Goal: Use online tool/utility: Utilize a website feature to perform a specific function

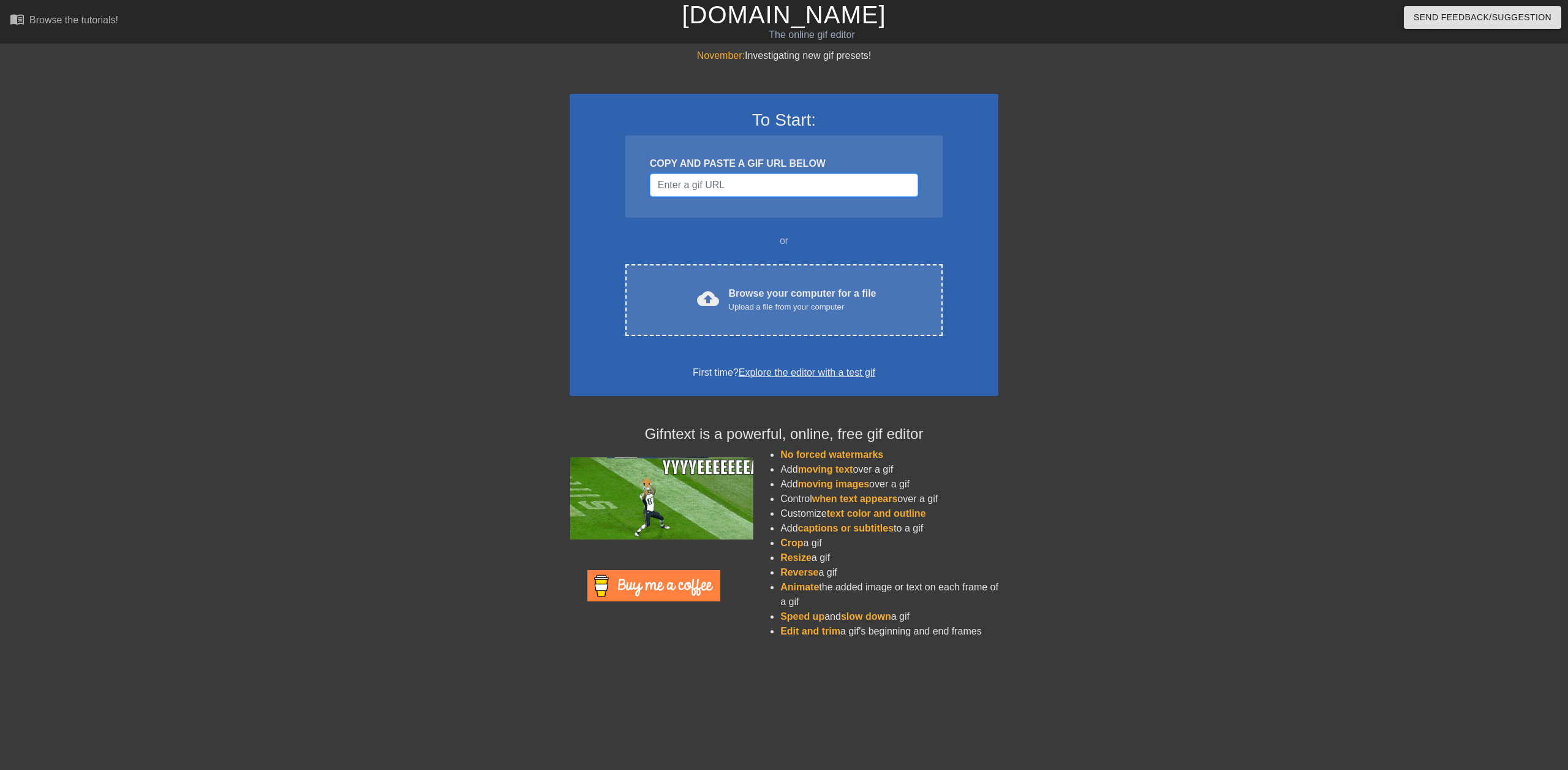
click at [737, 185] on input "Username" at bounding box center [784, 185] width 268 height 23
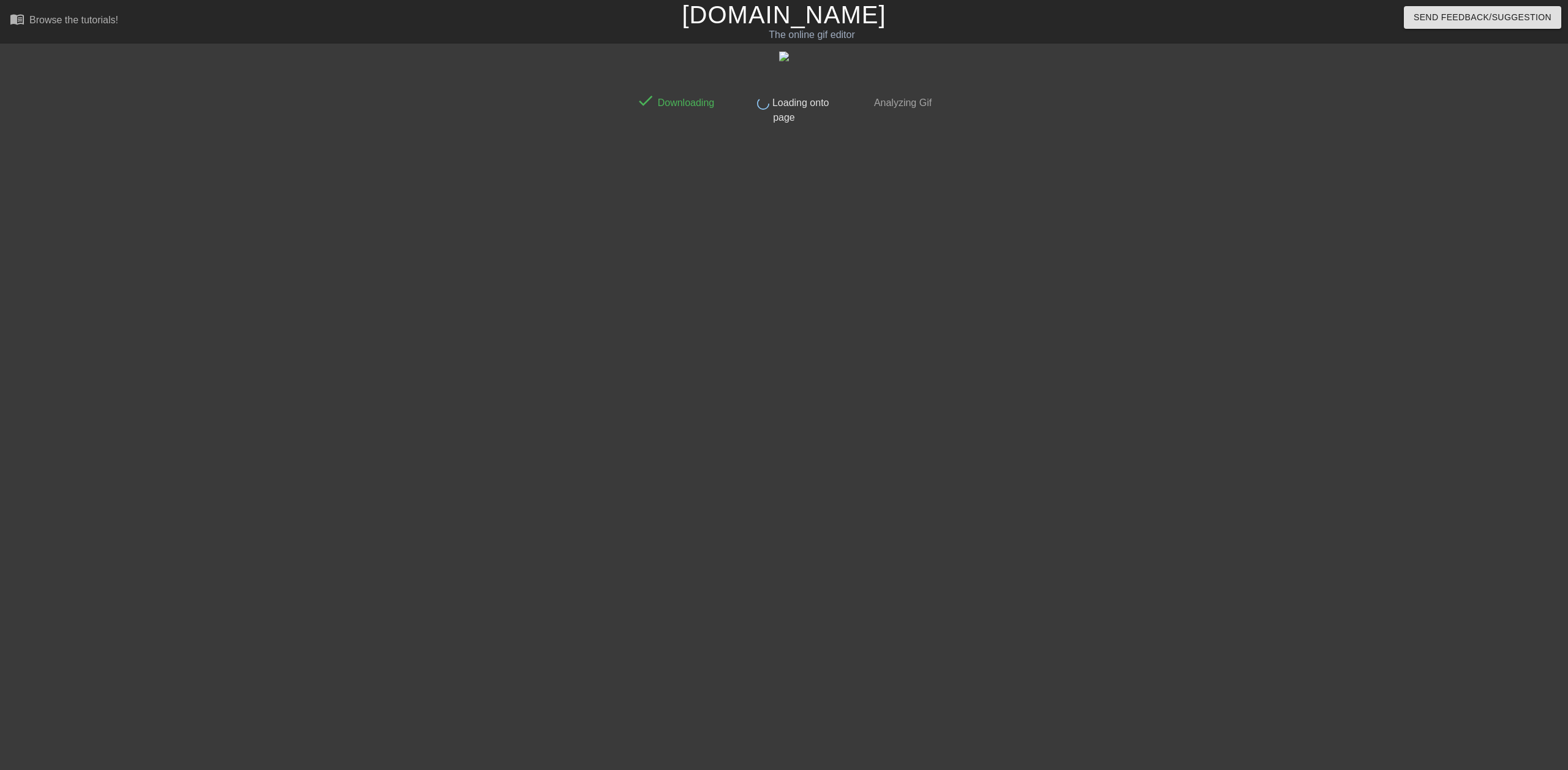
click at [1057, 379] on div at bounding box center [1044, 232] width 184 height 367
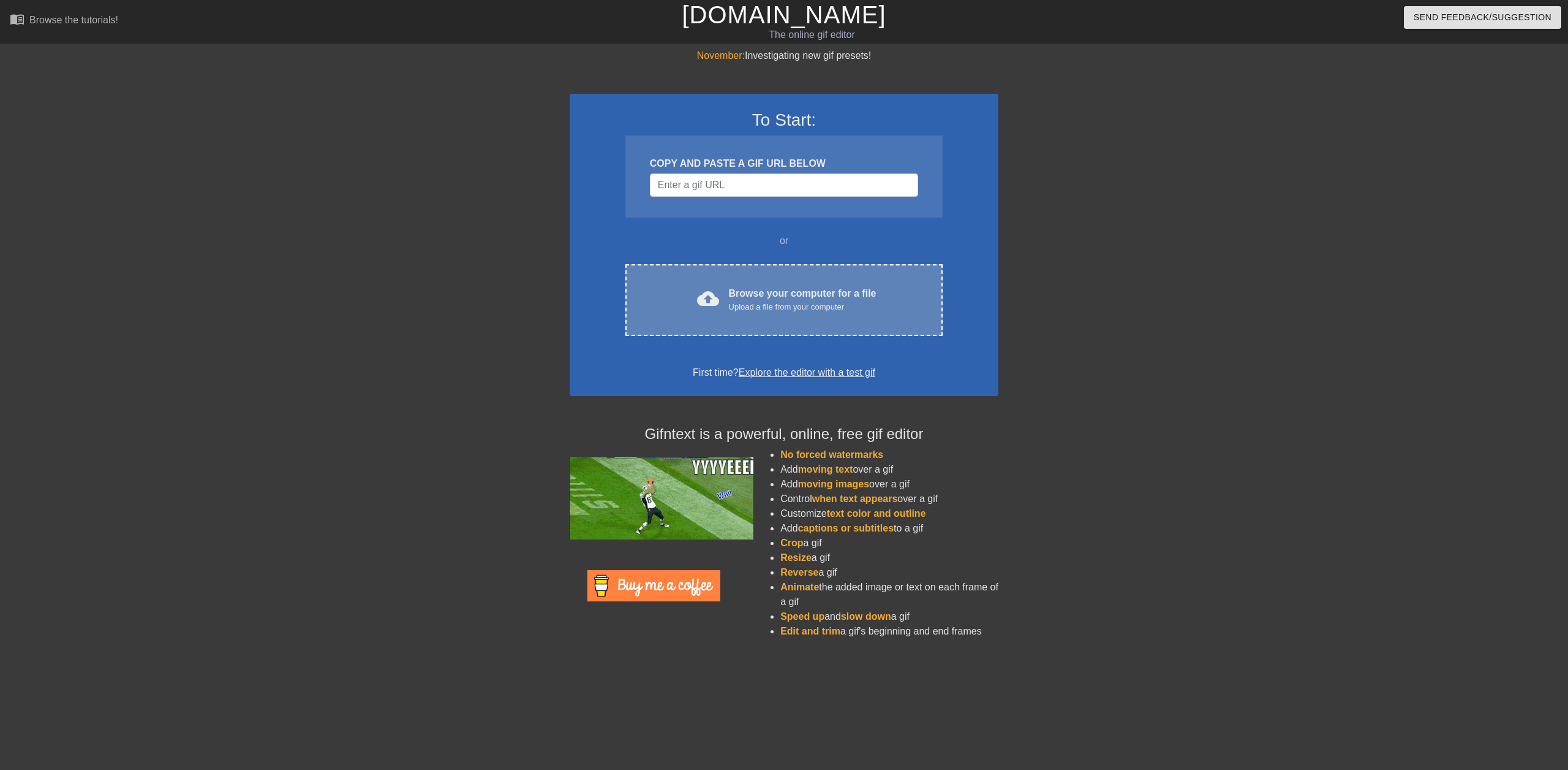
click at [765, 295] on div "Browse your computer for a file Upload a file from your computer" at bounding box center [803, 300] width 148 height 27
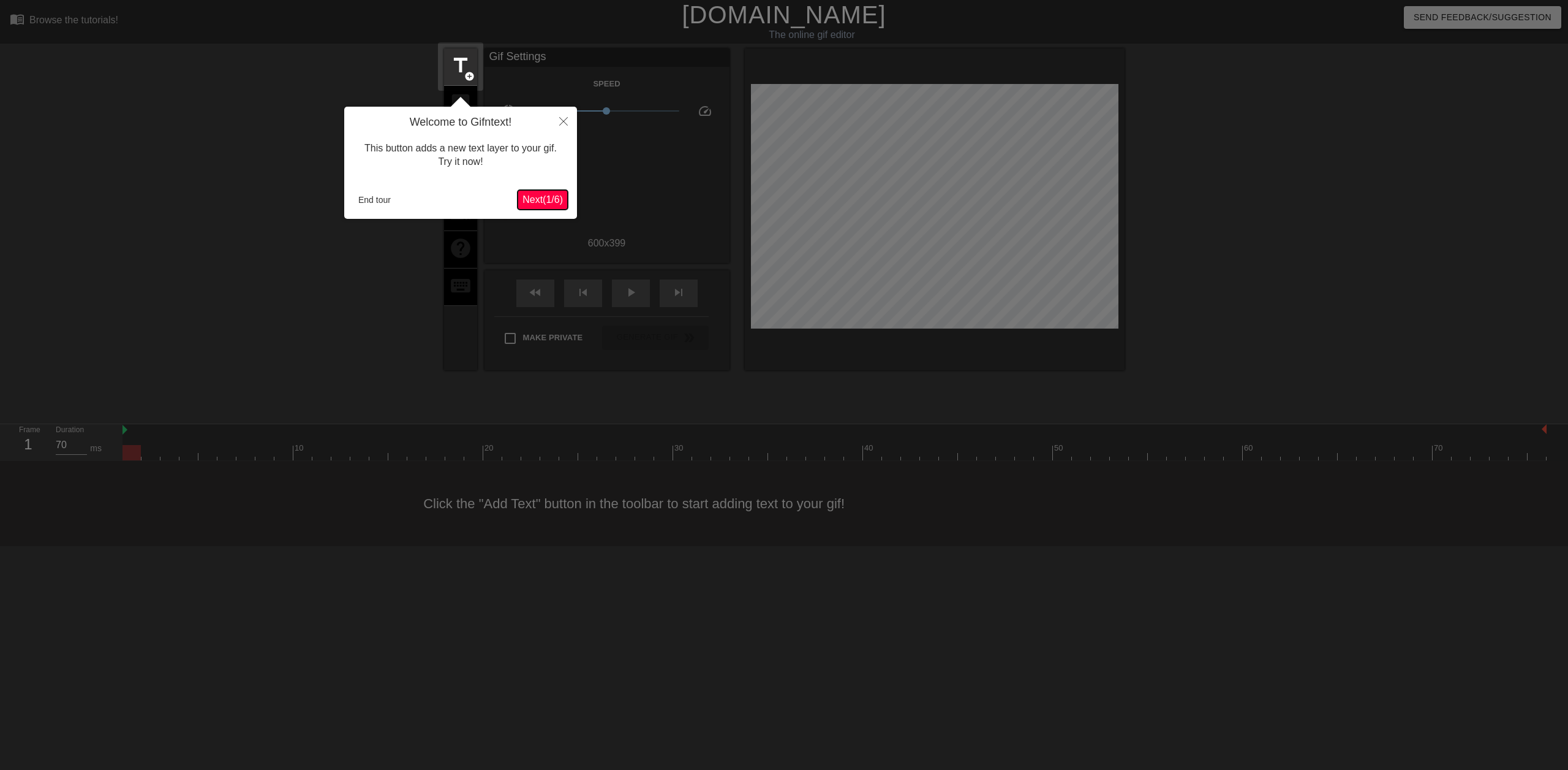
click at [541, 205] on span "Next ( 1 / 6 )" at bounding box center [543, 200] width 40 height 11
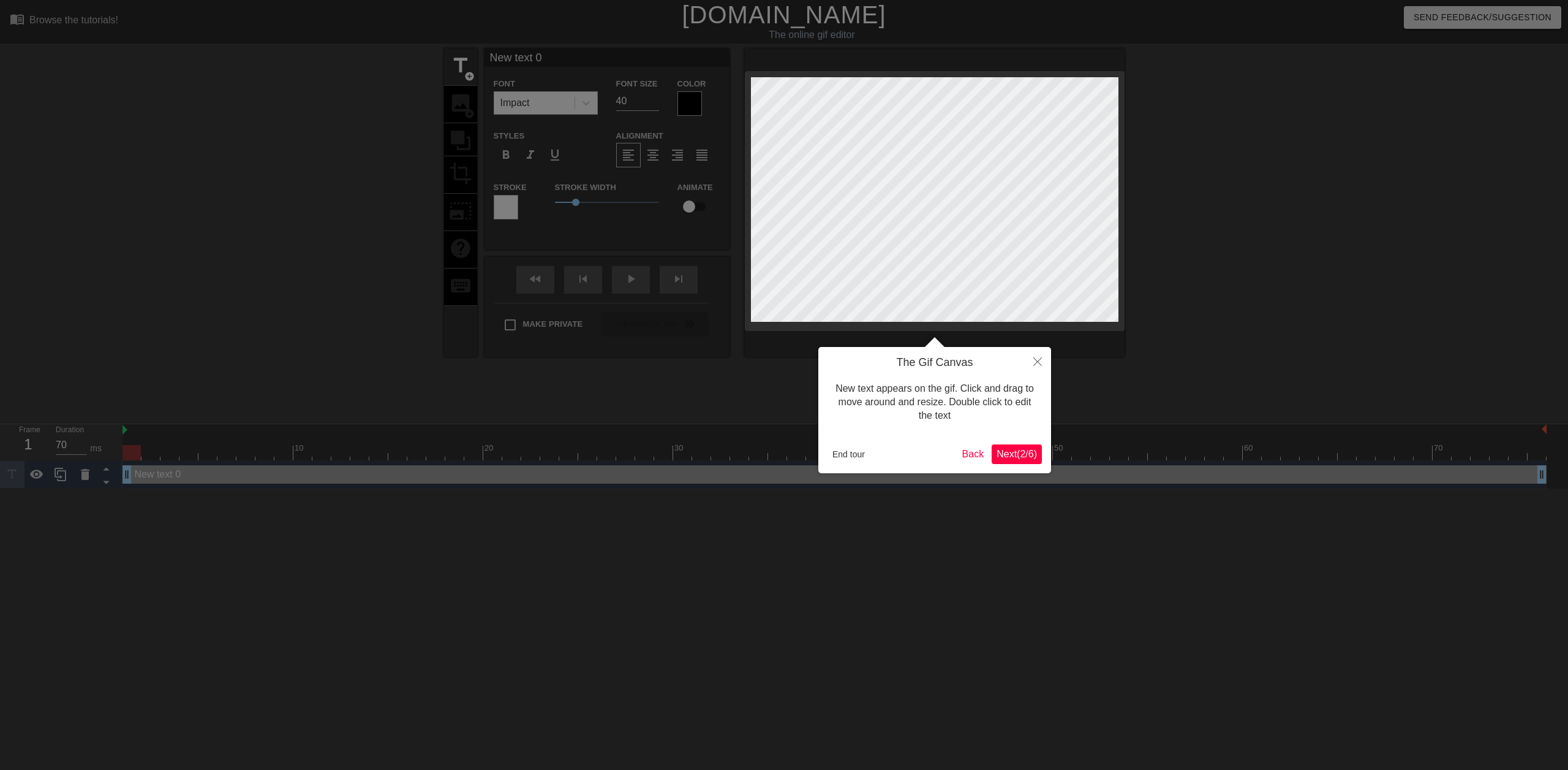
click at [1008, 454] on span "Next ( 2 / 6 )" at bounding box center [1016, 454] width 40 height 11
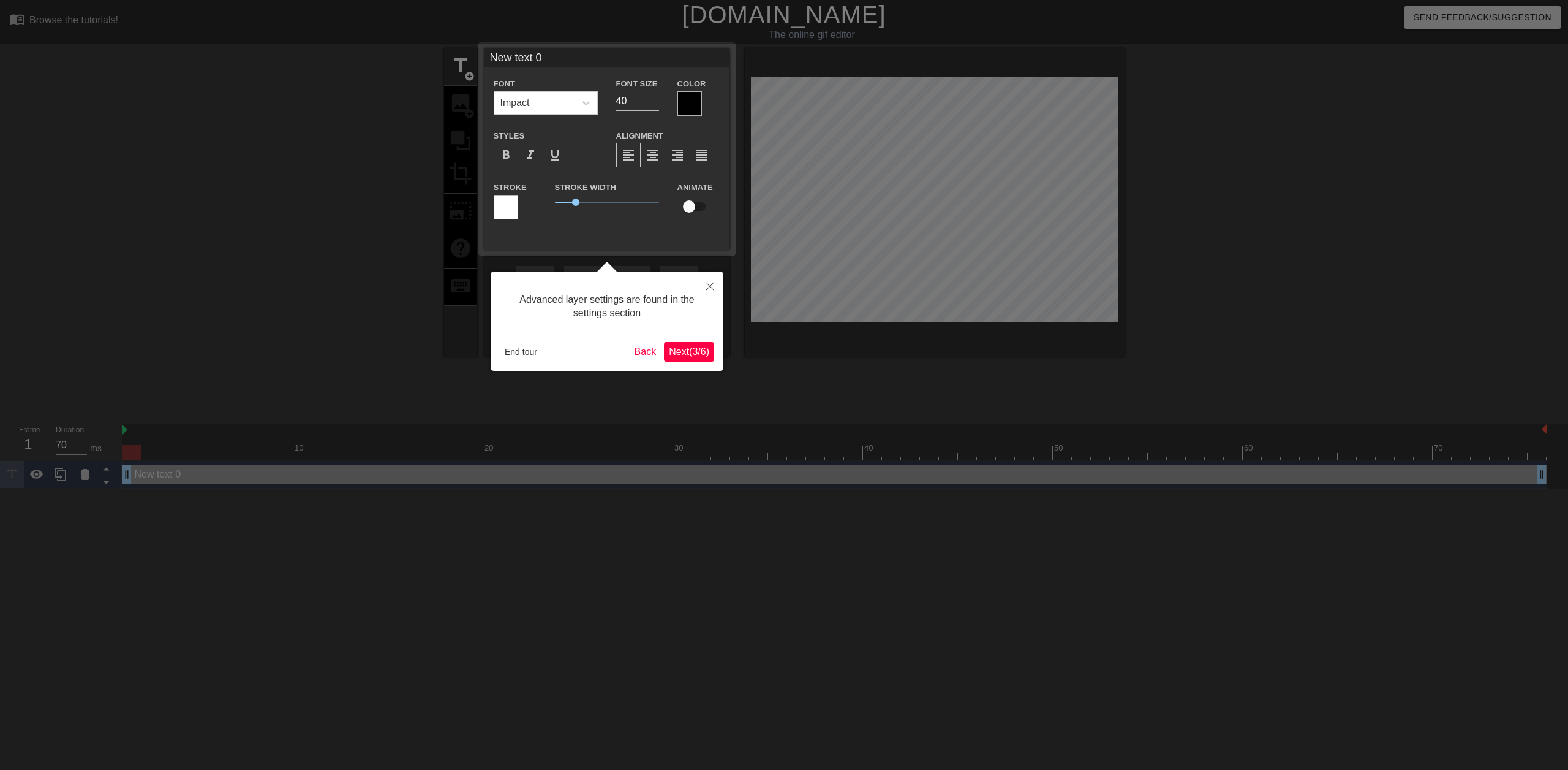
click at [691, 351] on span "Next ( 3 / 6 )" at bounding box center [689, 352] width 40 height 11
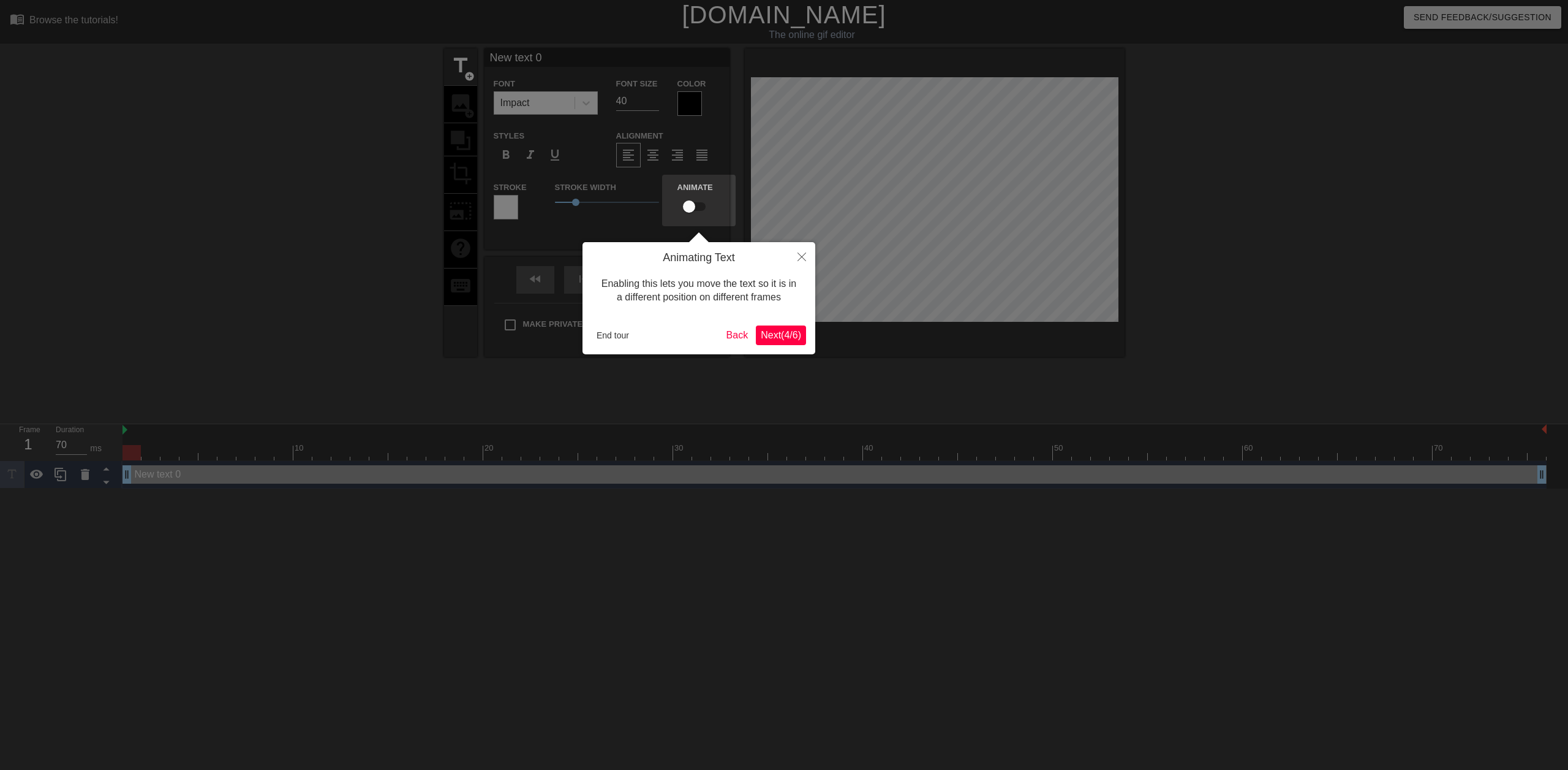
click at [796, 331] on span "Next ( 4 / 6 )" at bounding box center [781, 335] width 40 height 11
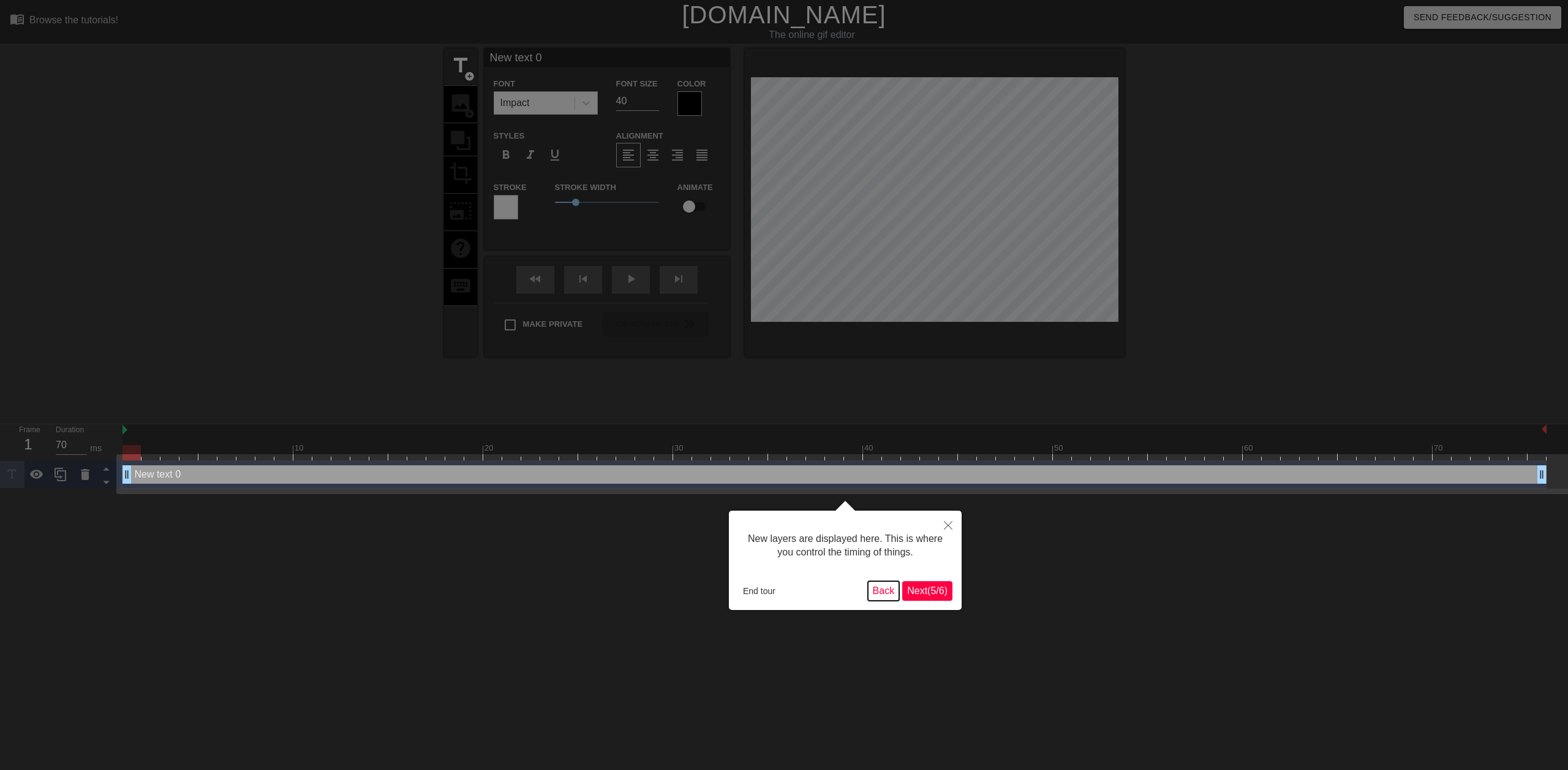
click at [878, 585] on button "Back" at bounding box center [884, 591] width 32 height 19
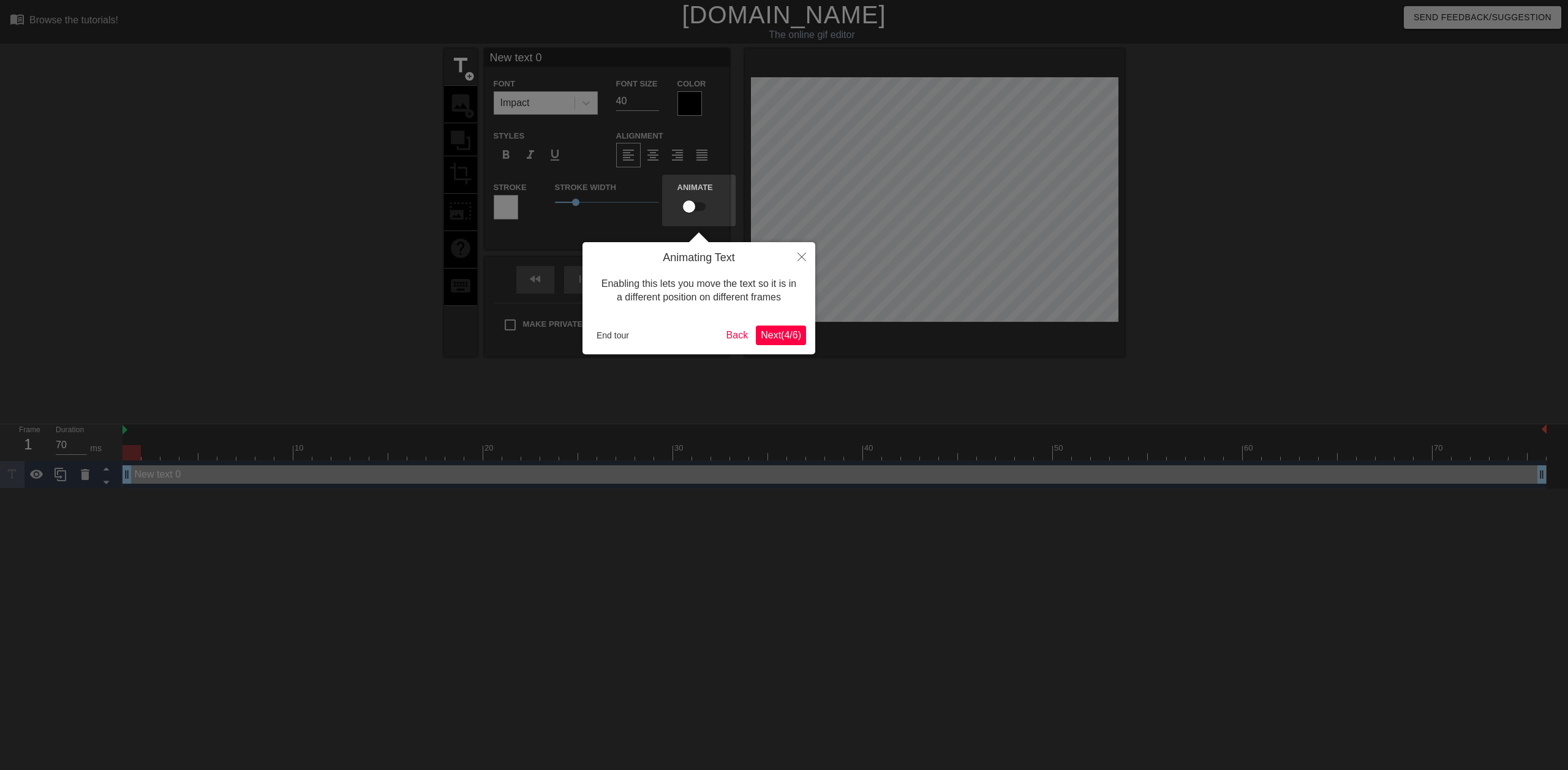
click at [779, 335] on span "Next ( 4 / 6 )" at bounding box center [781, 335] width 40 height 11
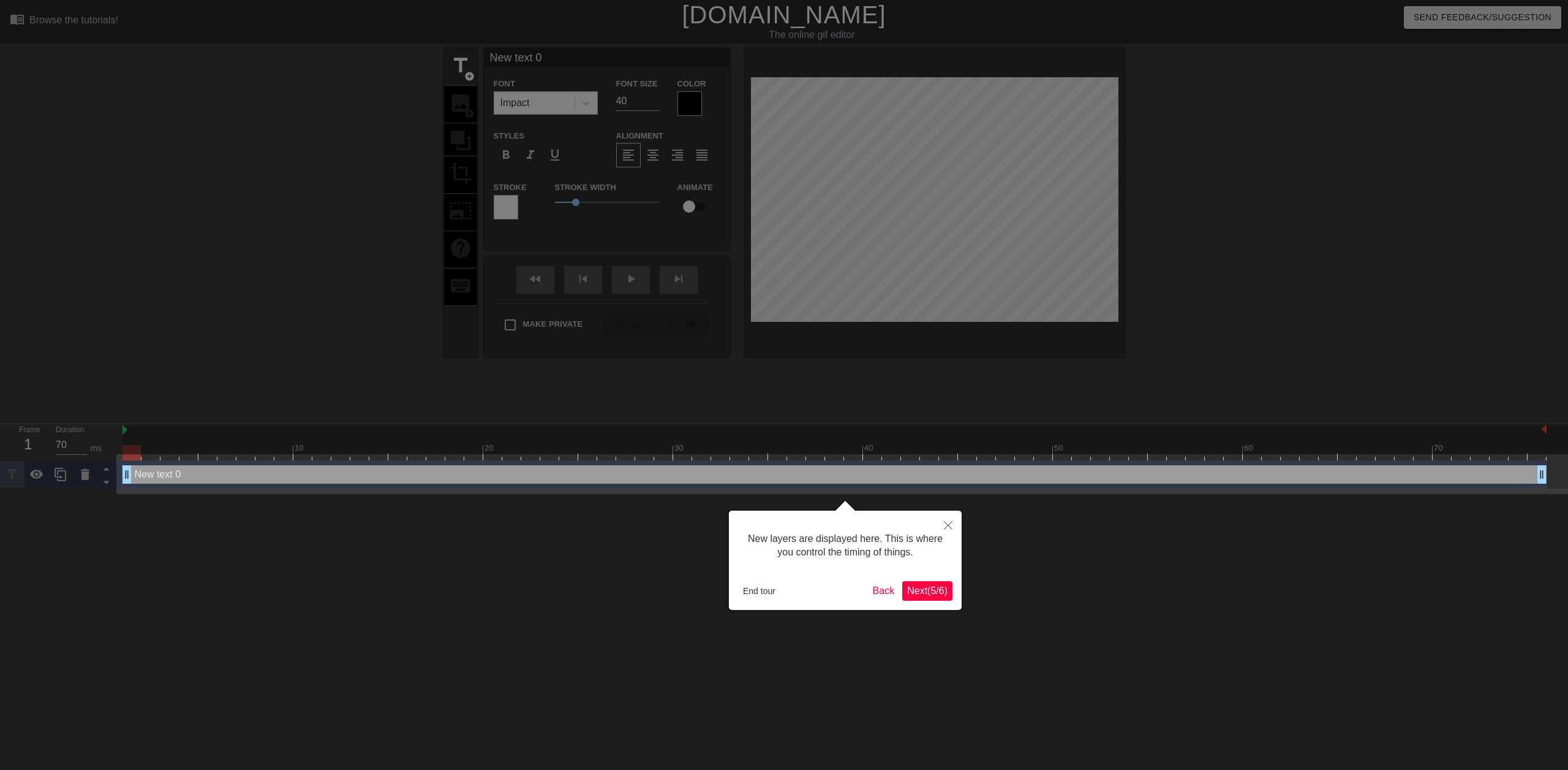
click at [926, 588] on span "Next ( 5 / 6 )" at bounding box center [927, 591] width 40 height 11
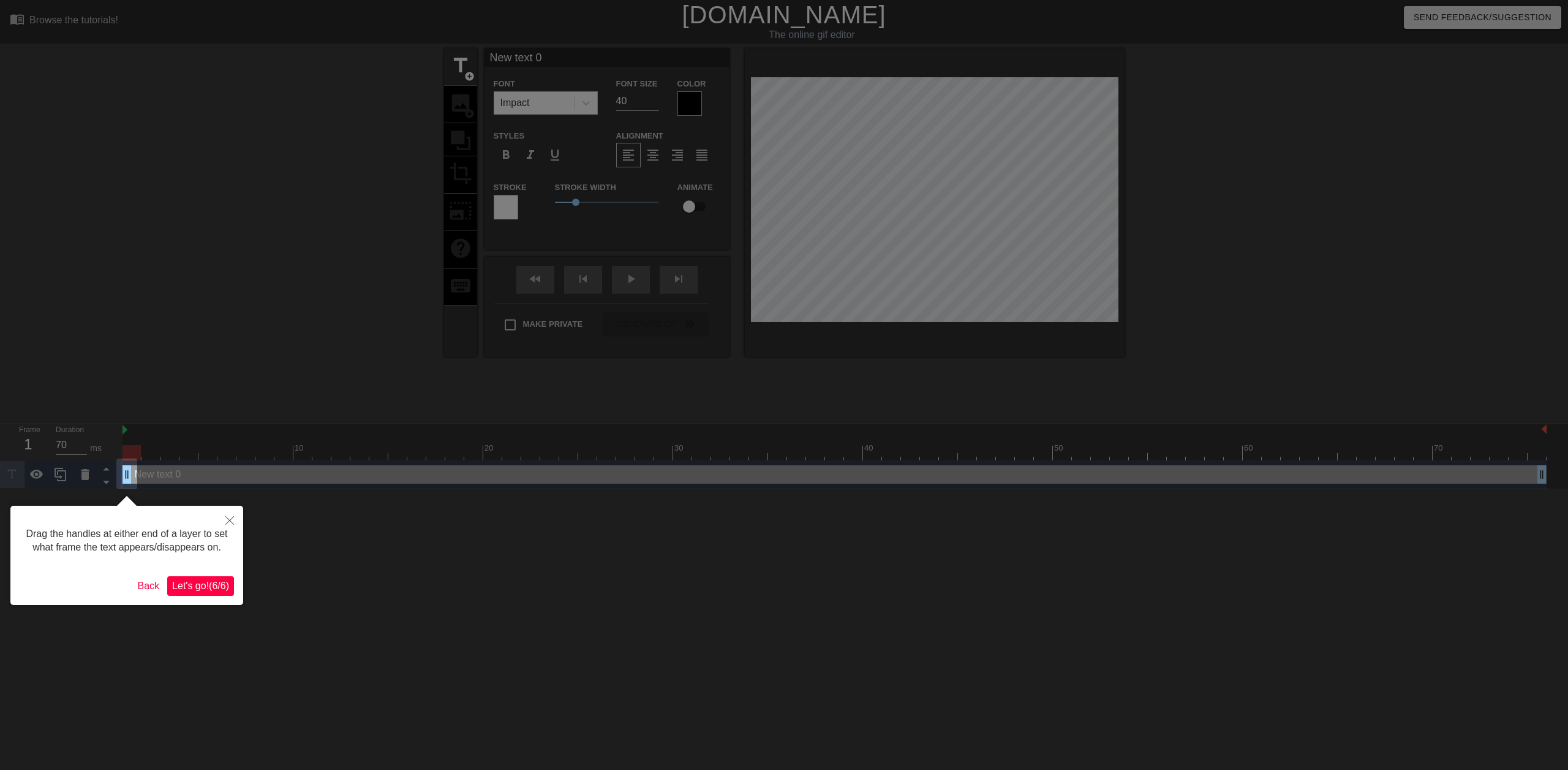
click at [214, 587] on span "Let's go! ( 6 / 6 )" at bounding box center [200, 585] width 57 height 11
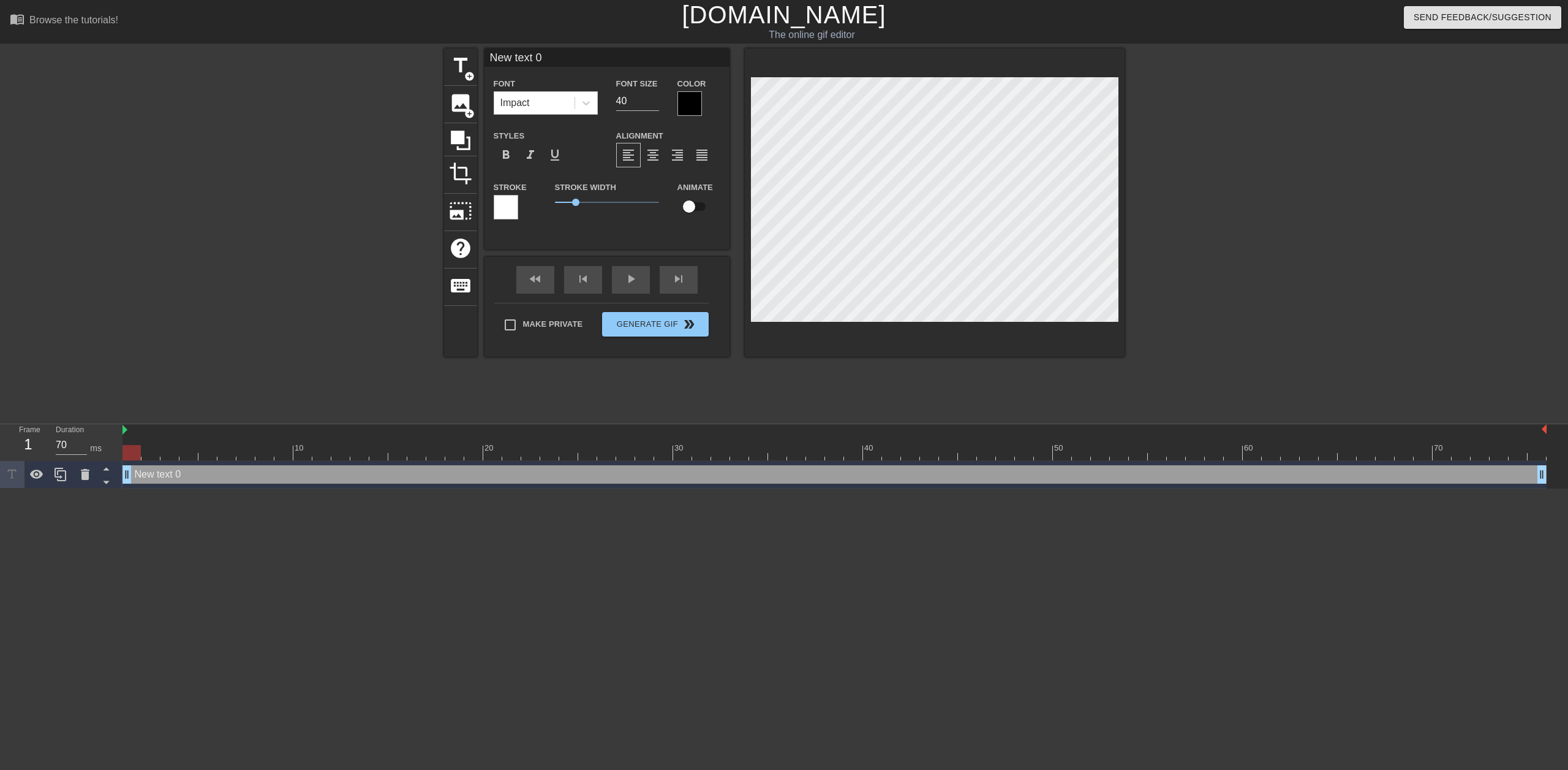
scroll to position [2, 1]
type input "I"
type textarea "I"
type input "In"
type textarea "In"
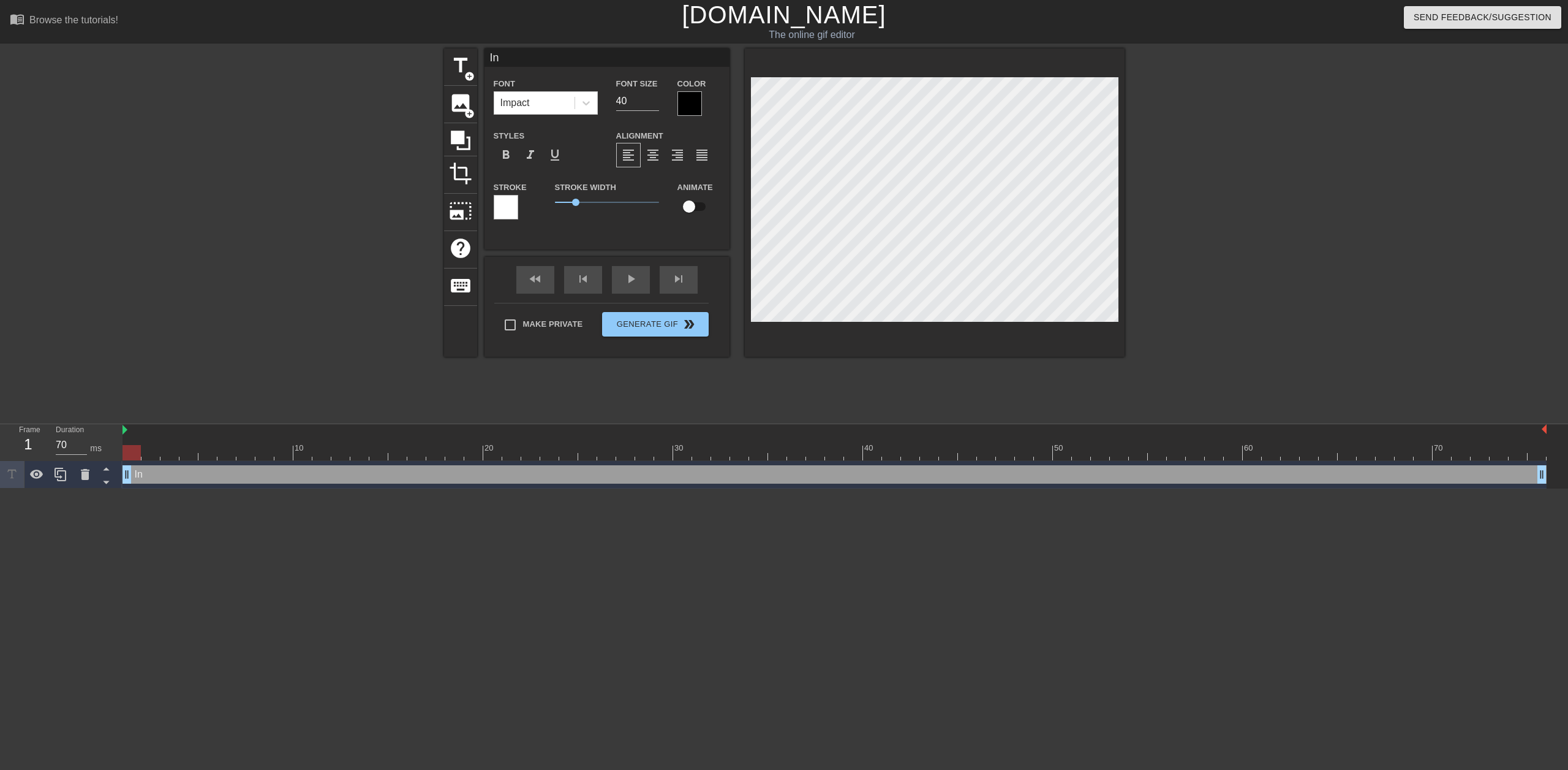
type input "In"
type textarea "In"
type input "In P"
type textarea "In P"
type input "In Pr"
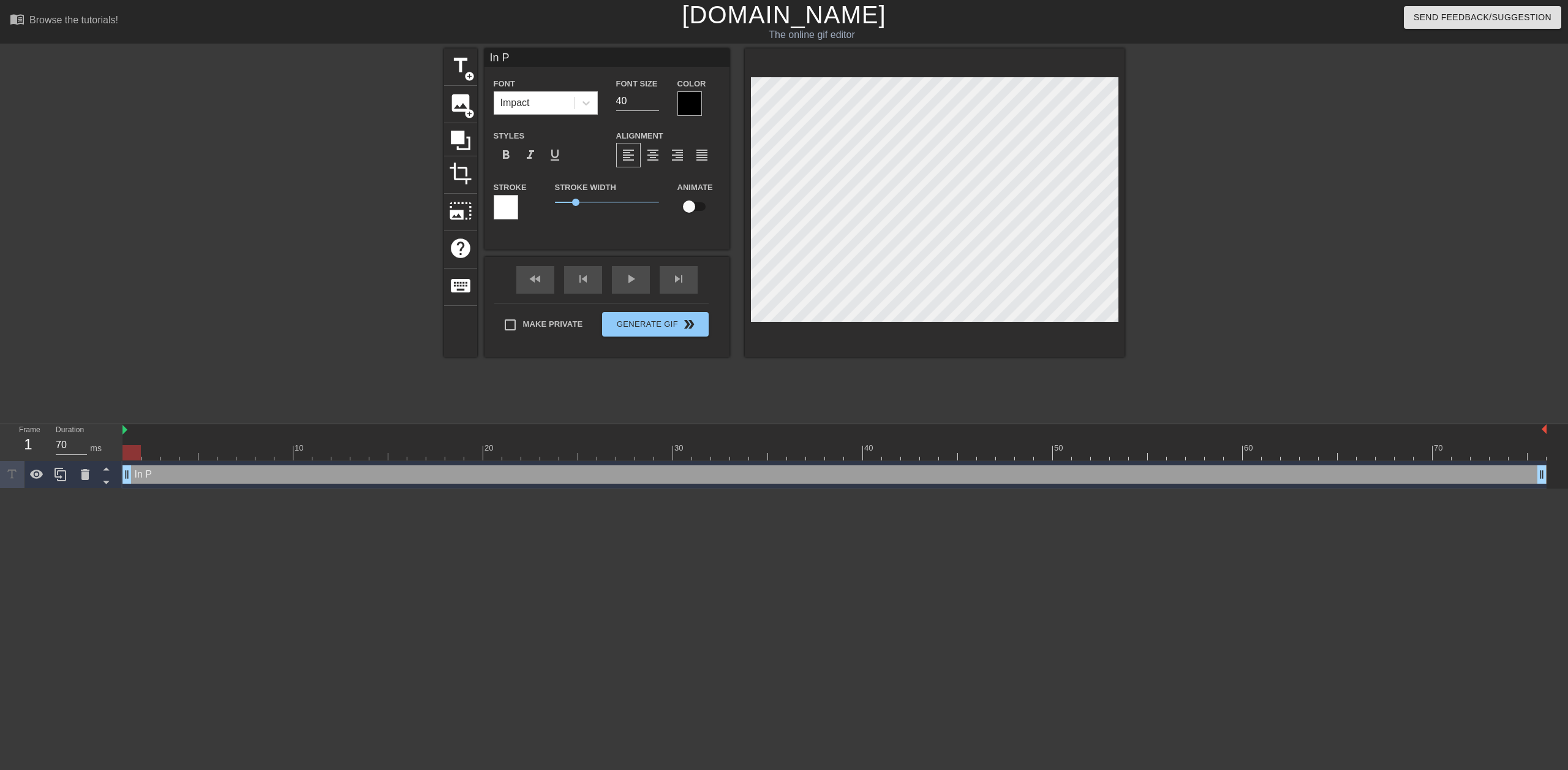
type textarea "In Pr"
type input "In Pro"
type textarea "In Pro"
type input "In Prog"
type textarea "In Prog"
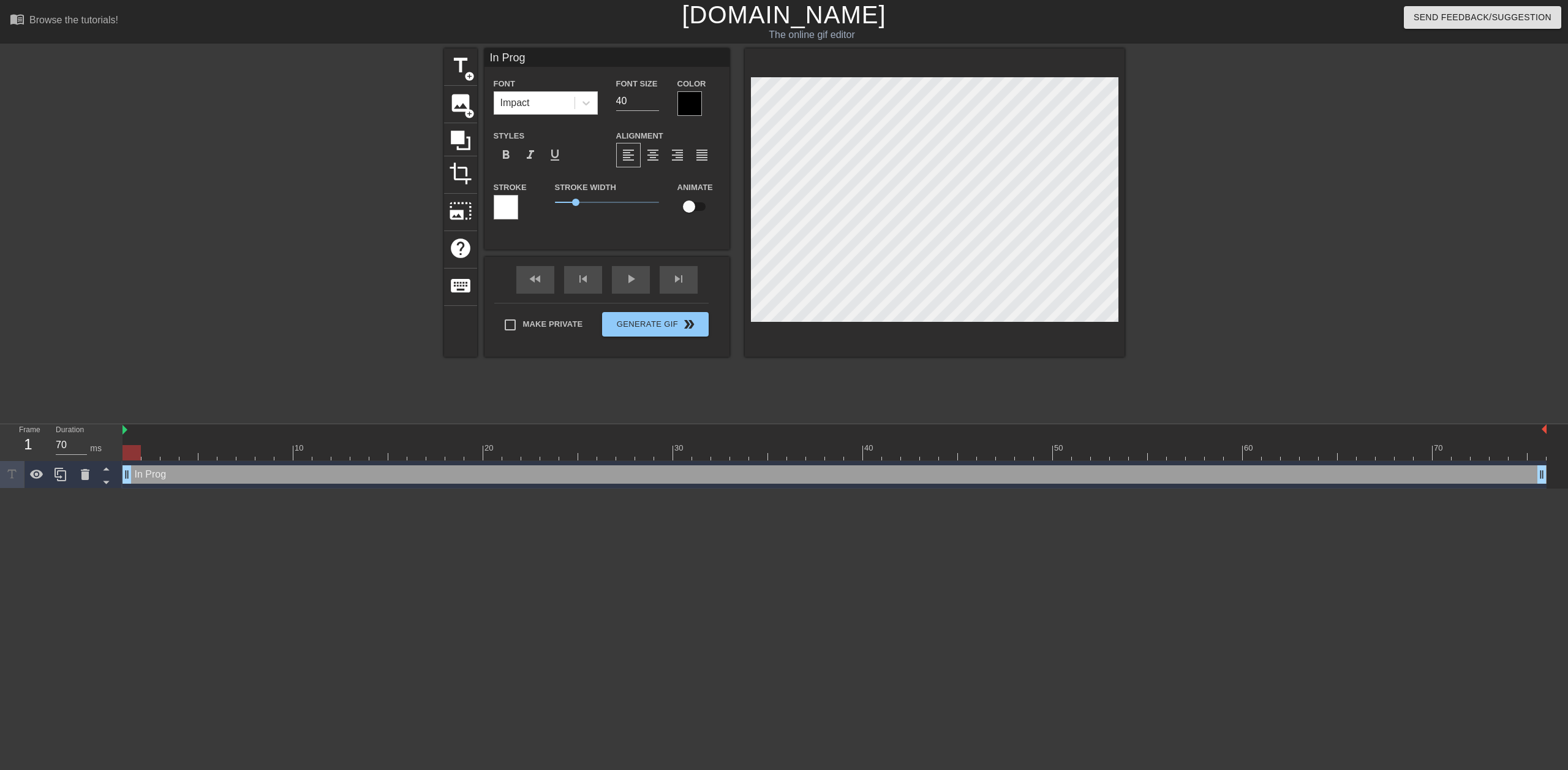
type input "In Progr"
type textarea "In Progr"
type input "In Progre"
type textarea "In Progre"
type input "In Progres"
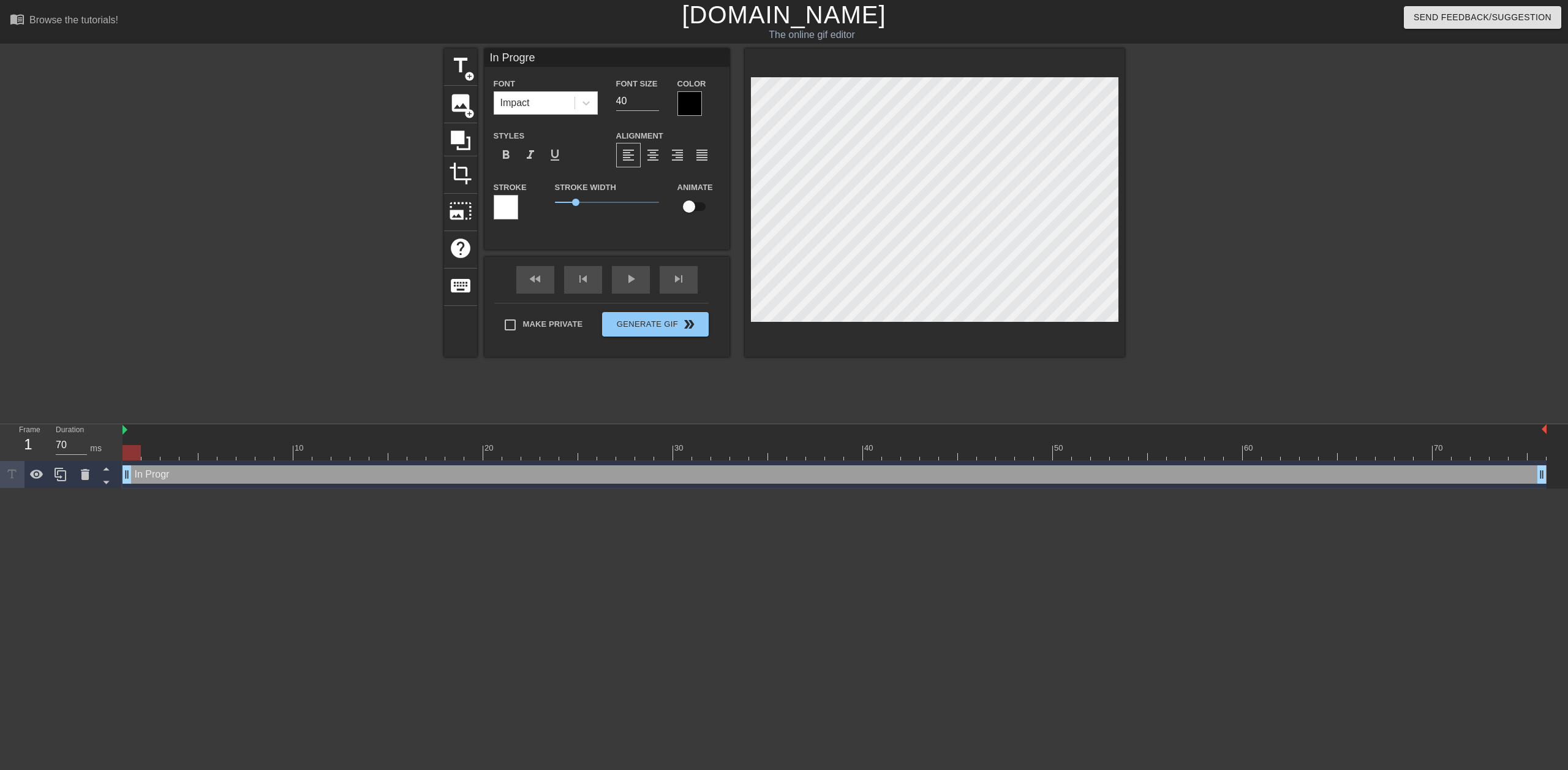
type textarea "In Progres"
type input "In Progress"
type textarea "In Progress"
click at [690, 113] on div at bounding box center [690, 104] width 25 height 25
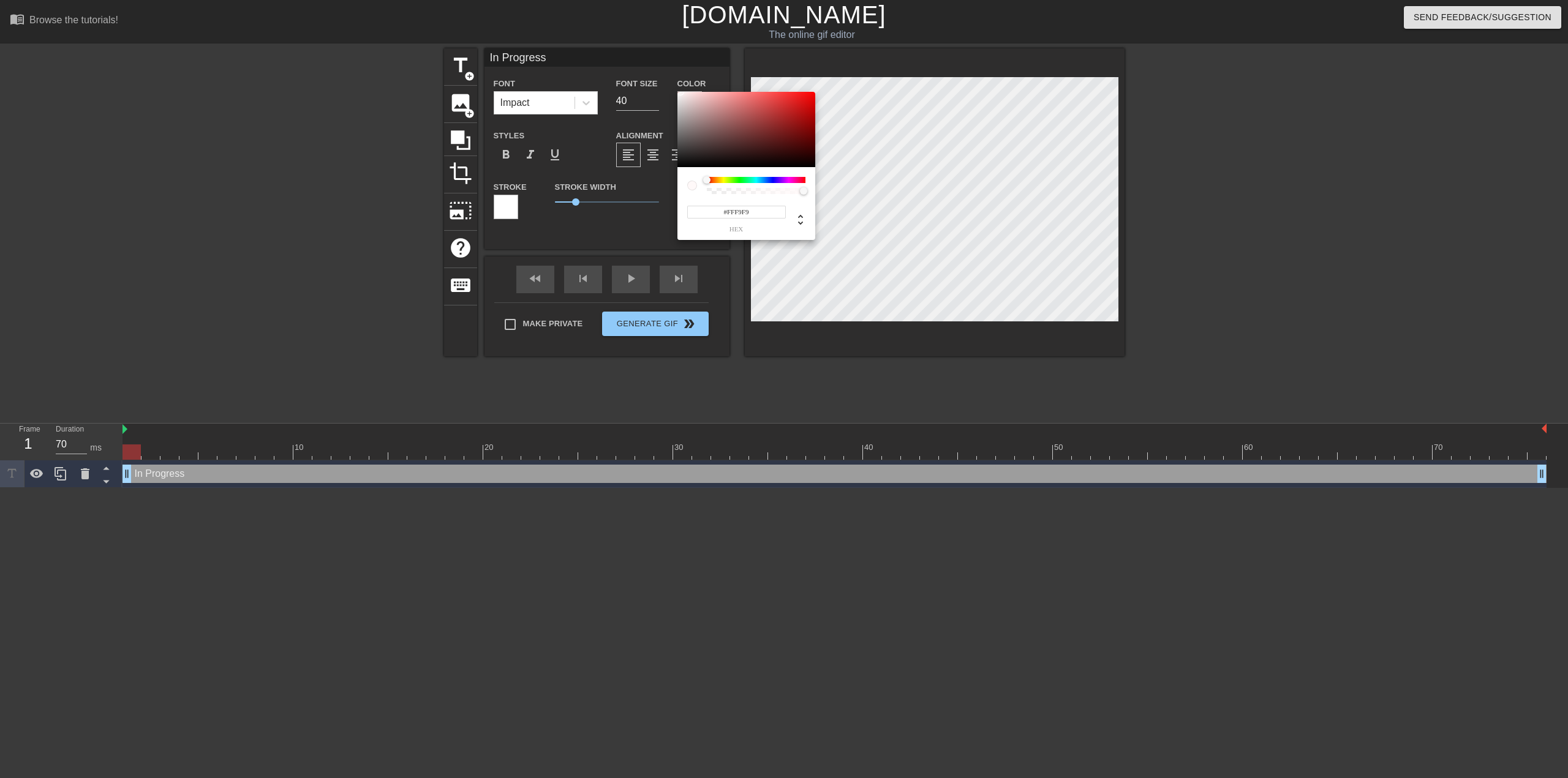
type input "#FFFFFF"
drag, startPoint x: 680, startPoint y: 84, endPoint x: 556, endPoint y: -8, distance: 154.4
click at [556, 0] on html "menu_book Browse the tutorials! Gifntext.com The online gif editor Send Feedbac…" at bounding box center [784, 244] width 1568 height 488
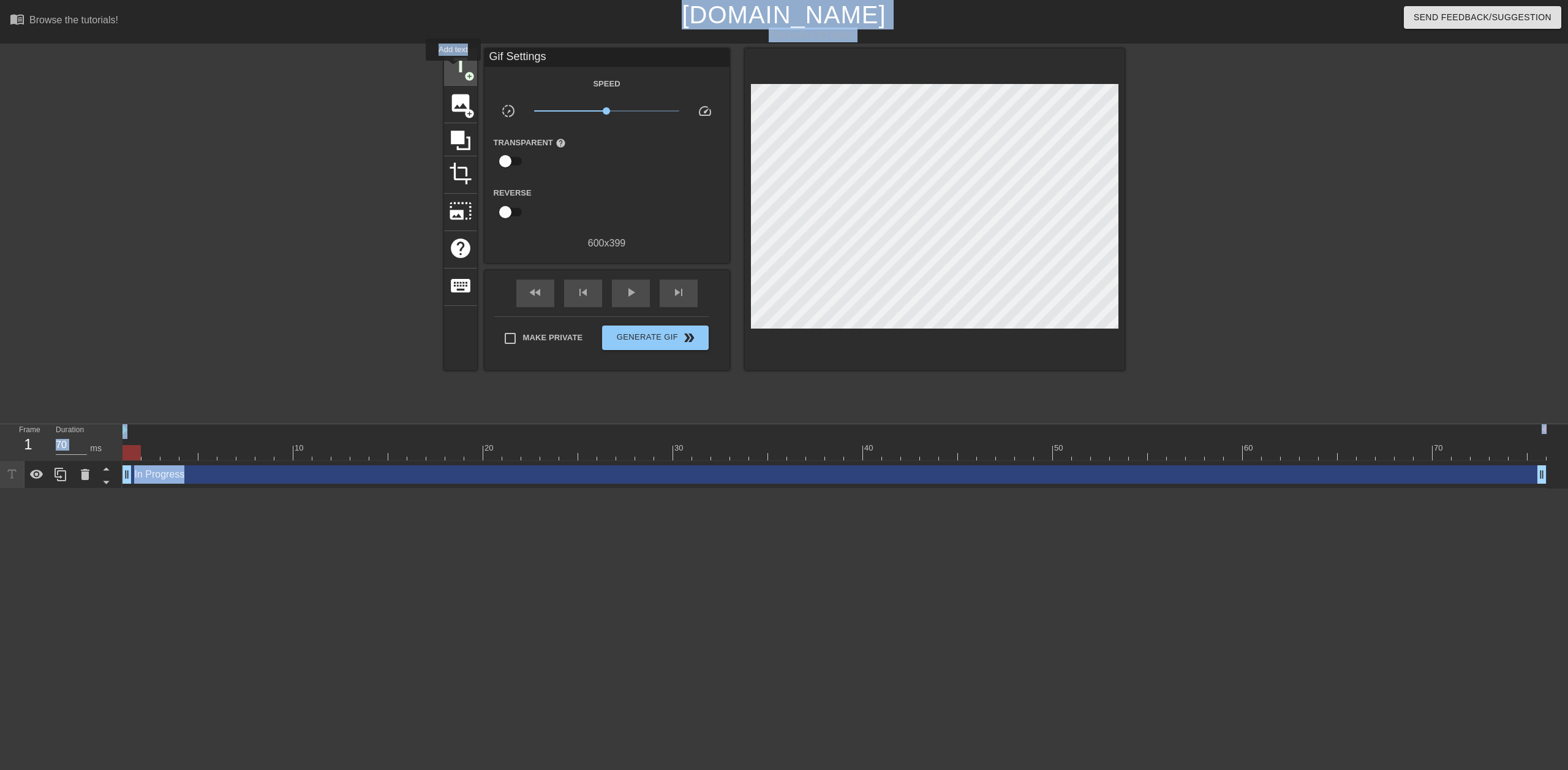
click at [456, 69] on span "title" at bounding box center [460, 65] width 23 height 23
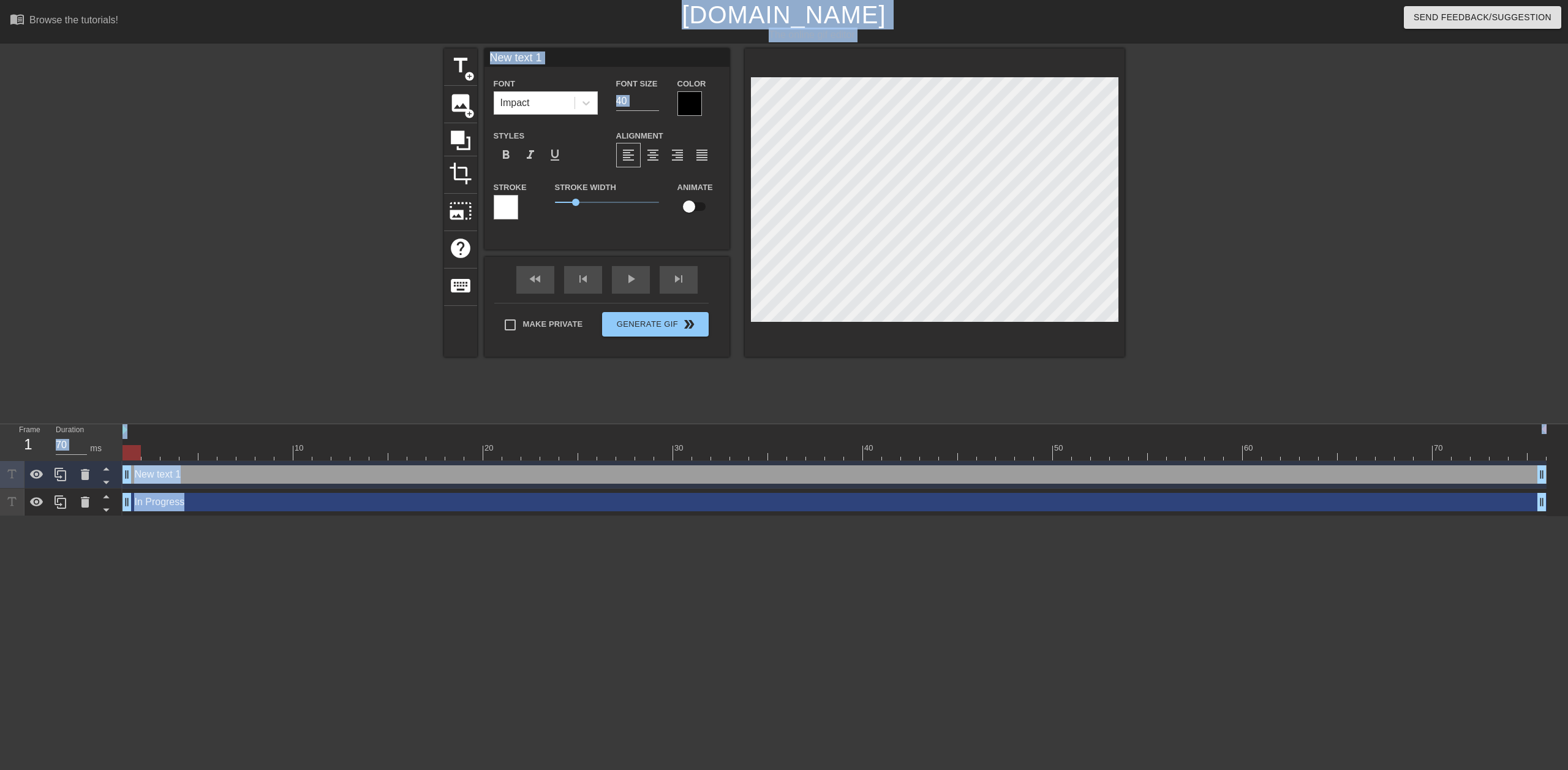
click at [501, 222] on div "Stroke" at bounding box center [515, 205] width 61 height 51
click at [503, 218] on div at bounding box center [506, 207] width 25 height 25
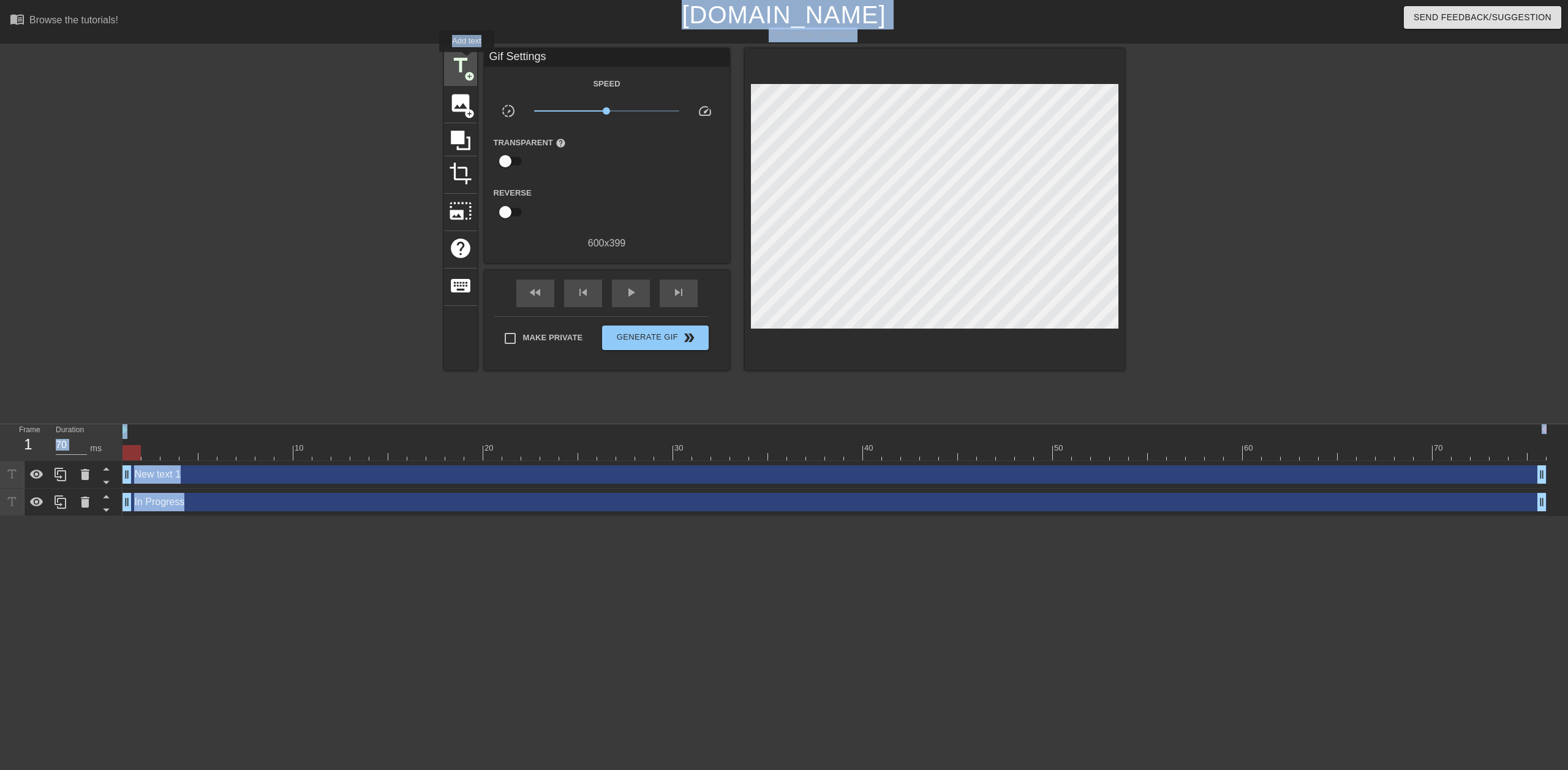
click at [466, 61] on span "title" at bounding box center [460, 65] width 23 height 23
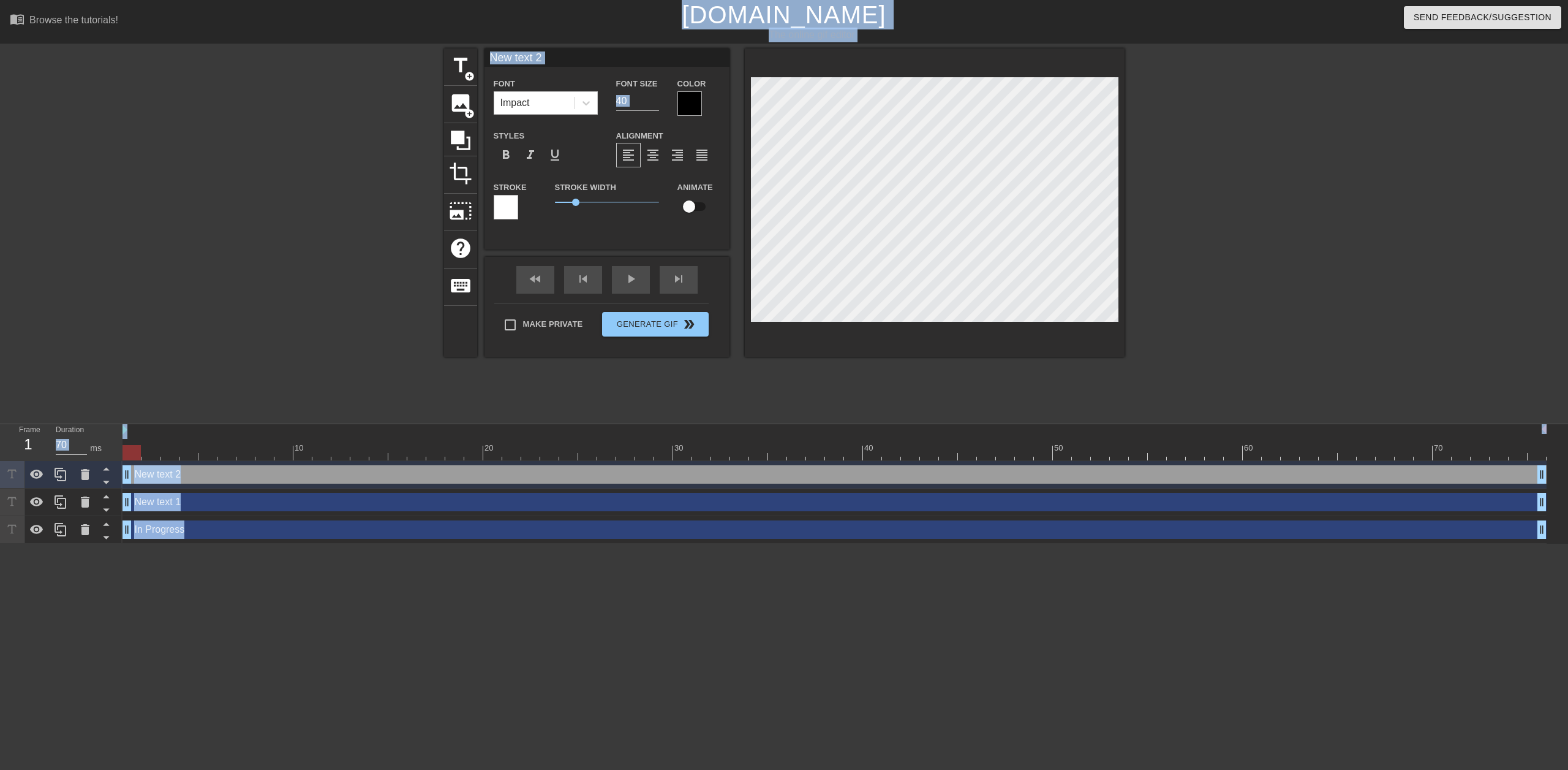
click at [685, 108] on div at bounding box center [690, 104] width 25 height 25
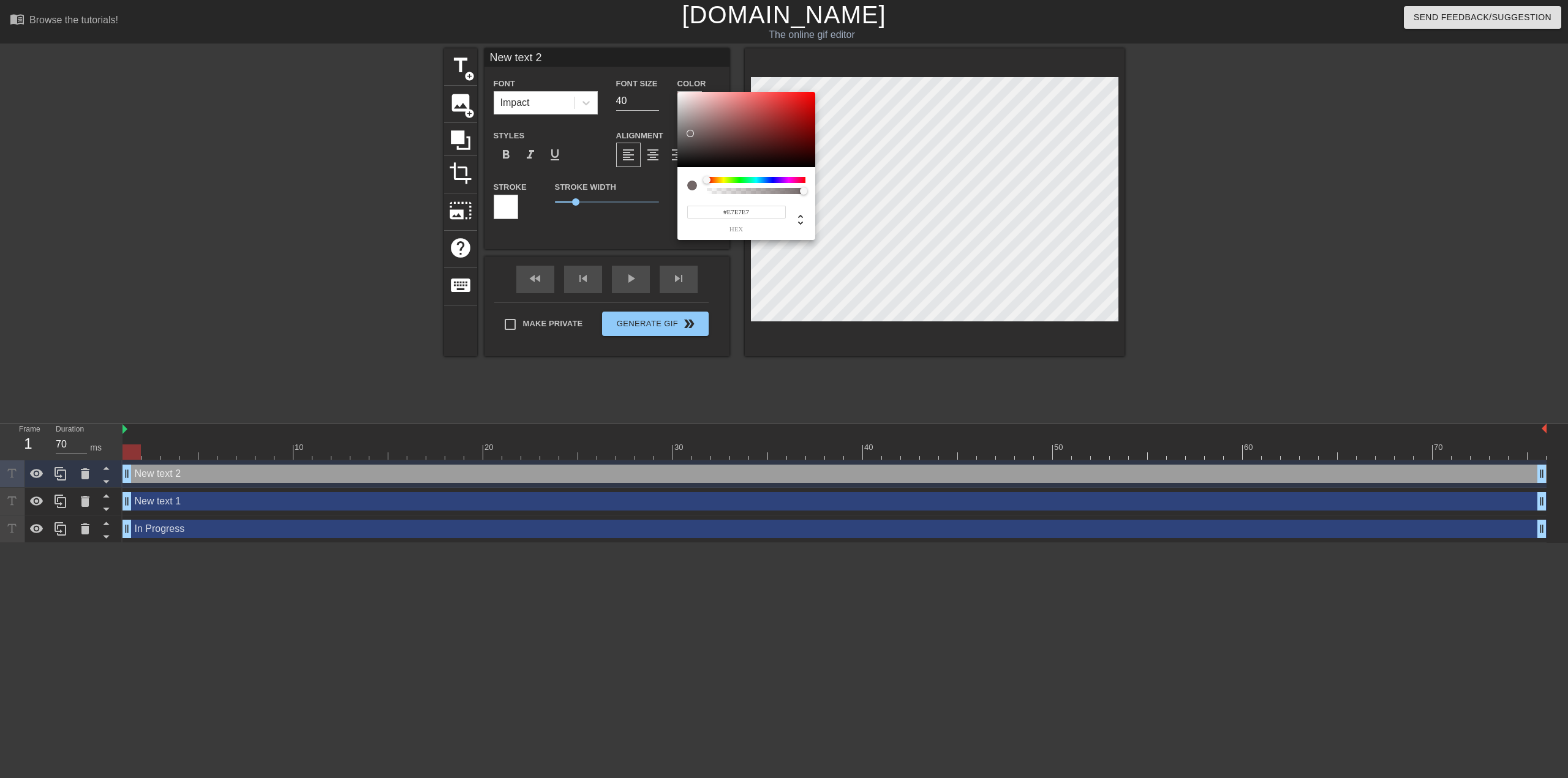
type input "#FFFFFF"
drag, startPoint x: 690, startPoint y: 133, endPoint x: 643, endPoint y: 65, distance: 82.7
click at [643, 65] on div "#FFFFFF hex" at bounding box center [784, 389] width 1568 height 778
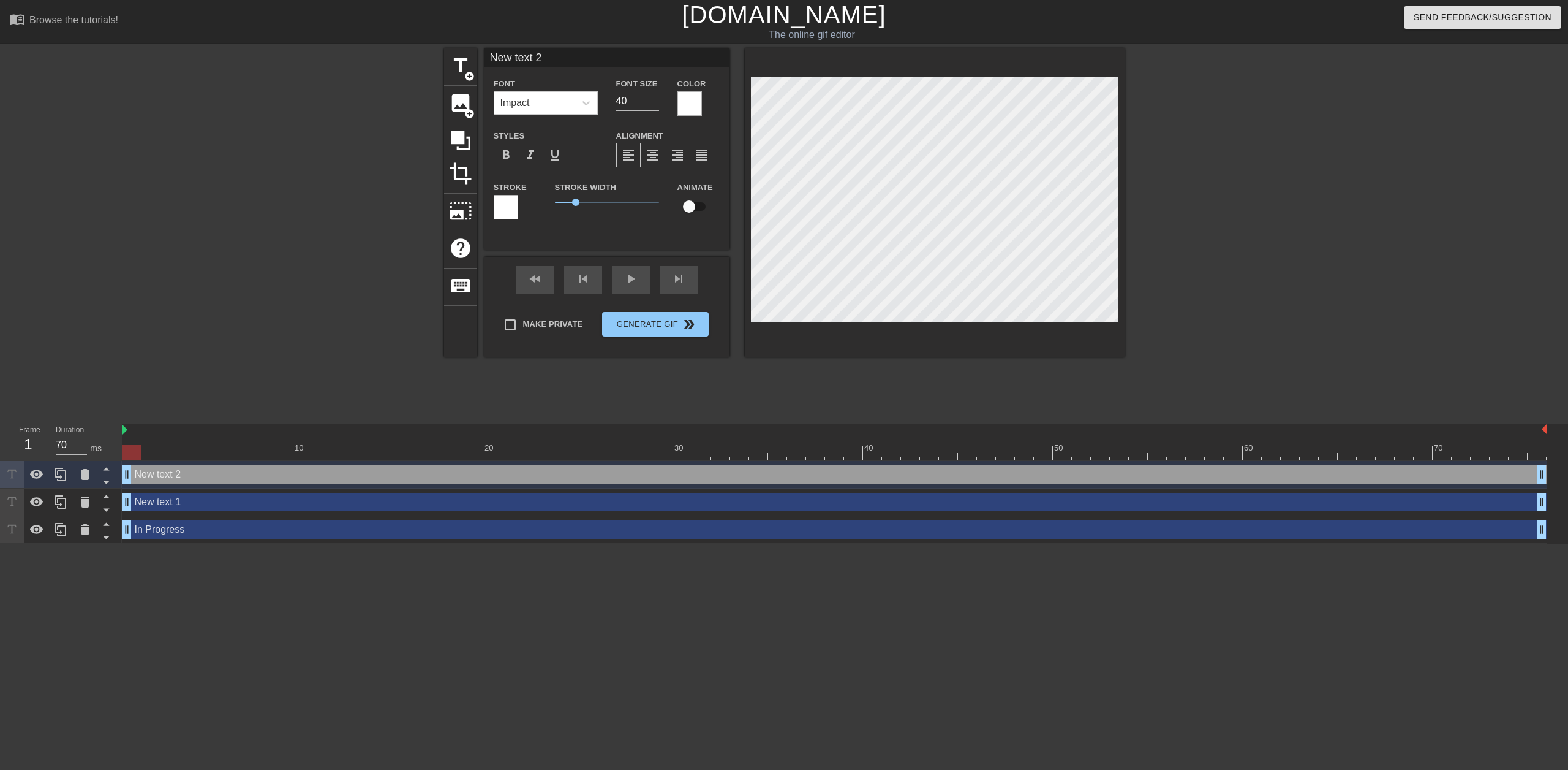
scroll to position [1, 1]
click at [86, 481] on icon at bounding box center [85, 474] width 15 height 15
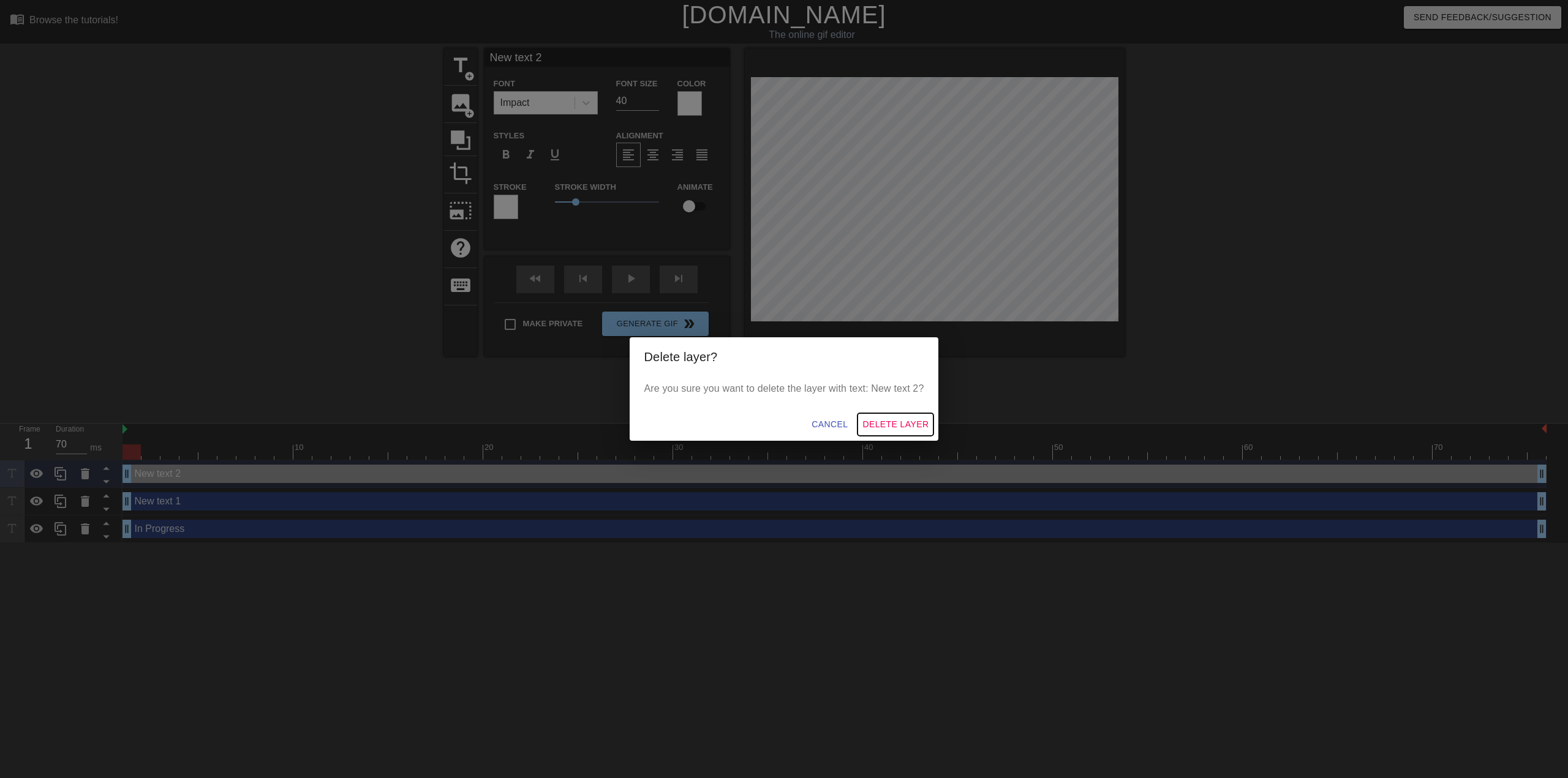
click at [895, 428] on span "Delete Layer" at bounding box center [894, 424] width 66 height 15
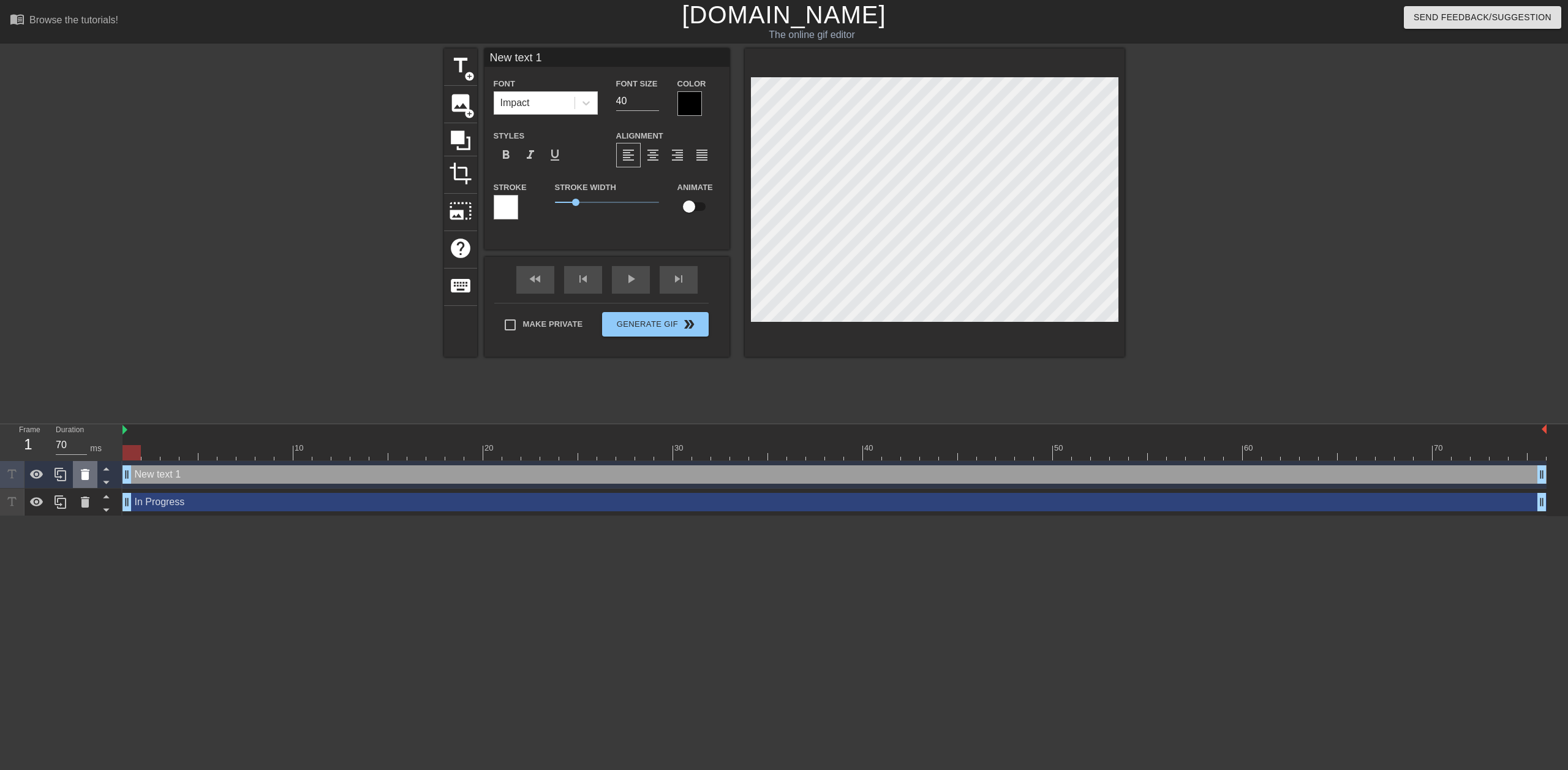
click at [82, 475] on icon at bounding box center [85, 474] width 9 height 11
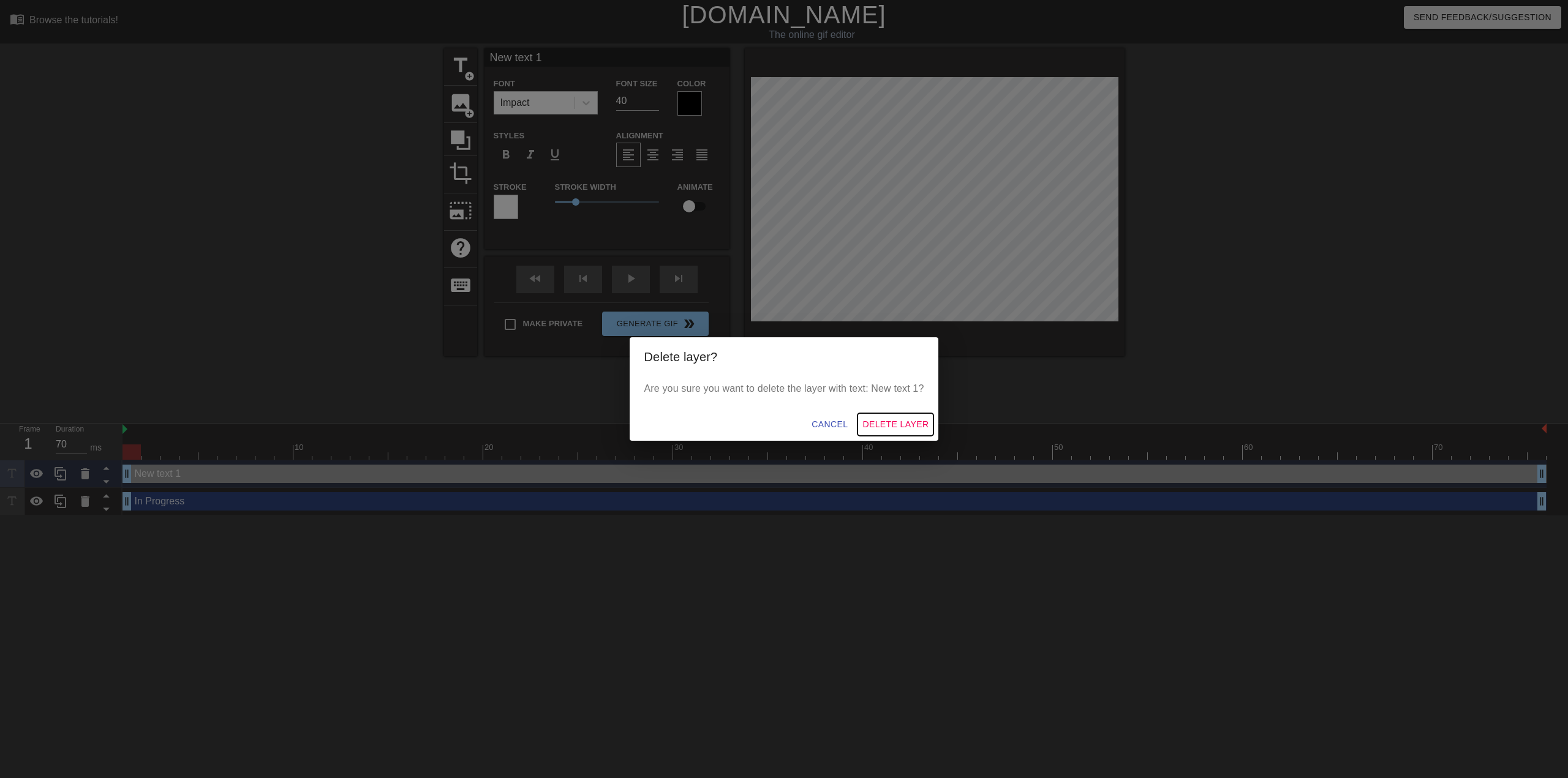
click at [887, 419] on span "Delete Layer" at bounding box center [894, 424] width 66 height 15
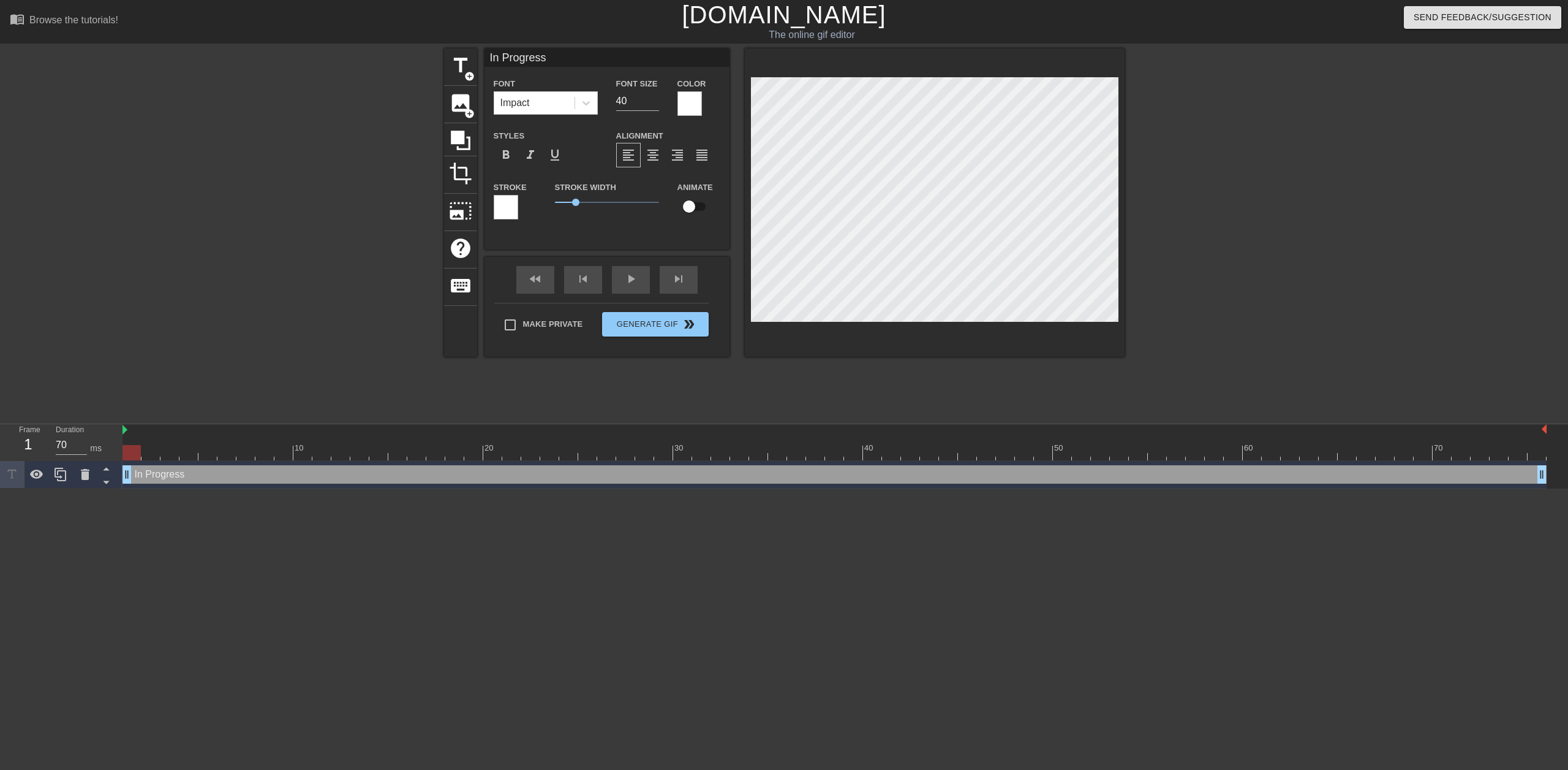
click at [502, 205] on div at bounding box center [506, 207] width 25 height 25
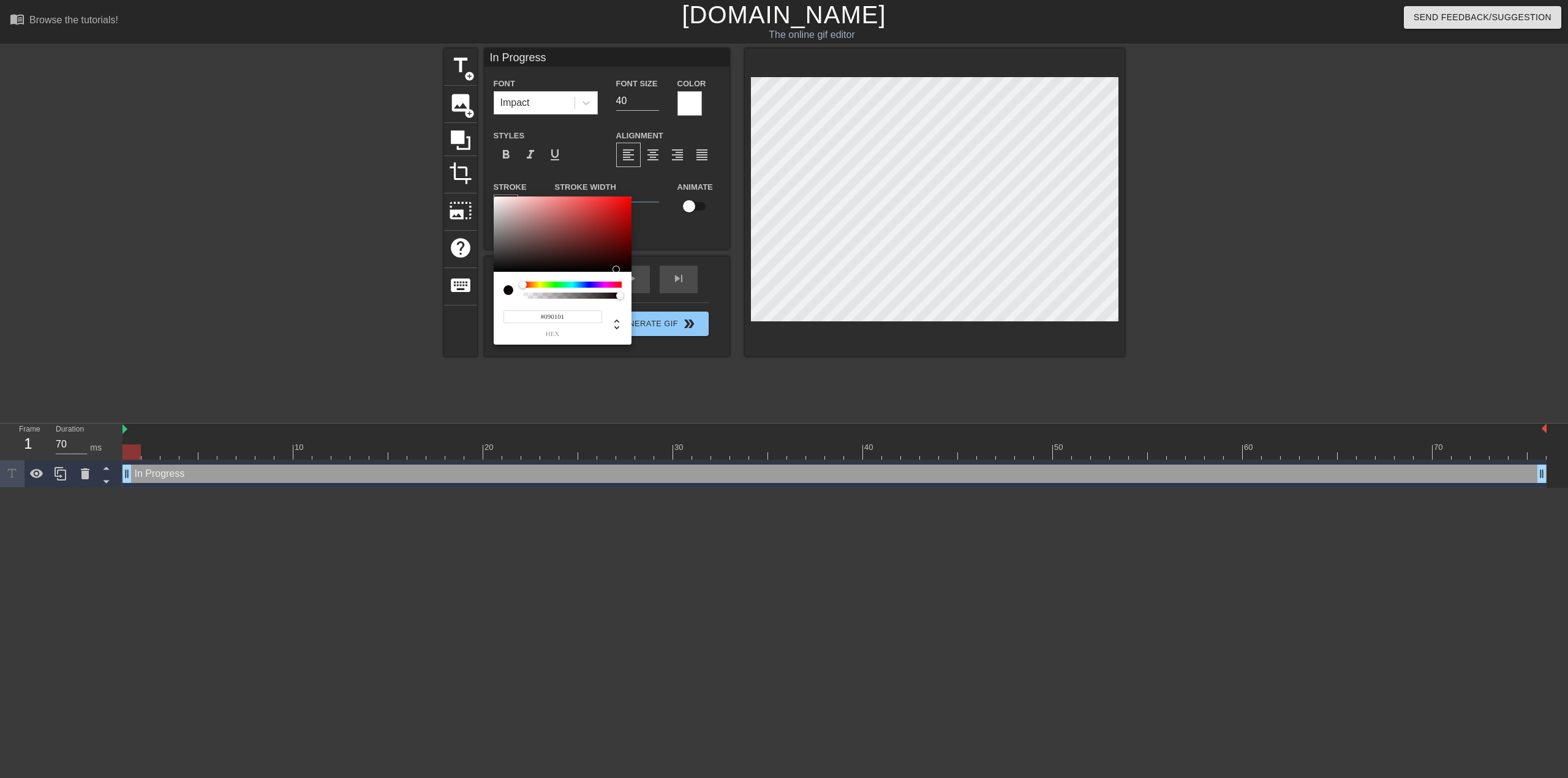
type input "#000000"
drag, startPoint x: 570, startPoint y: 236, endPoint x: 638, endPoint y: 280, distance: 81.0
click at [638, 280] on div "#000000 hex" at bounding box center [784, 389] width 1568 height 778
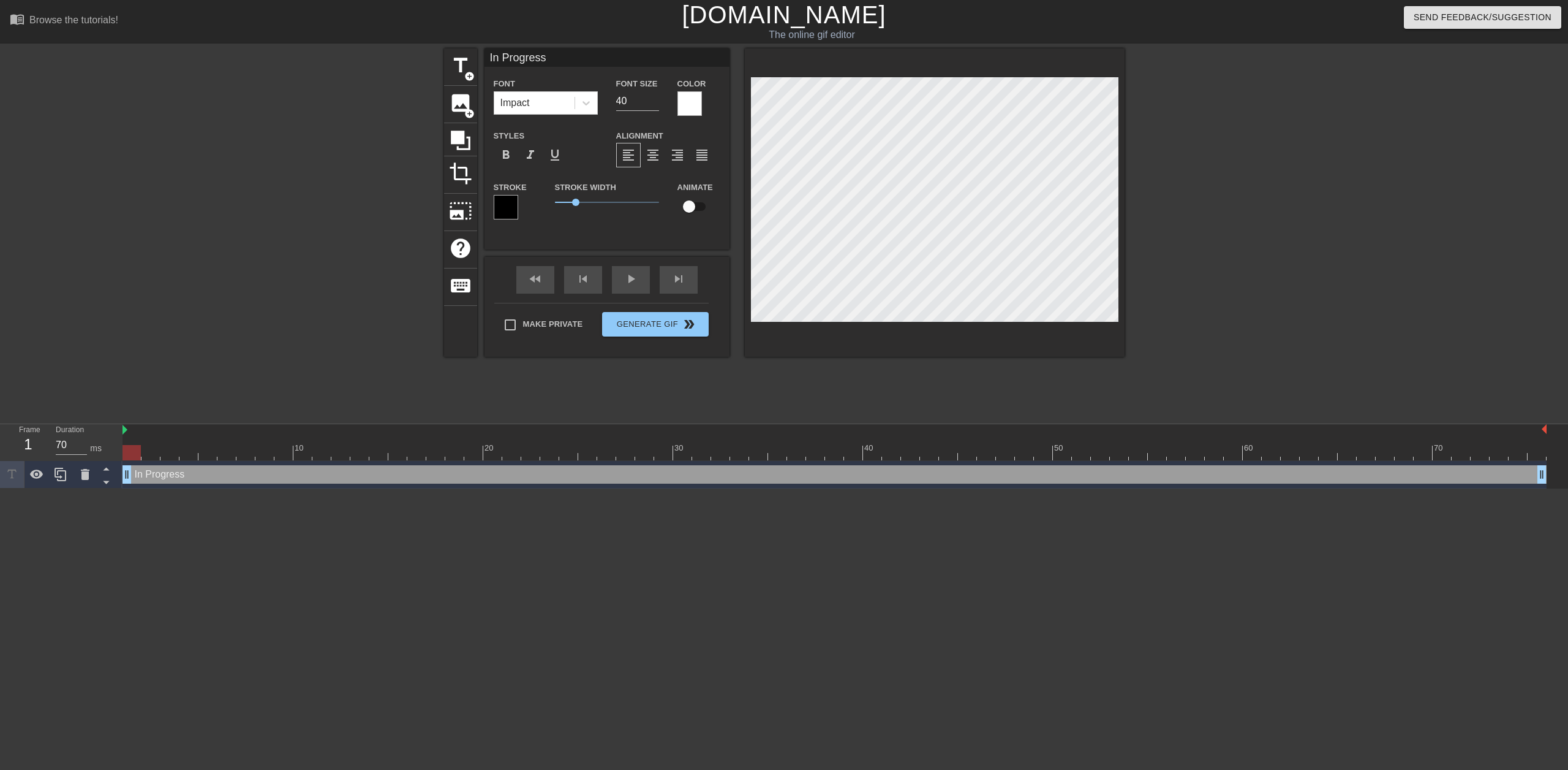
click at [691, 209] on input "checkbox" at bounding box center [688, 207] width 69 height 23
checkbox input "true"
drag, startPoint x: 128, startPoint y: 475, endPoint x: 188, endPoint y: 482, distance: 60.4
drag, startPoint x: 182, startPoint y: 472, endPoint x: 231, endPoint y: 475, distance: 49.1
click at [231, 475] on div "In Progress drag_handle drag_handle" at bounding box center [834, 474] width 1424 height 18
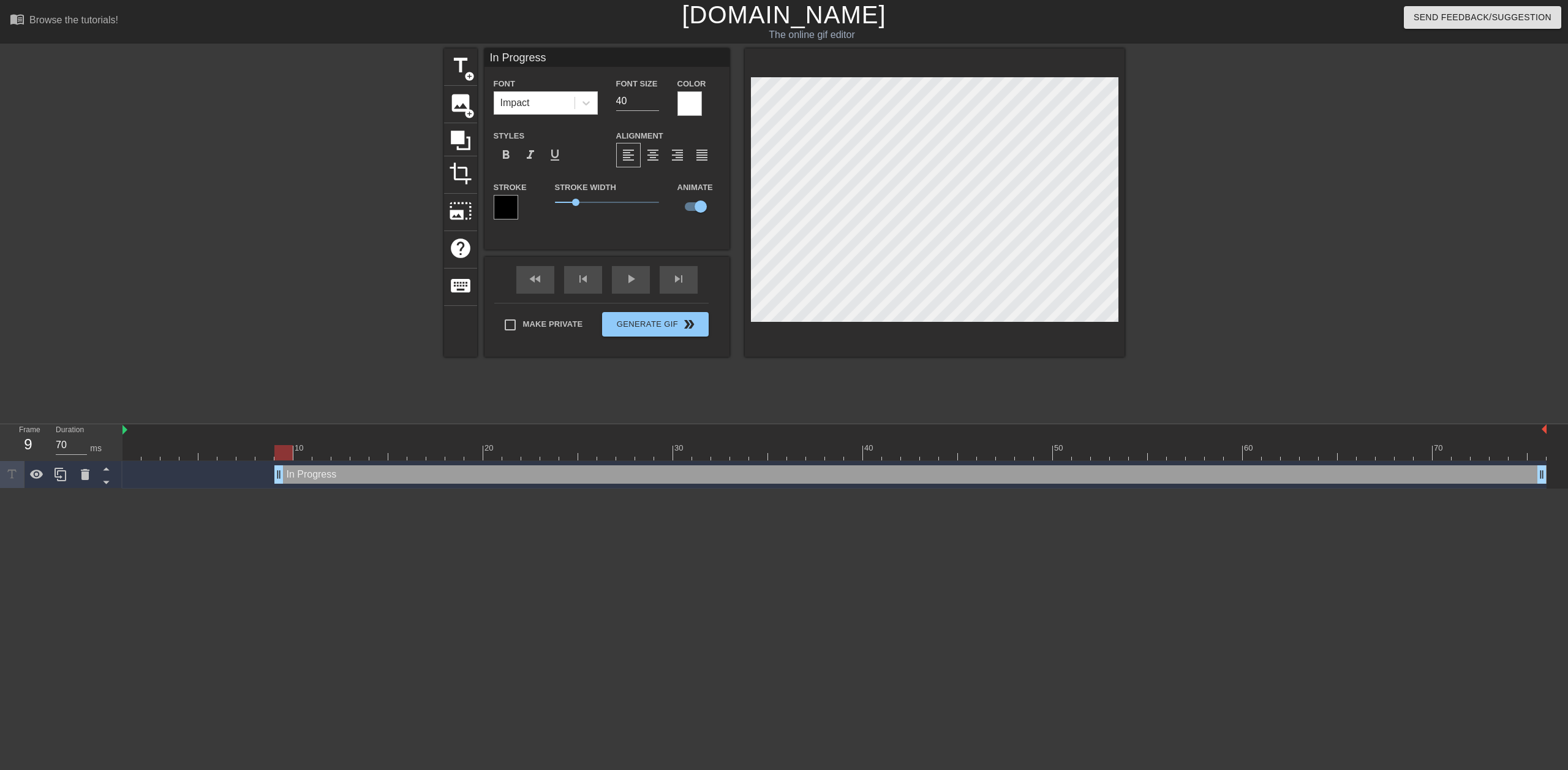
drag, startPoint x: 240, startPoint y: 472, endPoint x: 273, endPoint y: 474, distance: 33.1
click at [273, 474] on div "In Progress drag_handle drag_handle" at bounding box center [834, 474] width 1424 height 18
drag, startPoint x: 282, startPoint y: 472, endPoint x: 322, endPoint y: 469, distance: 40.1
drag, startPoint x: 318, startPoint y: 481, endPoint x: 358, endPoint y: 479, distance: 40.0
drag, startPoint x: 352, startPoint y: 474, endPoint x: 373, endPoint y: 480, distance: 21.8
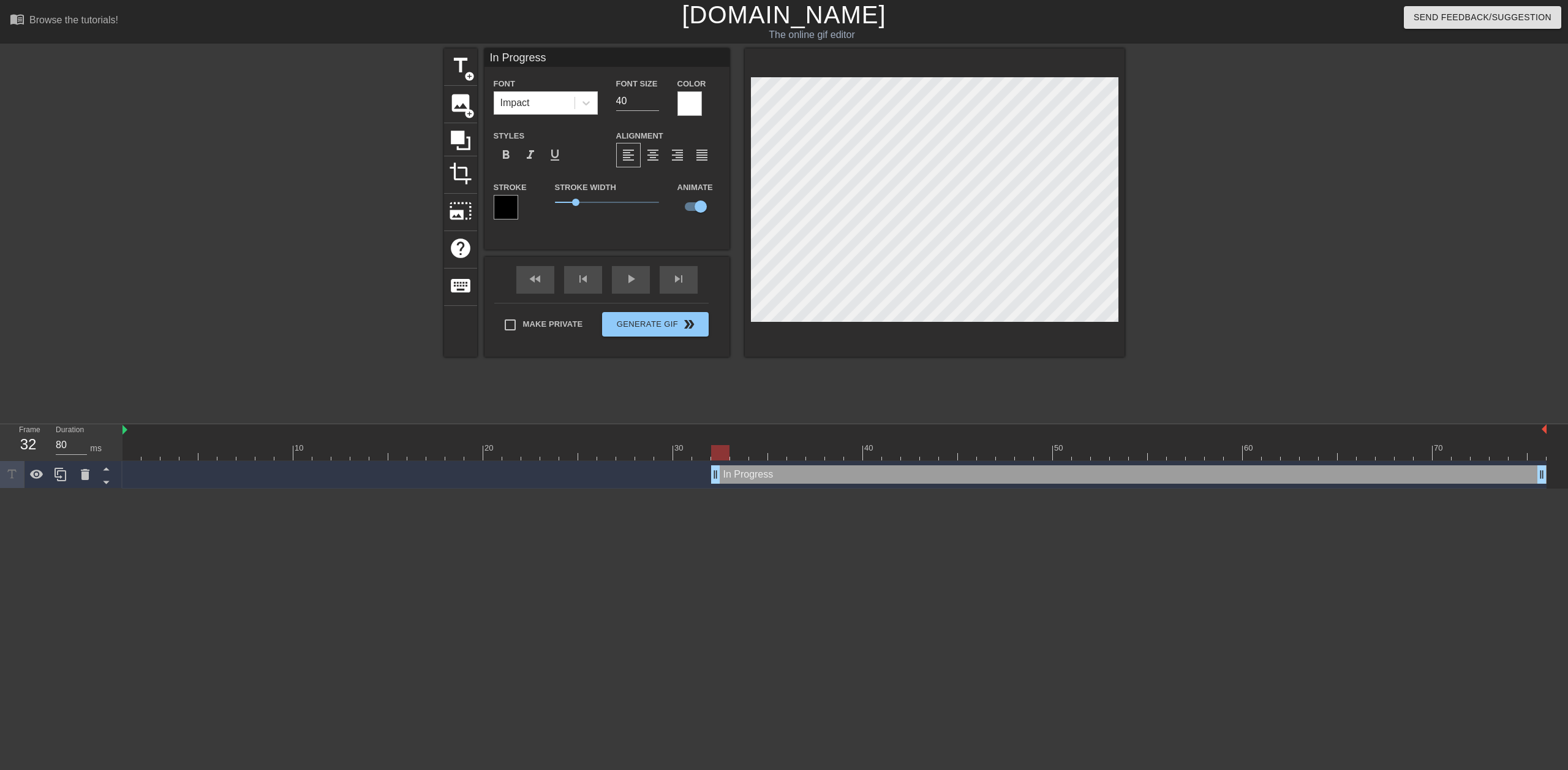
type input "70"
drag, startPoint x: 371, startPoint y: 476, endPoint x: 750, endPoint y: 480, distance: 379.0
drag, startPoint x: 754, startPoint y: 474, endPoint x: 798, endPoint y: 469, distance: 44.3
drag, startPoint x: 790, startPoint y: 472, endPoint x: 813, endPoint y: 469, distance: 23.2
click at [458, 63] on span "title" at bounding box center [460, 65] width 23 height 23
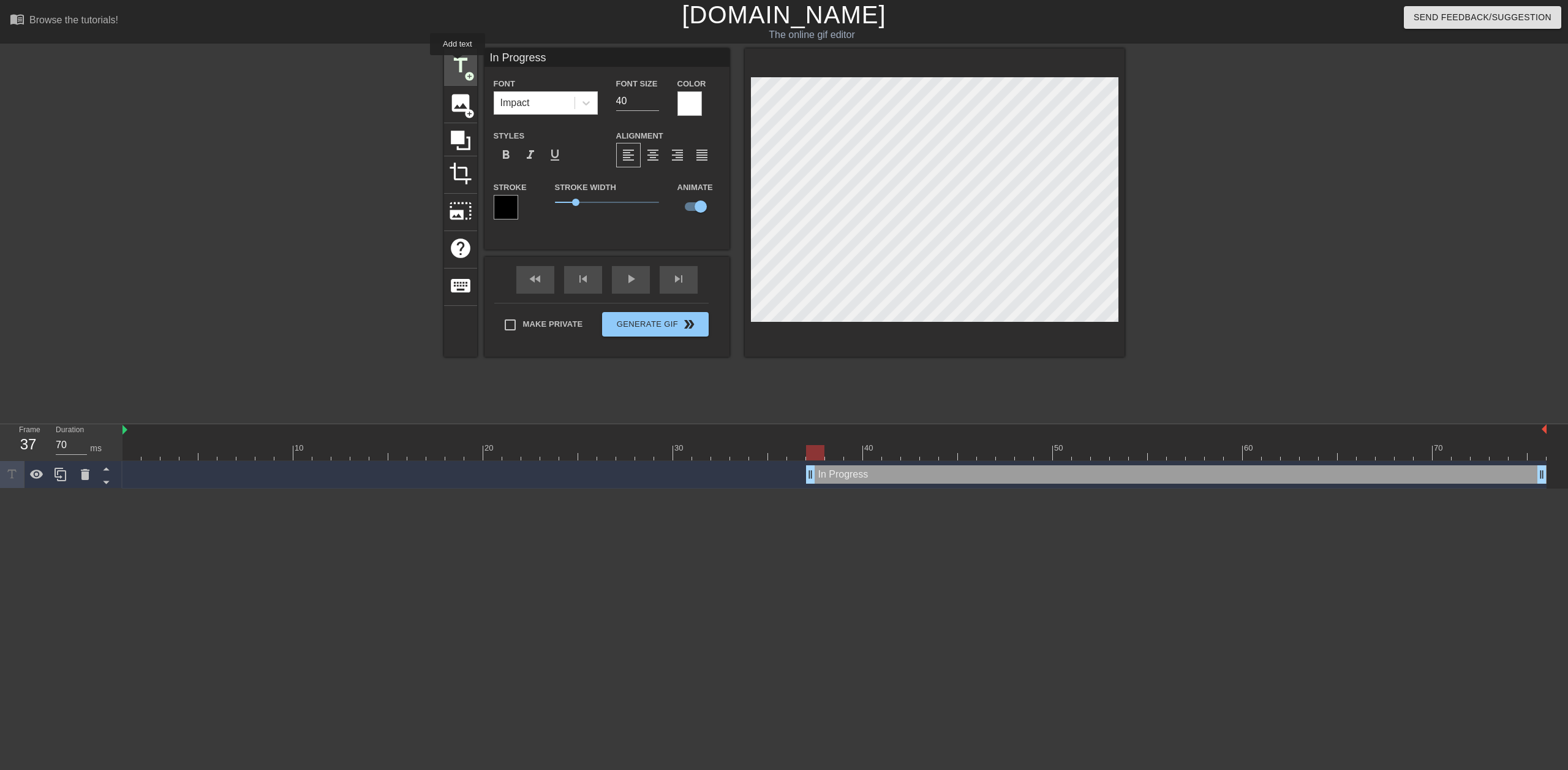
type input "New text 3"
checkbox input "false"
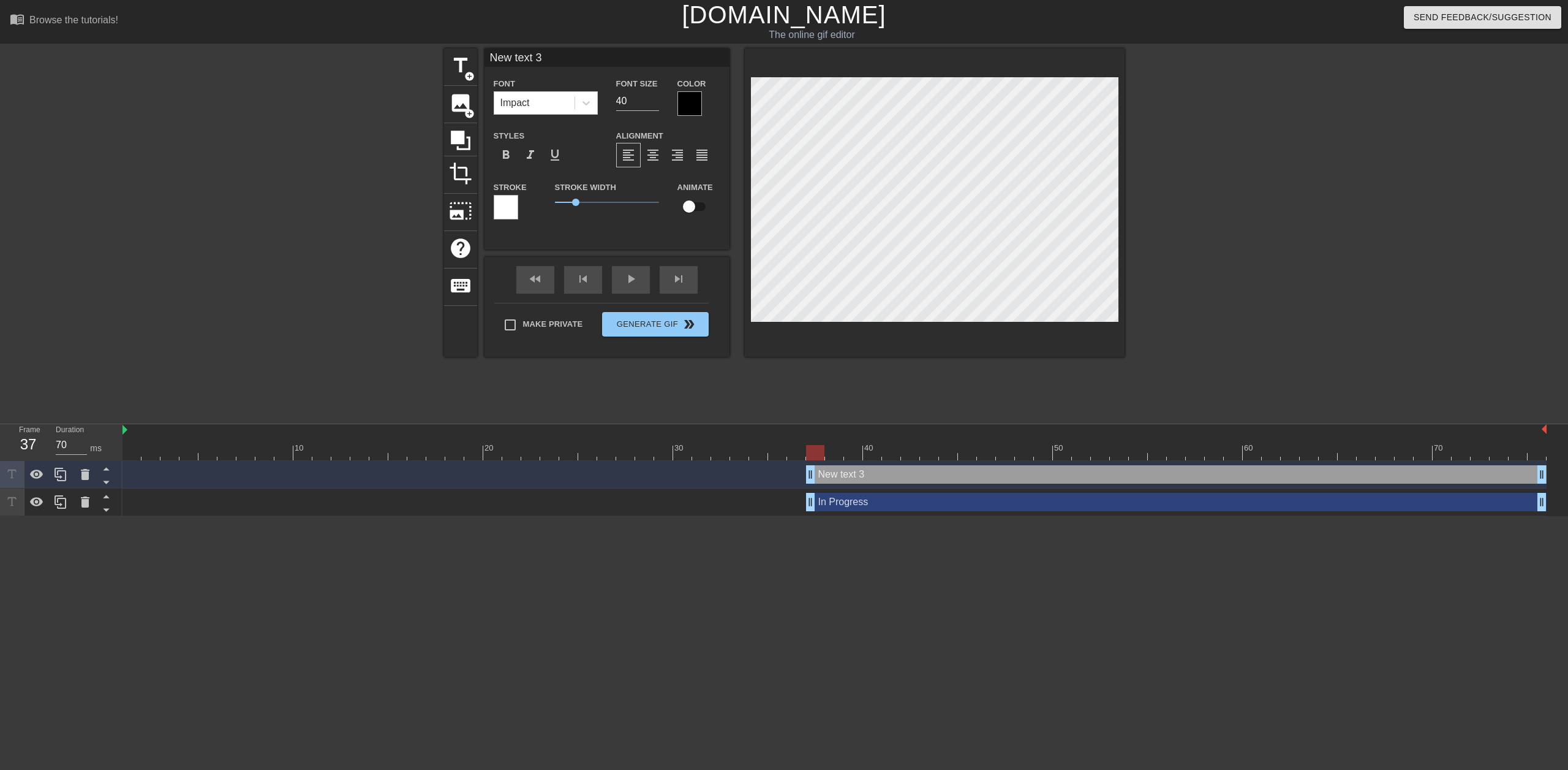
scroll to position [2, 3]
type input "I"
type textarea "I"
type input "In"
type textarea "In"
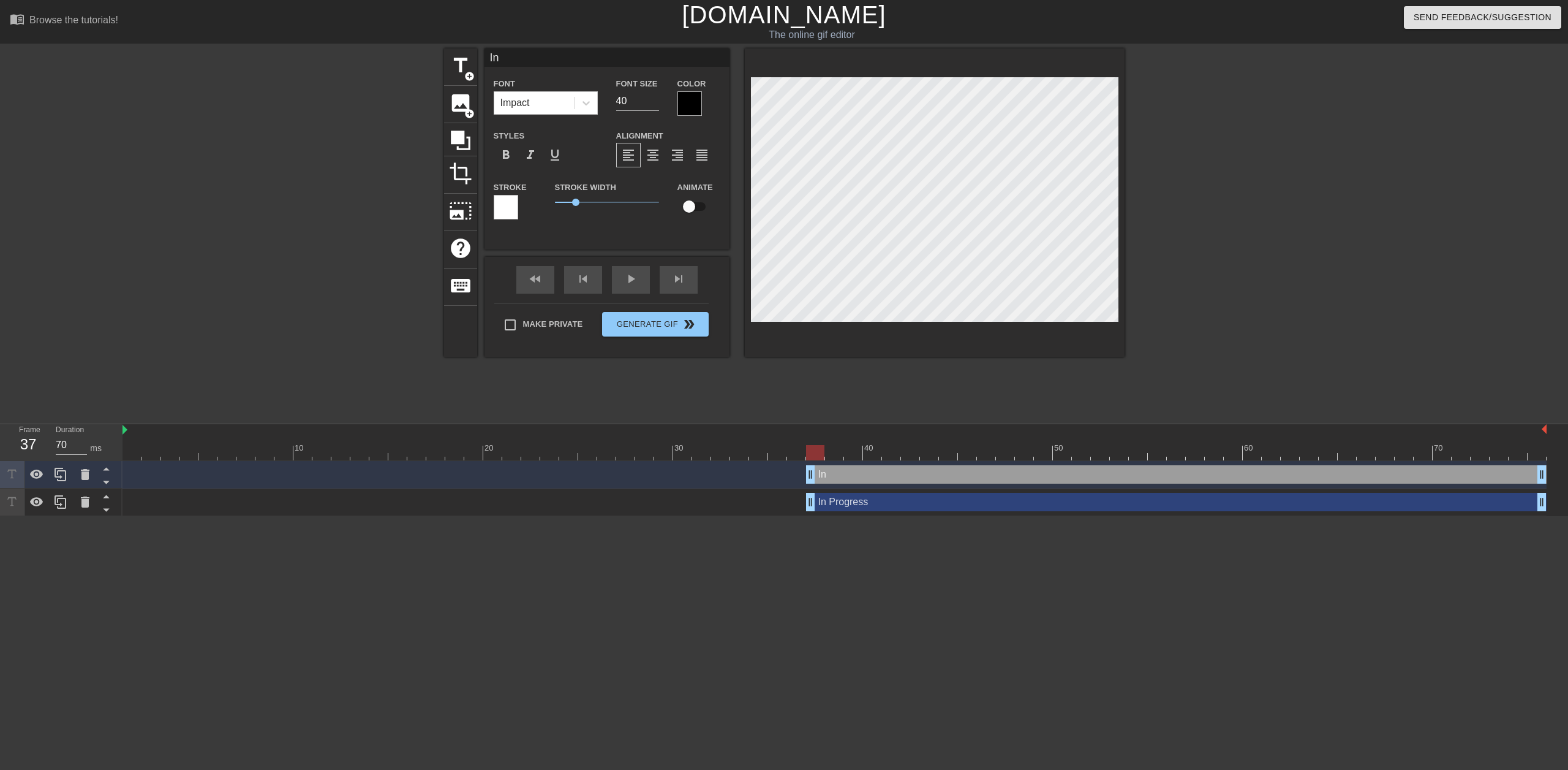
type input "In"
type textarea "In"
type input "In R"
type textarea "In R"
type input "In Re"
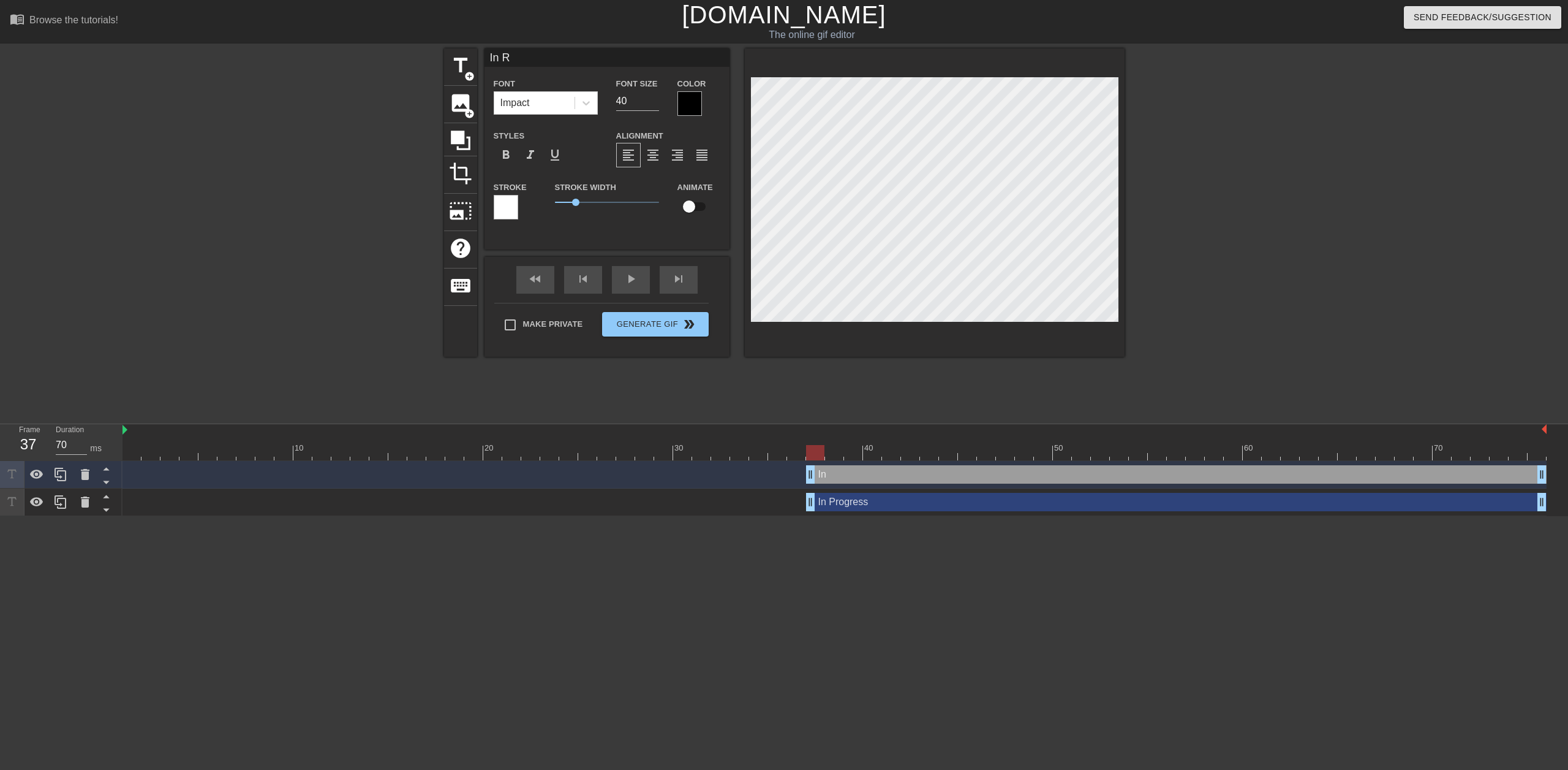
type textarea "In Re"
type input "In Rev"
type textarea "In Rev"
type input "In Revi"
type textarea "In Revi"
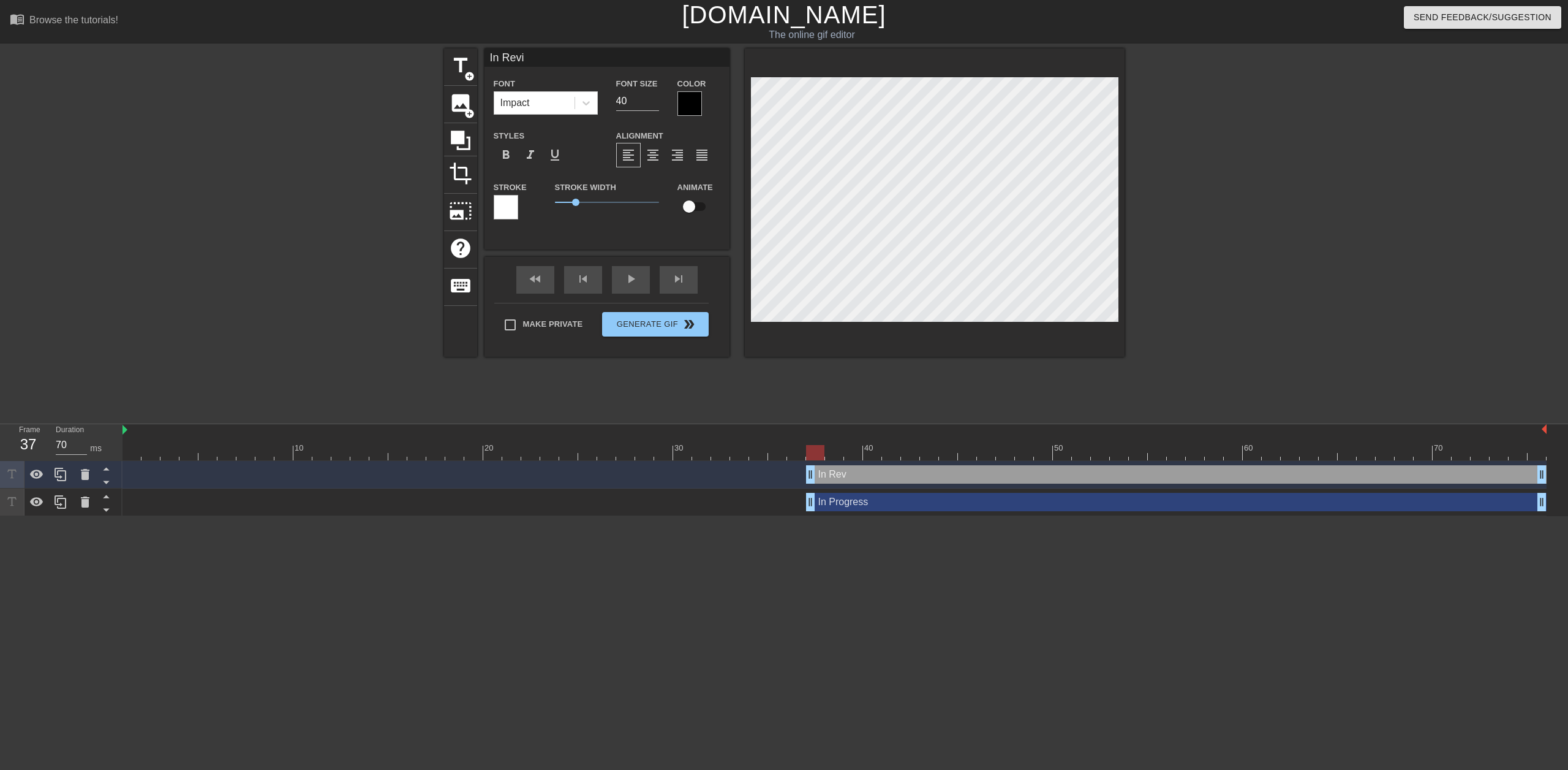
type input "In Revie"
type textarea "In Revie"
type input "In Review"
type textarea "In Review"
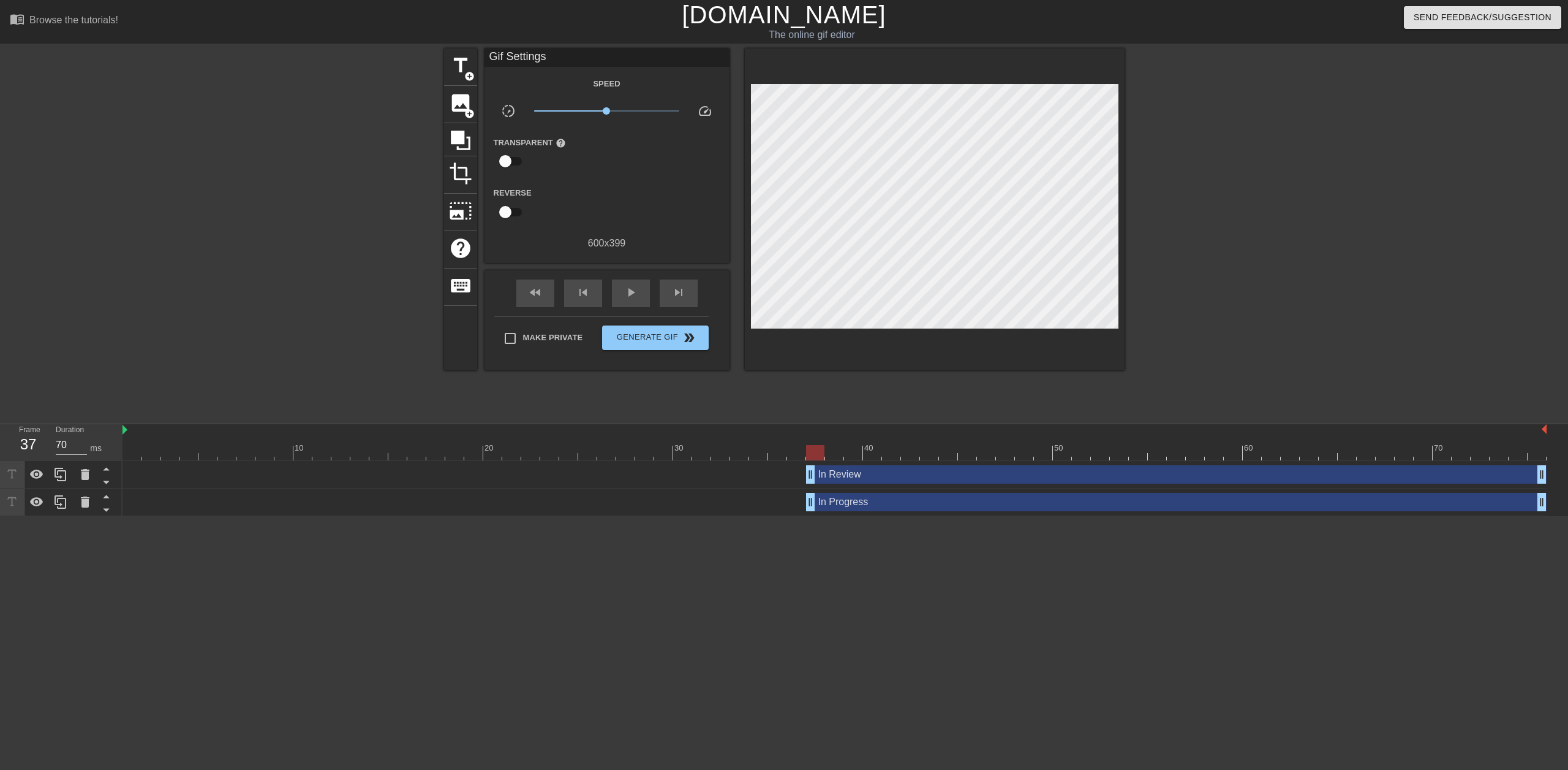
click at [777, 506] on div "In Progress drag_handle drag_handle" at bounding box center [834, 501] width 1424 height 18
click at [207, 506] on div "In Progress drag_handle drag_handle" at bounding box center [834, 501] width 1424 height 18
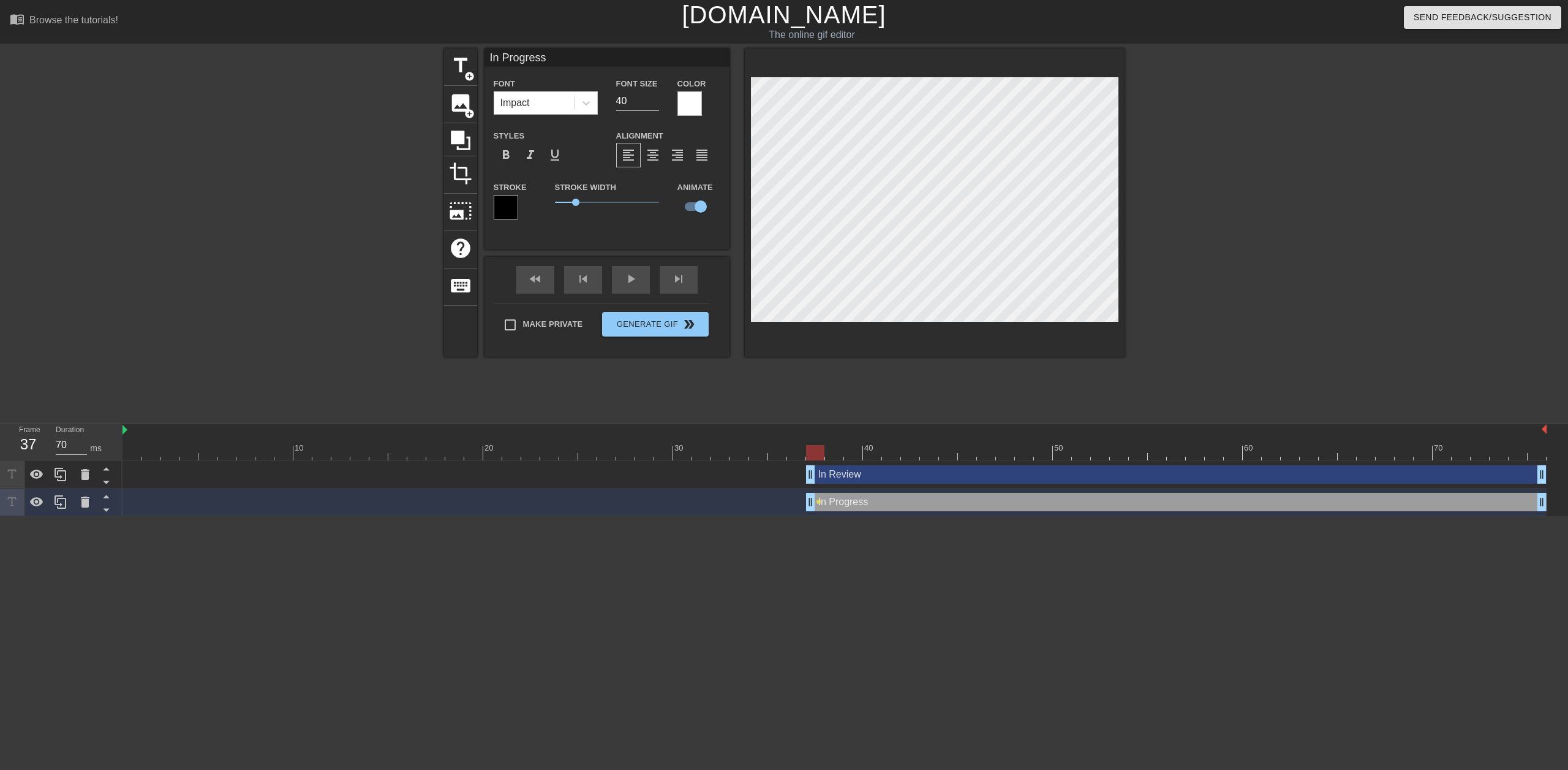
click at [937, 351] on div at bounding box center [935, 202] width 379 height 309
type input "In Review"
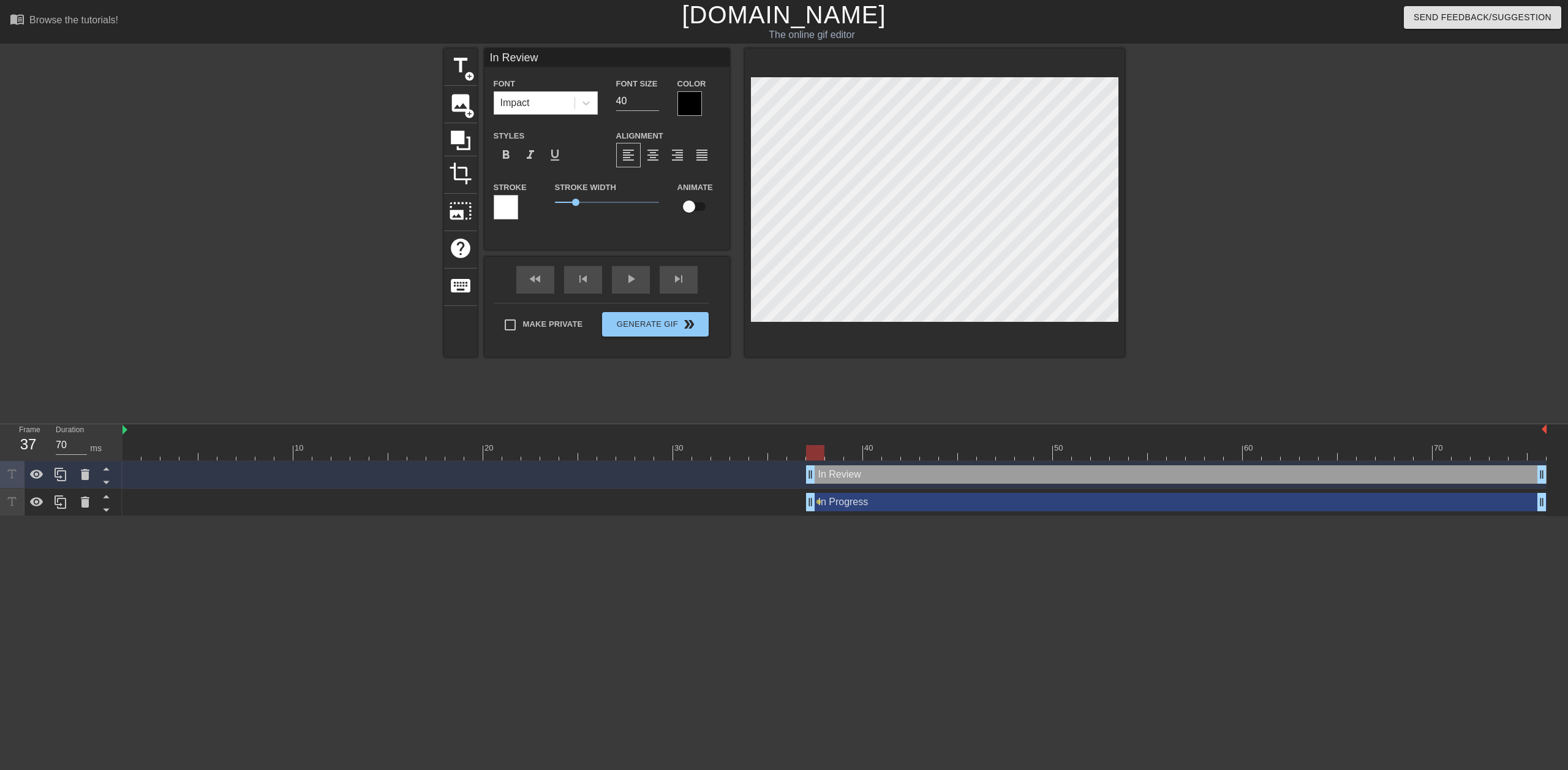
click at [697, 201] on input "checkbox" at bounding box center [688, 207] width 69 height 23
checkbox input "true"
drag, startPoint x: 808, startPoint y: 472, endPoint x: 825, endPoint y: 472, distance: 17.0
drag, startPoint x: 832, startPoint y: 469, endPoint x: 898, endPoint y: 465, distance: 66.1
drag, startPoint x: 885, startPoint y: 470, endPoint x: 937, endPoint y: 470, distance: 52.0
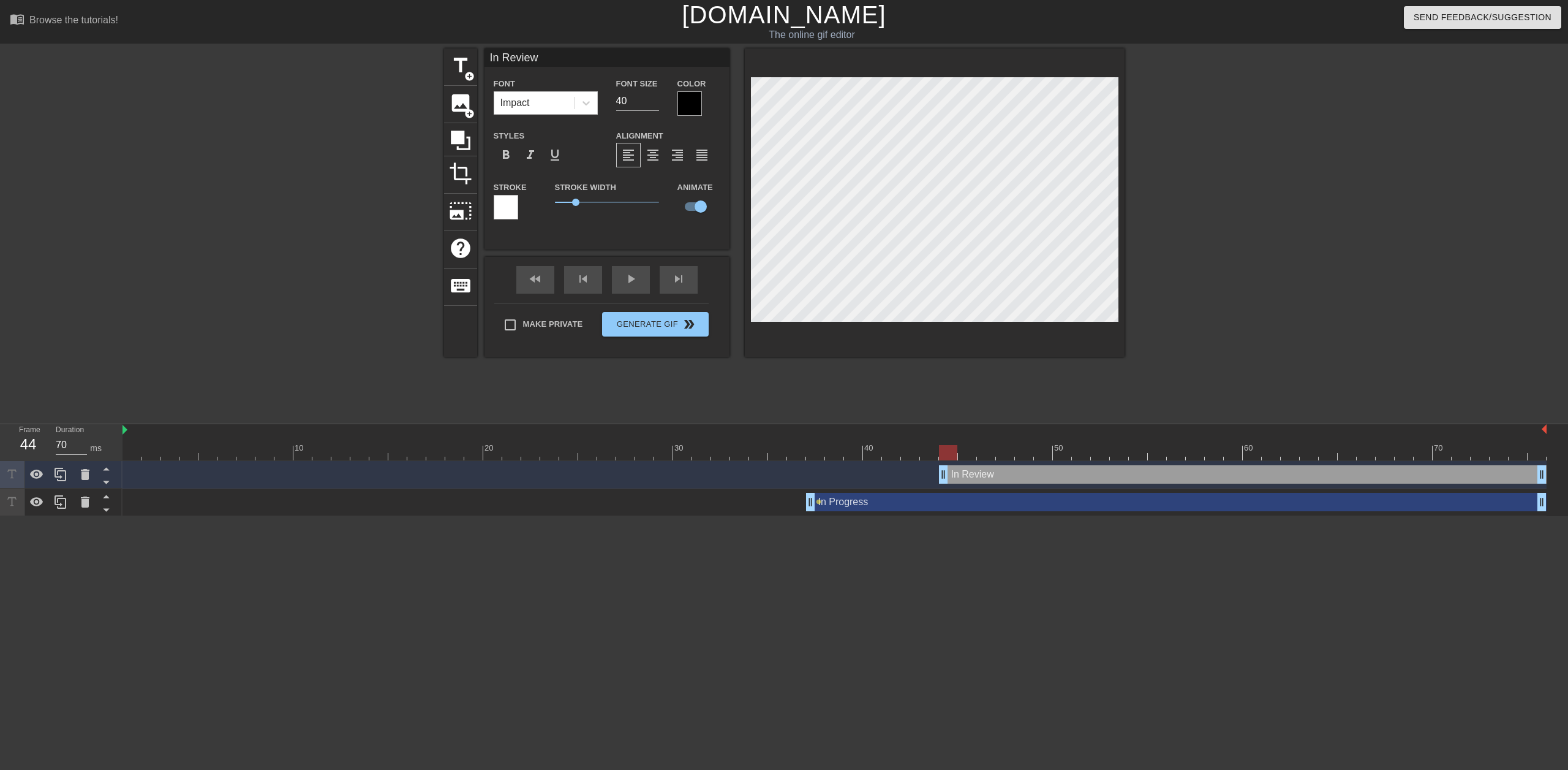
click at [937, 470] on div "In Review drag_handle drag_handle" at bounding box center [834, 474] width 1424 height 18
drag, startPoint x: 944, startPoint y: 472, endPoint x: 1046, endPoint y: 472, distance: 102.0
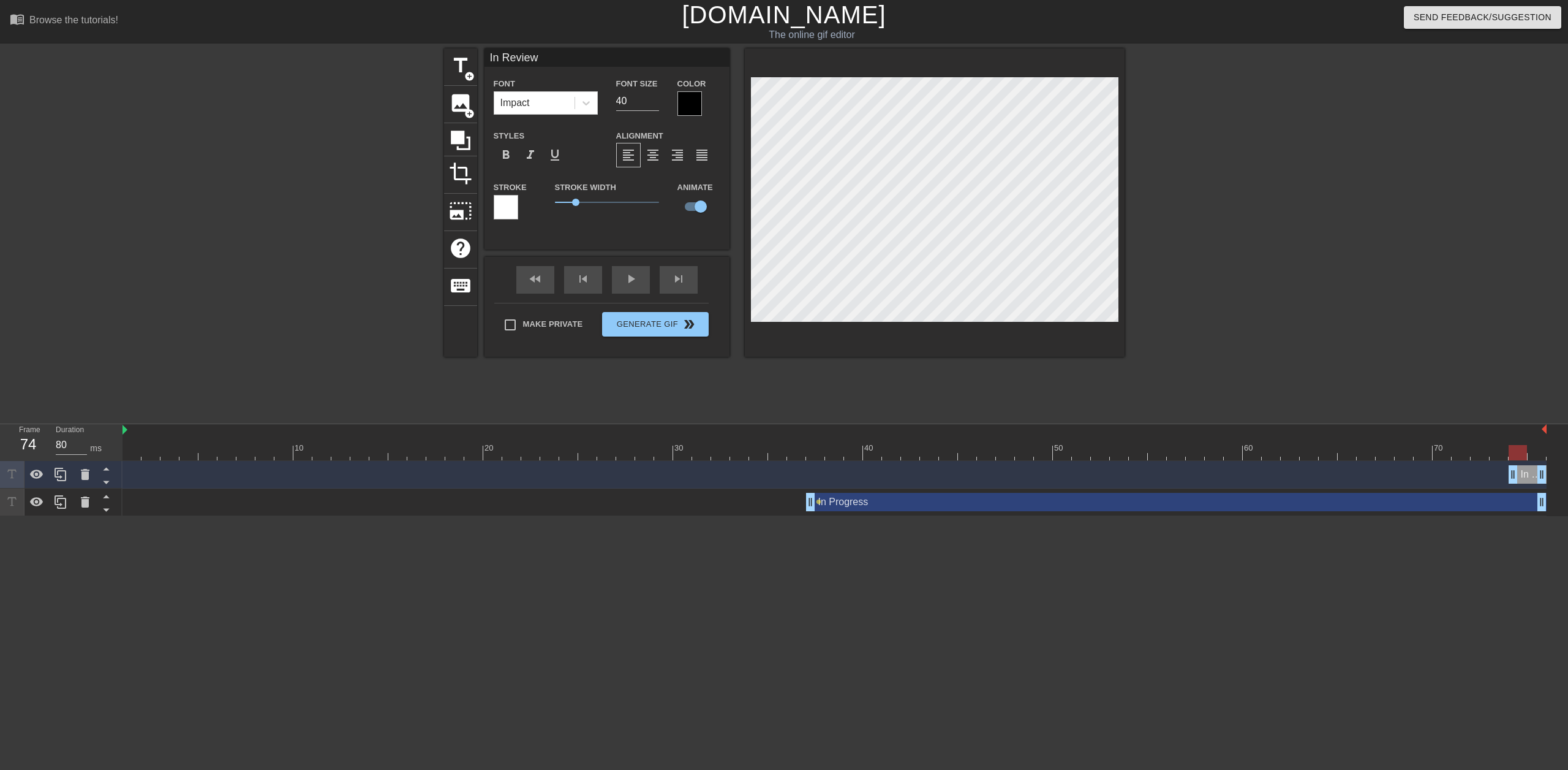
drag, startPoint x: 1040, startPoint y: 475, endPoint x: 1518, endPoint y: 463, distance: 478.2
click at [1518, 463] on div "In Review drag_handle drag_handle" at bounding box center [834, 474] width 1424 height 27
click at [646, 321] on div "Make Private Generate Gif double_arrow" at bounding box center [602, 326] width 214 height 48
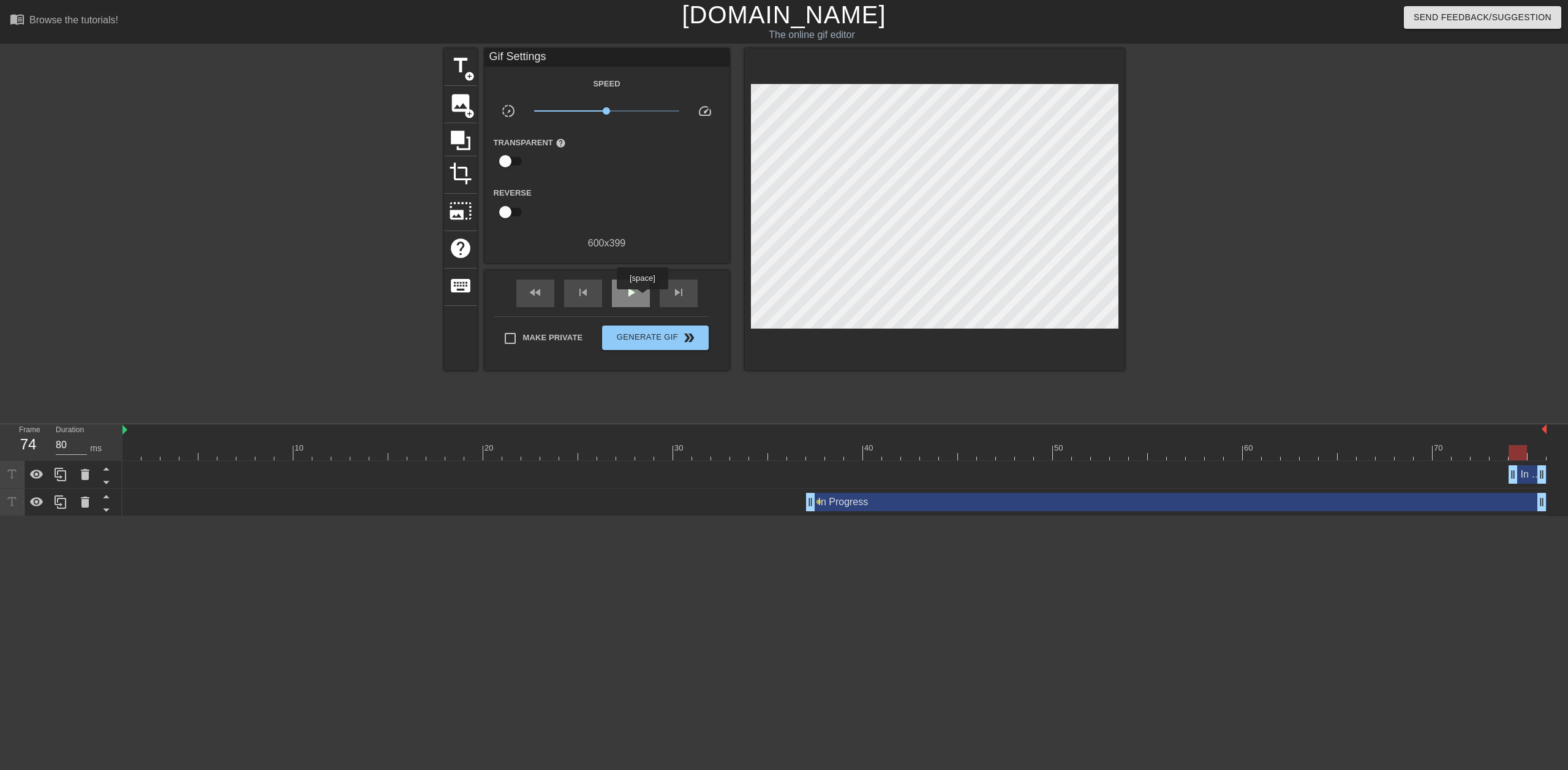
click at [642, 298] on div "play_arrow" at bounding box center [630, 293] width 38 height 27
click at [642, 298] on div "pause" at bounding box center [630, 293] width 38 height 27
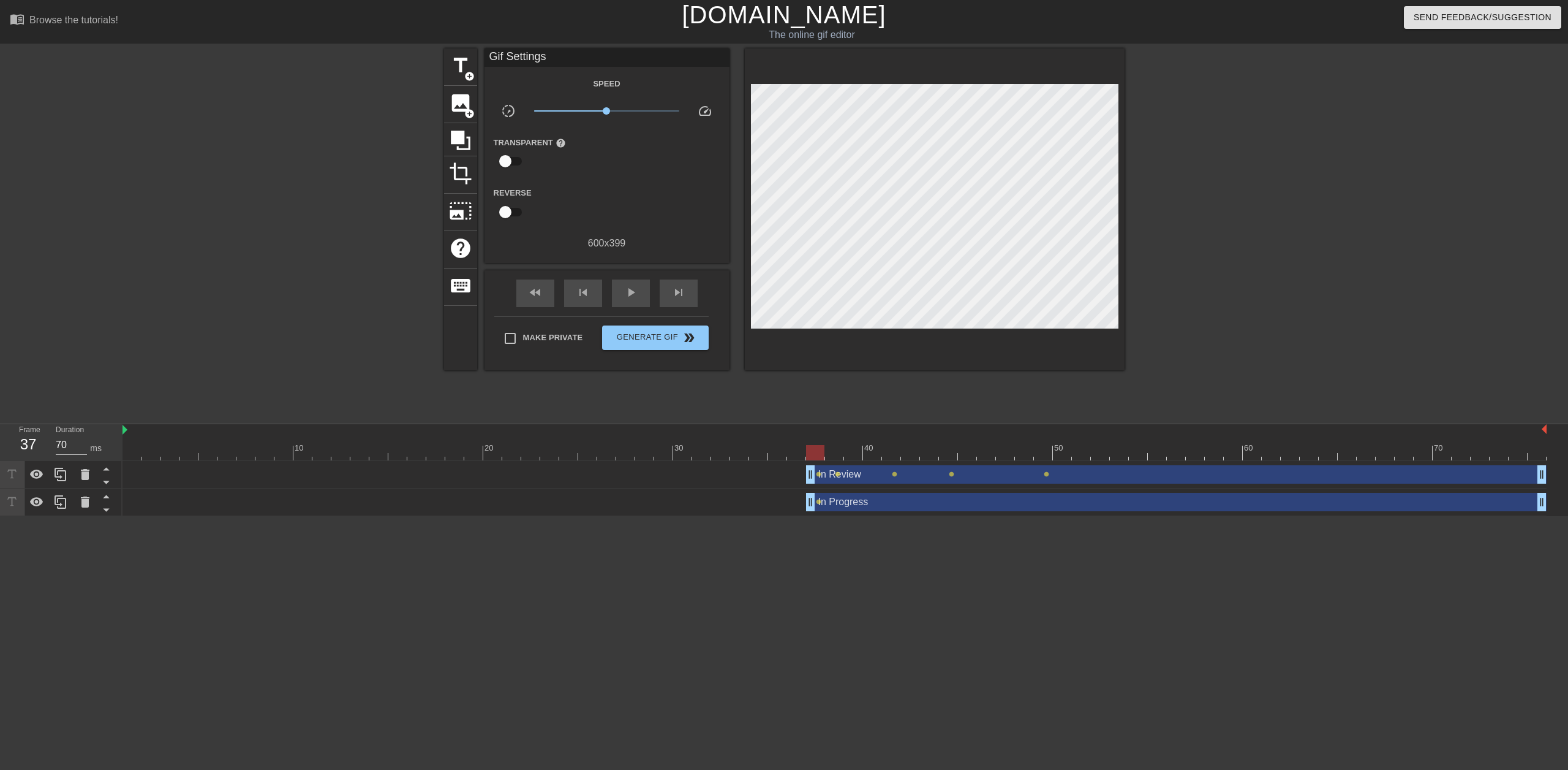
drag, startPoint x: 1514, startPoint y: 471, endPoint x: 811, endPoint y: 468, distance: 703.0
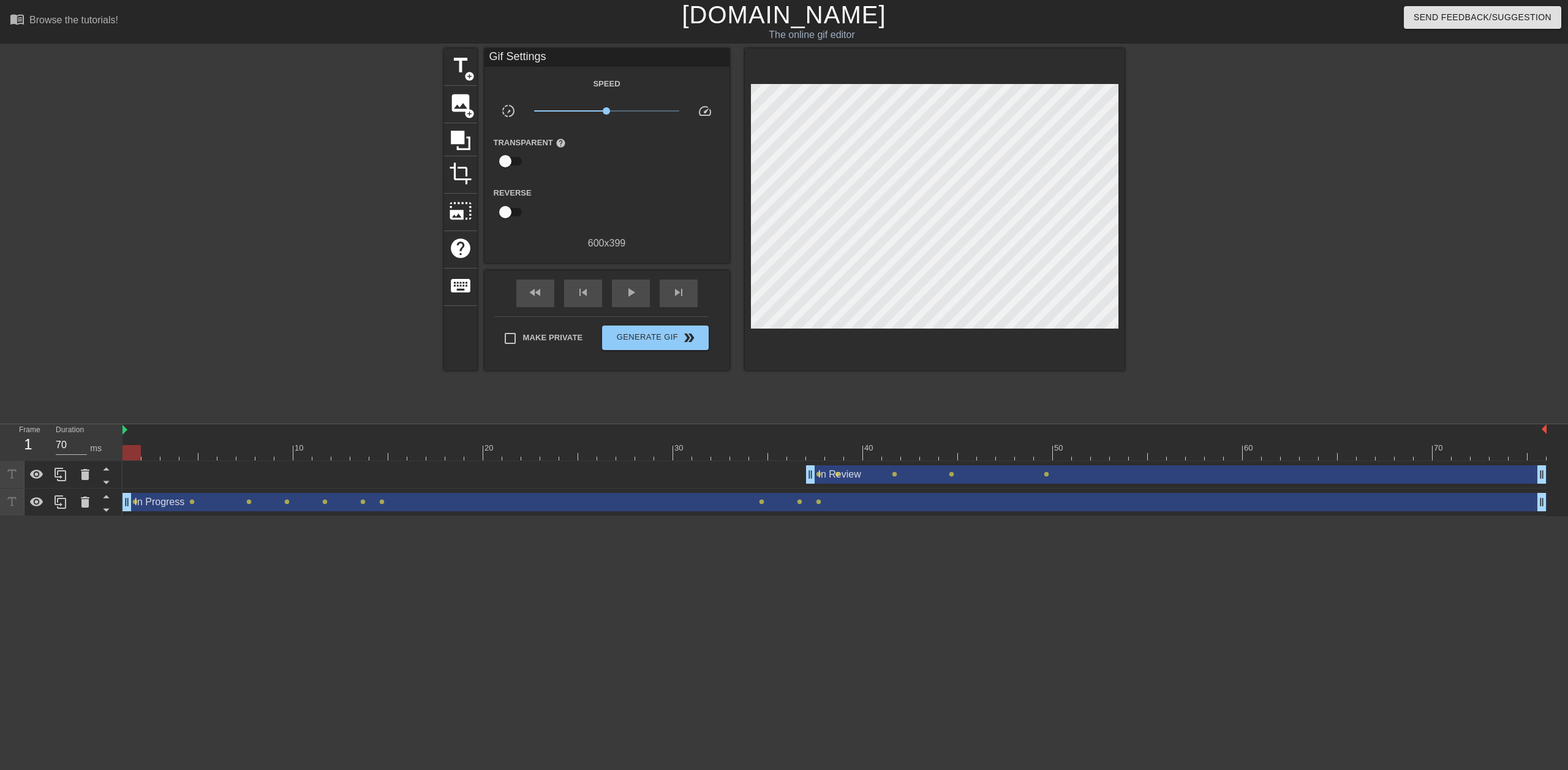
drag, startPoint x: 810, startPoint y: 499, endPoint x: 126, endPoint y: 480, distance: 684.3
click at [126, 480] on div "In Review drag_handle drag_handle lens lens lens lens lens In Progress drag_han…" at bounding box center [844, 488] width 1445 height 55
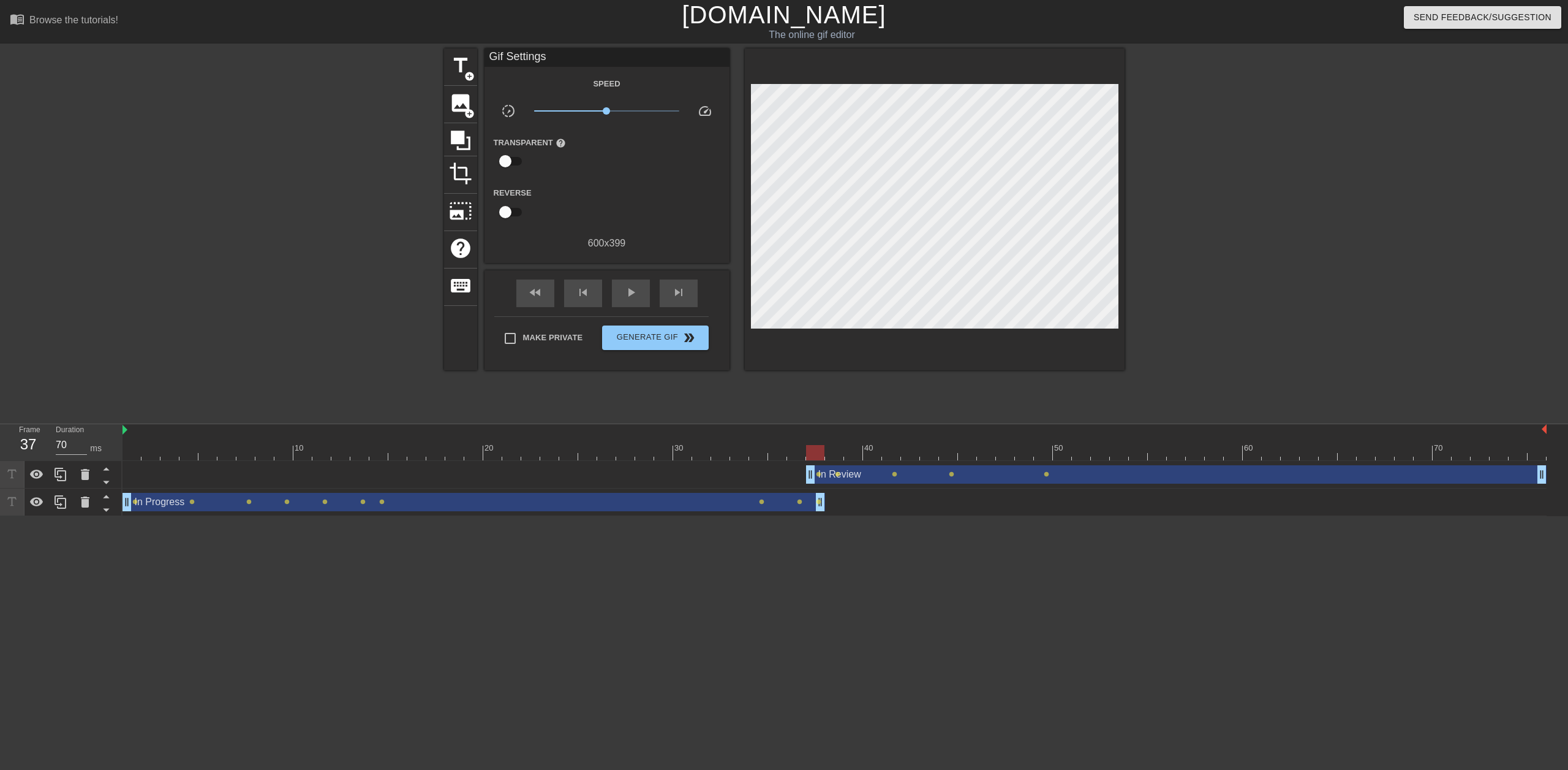
drag, startPoint x: 1543, startPoint y: 498, endPoint x: 826, endPoint y: 490, distance: 717.0
click at [826, 490] on div "In Progress drag_handle drag_handle lens lens lens lens lens lens lens lens len…" at bounding box center [834, 502] width 1424 height 27
click at [128, 434] on div at bounding box center [834, 430] width 1424 height 12
click at [139, 457] on div at bounding box center [834, 452] width 1424 height 15
click at [134, 458] on div at bounding box center [131, 452] width 18 height 15
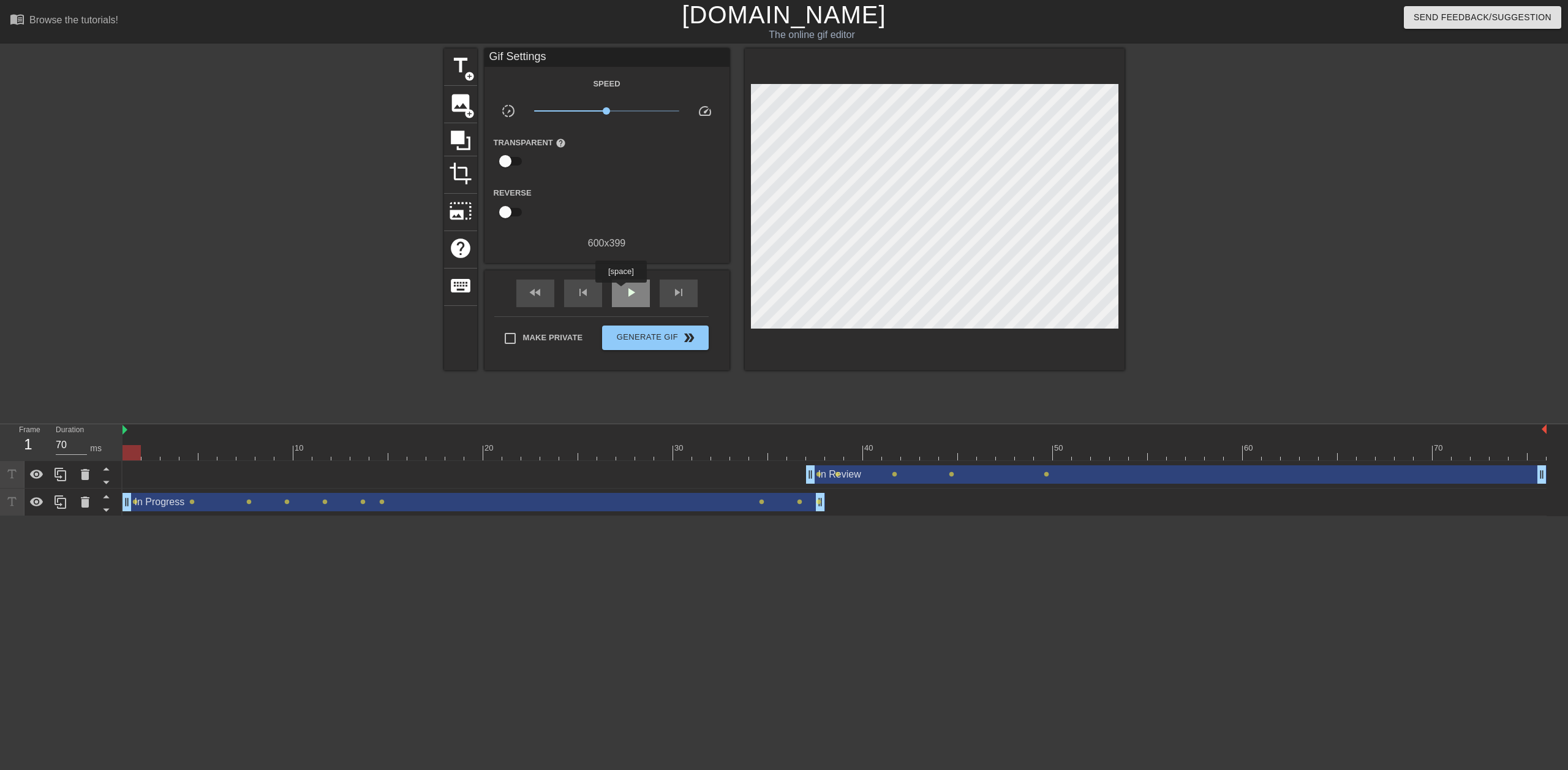
click at [625, 290] on span "play_arrow" at bounding box center [631, 292] width 15 height 15
type input "70"
click at [628, 289] on span "pause" at bounding box center [631, 292] width 15 height 15
click at [470, 76] on span "add_circle" at bounding box center [469, 76] width 11 height 11
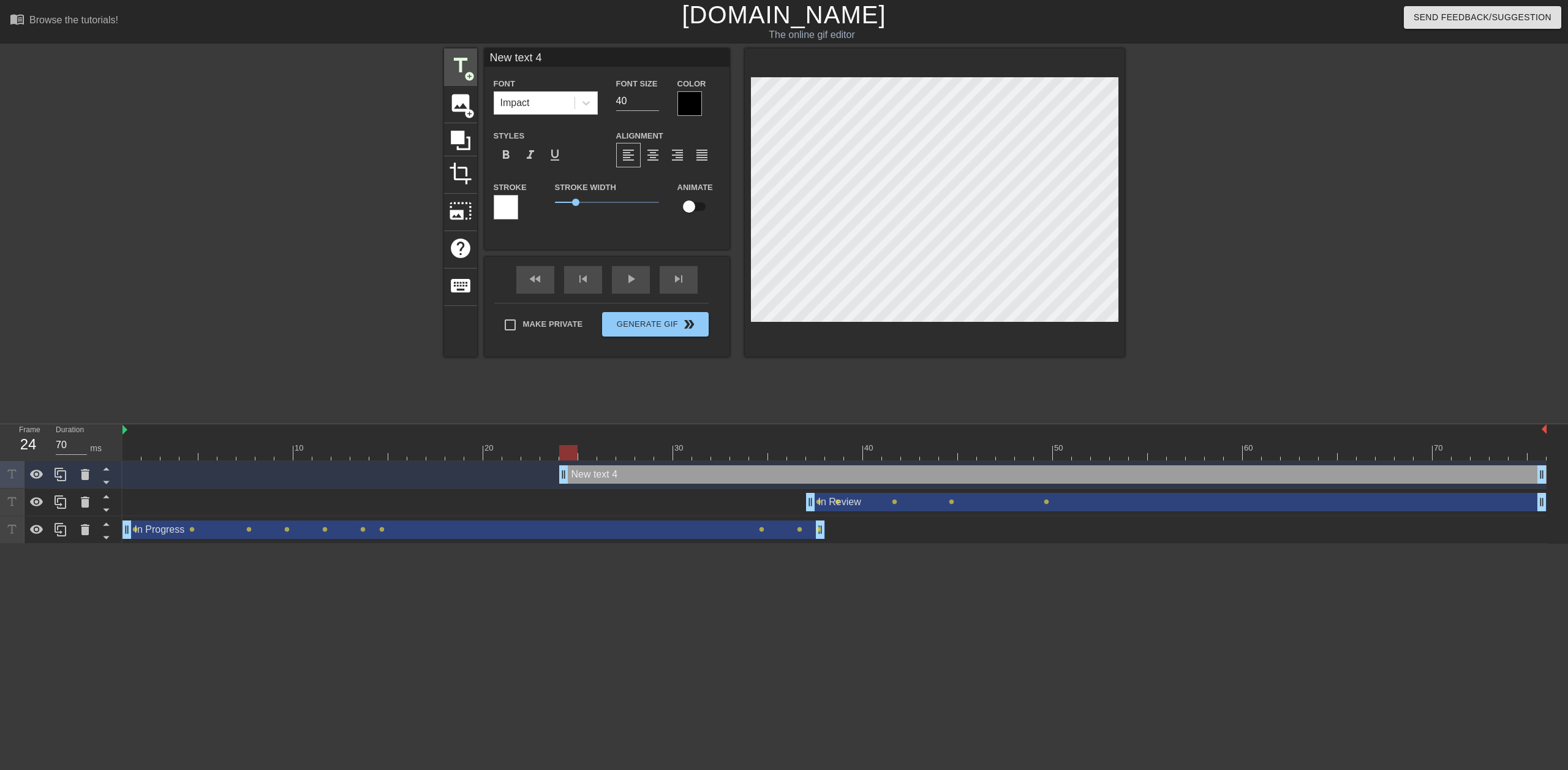
scroll to position [2, 1]
type input "J"
type textarea "J"
type input "Ji"
type textarea "Ji"
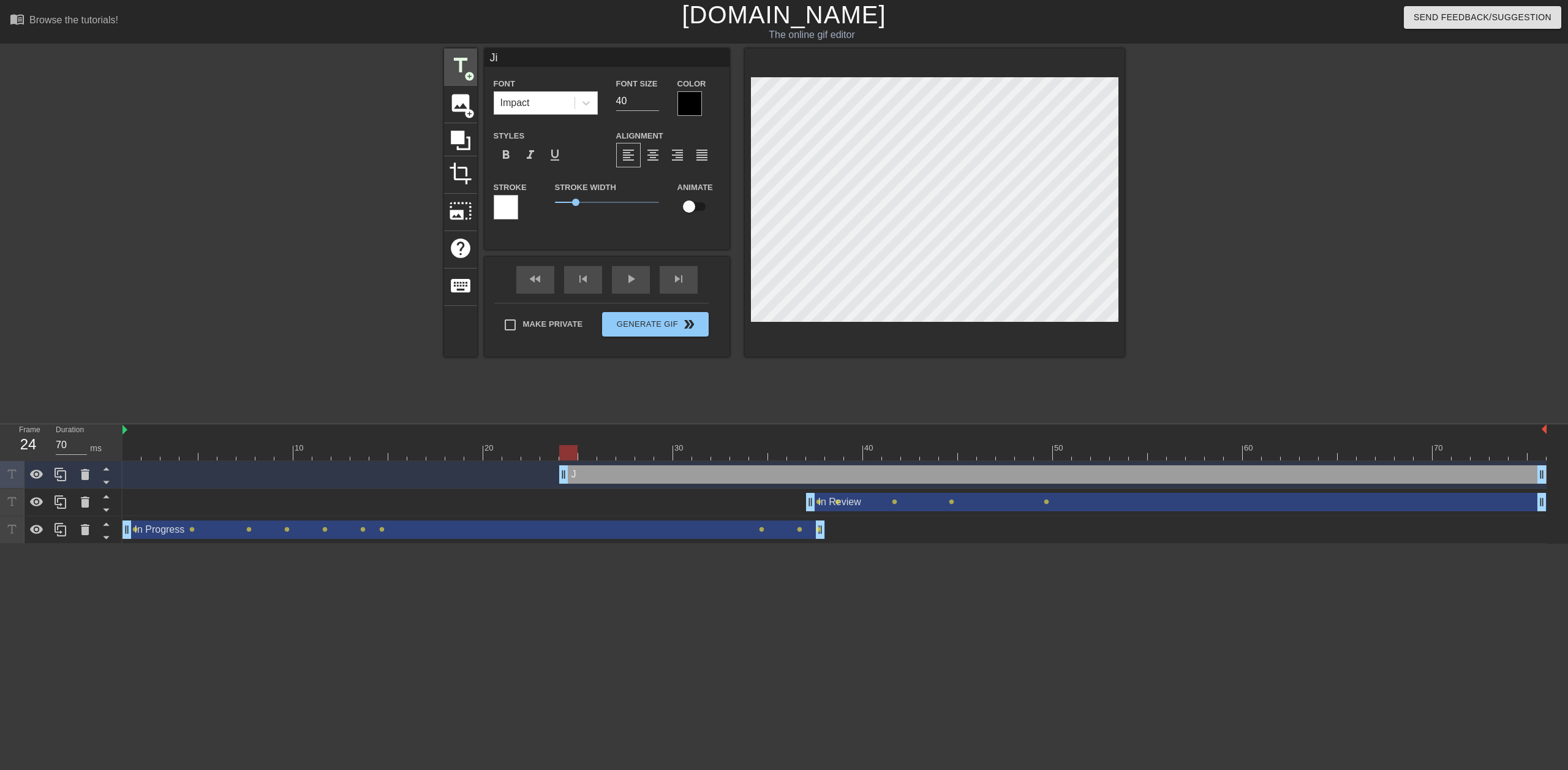
type input "Jir"
type textarea "Jir"
type input "Jira"
type textarea "Jira"
type input "Jira"
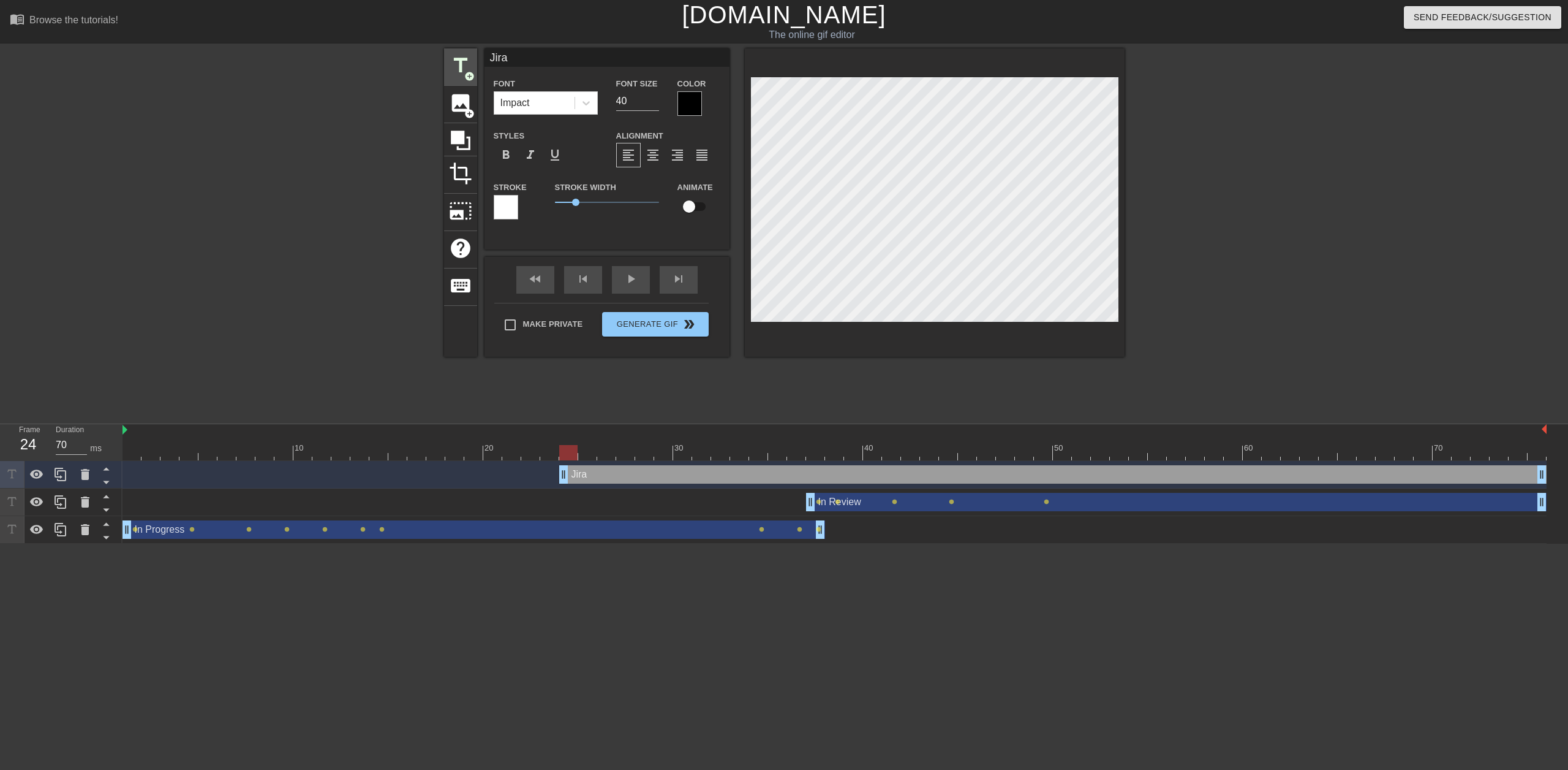
type textarea "Jira"
type input "Jira T"
type textarea "Jira T"
type input "Jira Ti"
type textarea "Jira Ti"
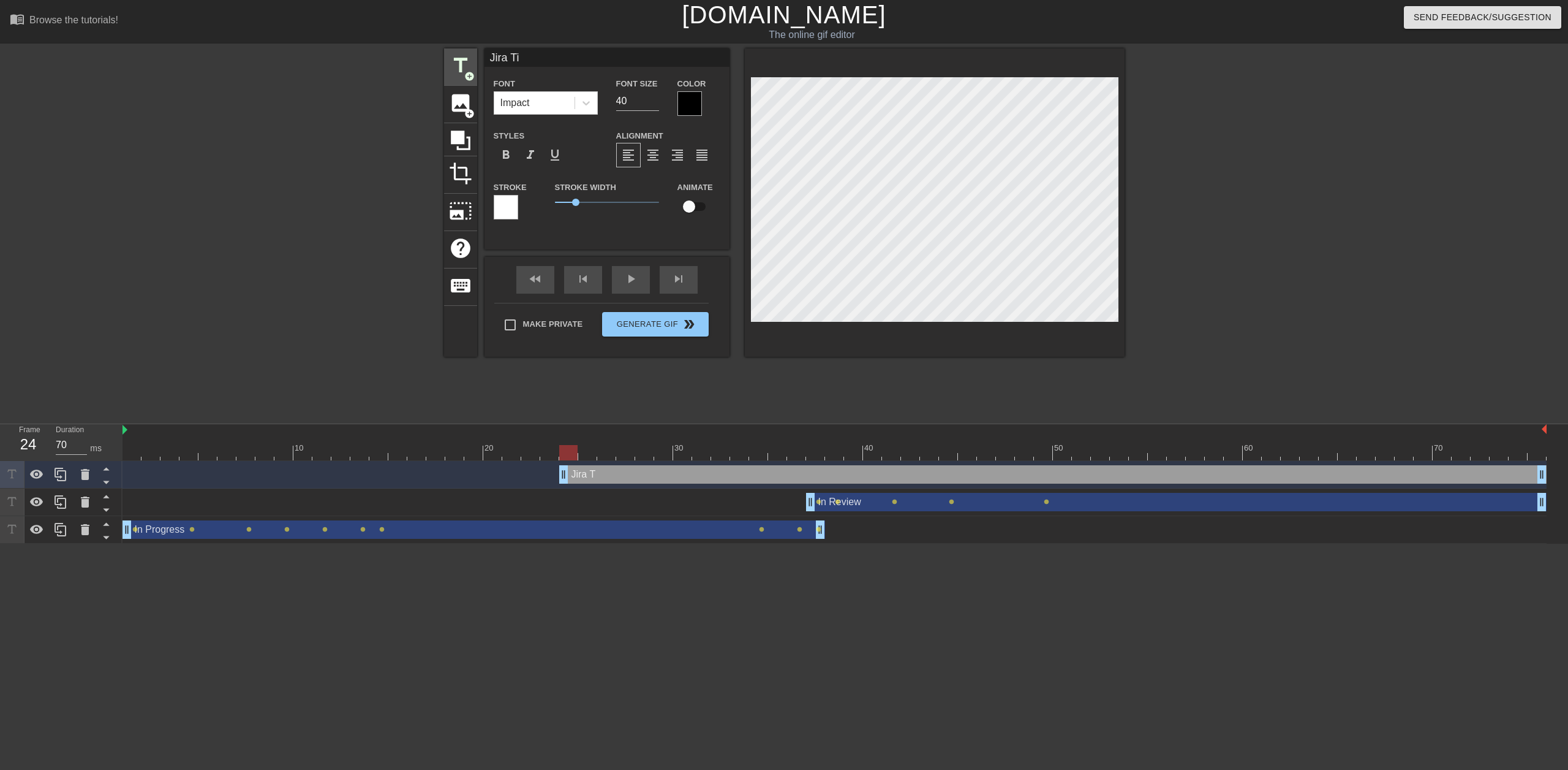
type input "Jira Tic"
type textarea "Jira Tic"
type input "Jira Tick"
type textarea "Jira Tick"
type input "Jira Ticke"
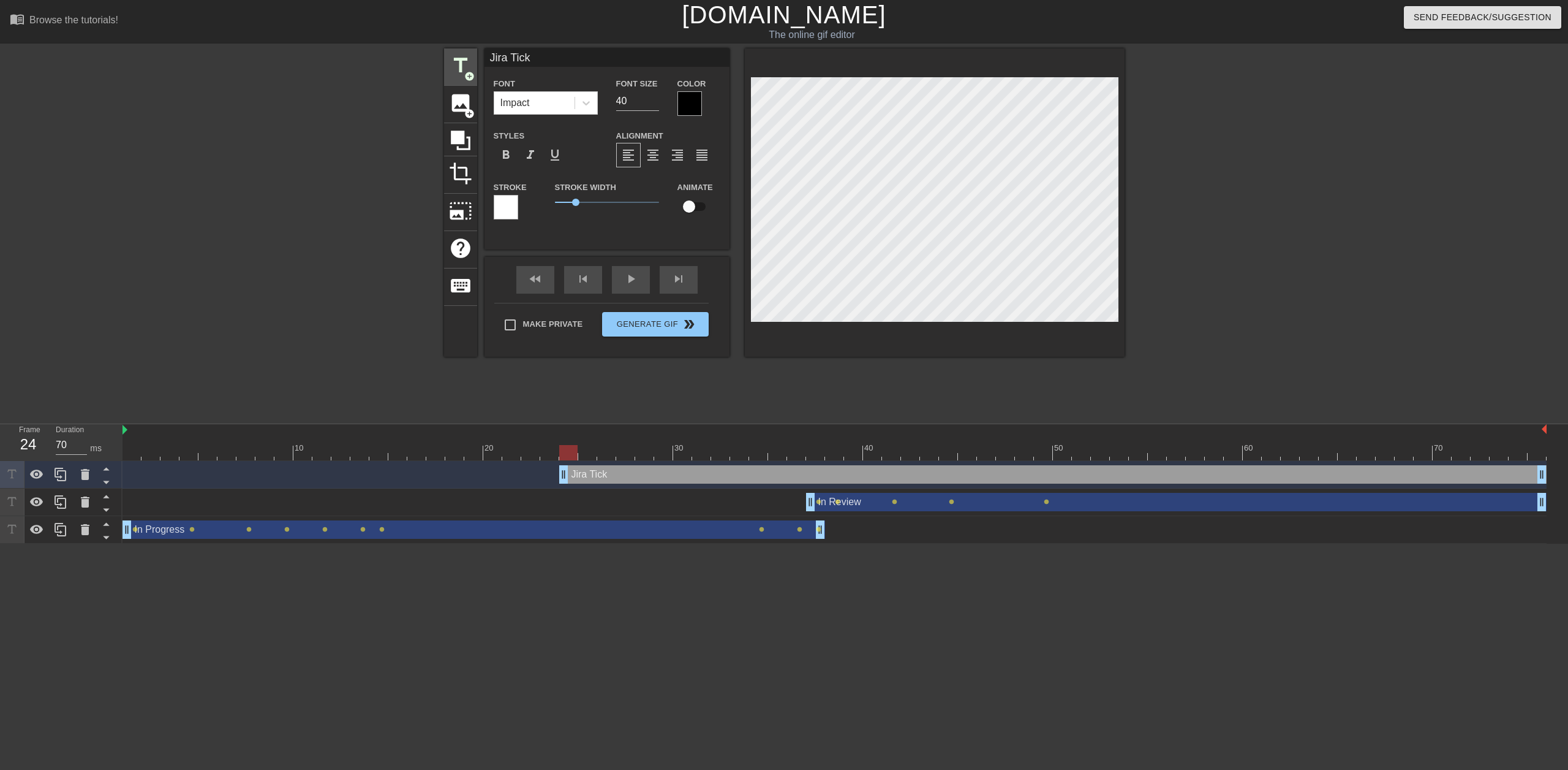
type textarea "Jira Ticke"
type input "Jira Ticket"
type textarea "Jira Ticket"
type input "Jira Tickets"
type textarea "Jira Tickets"
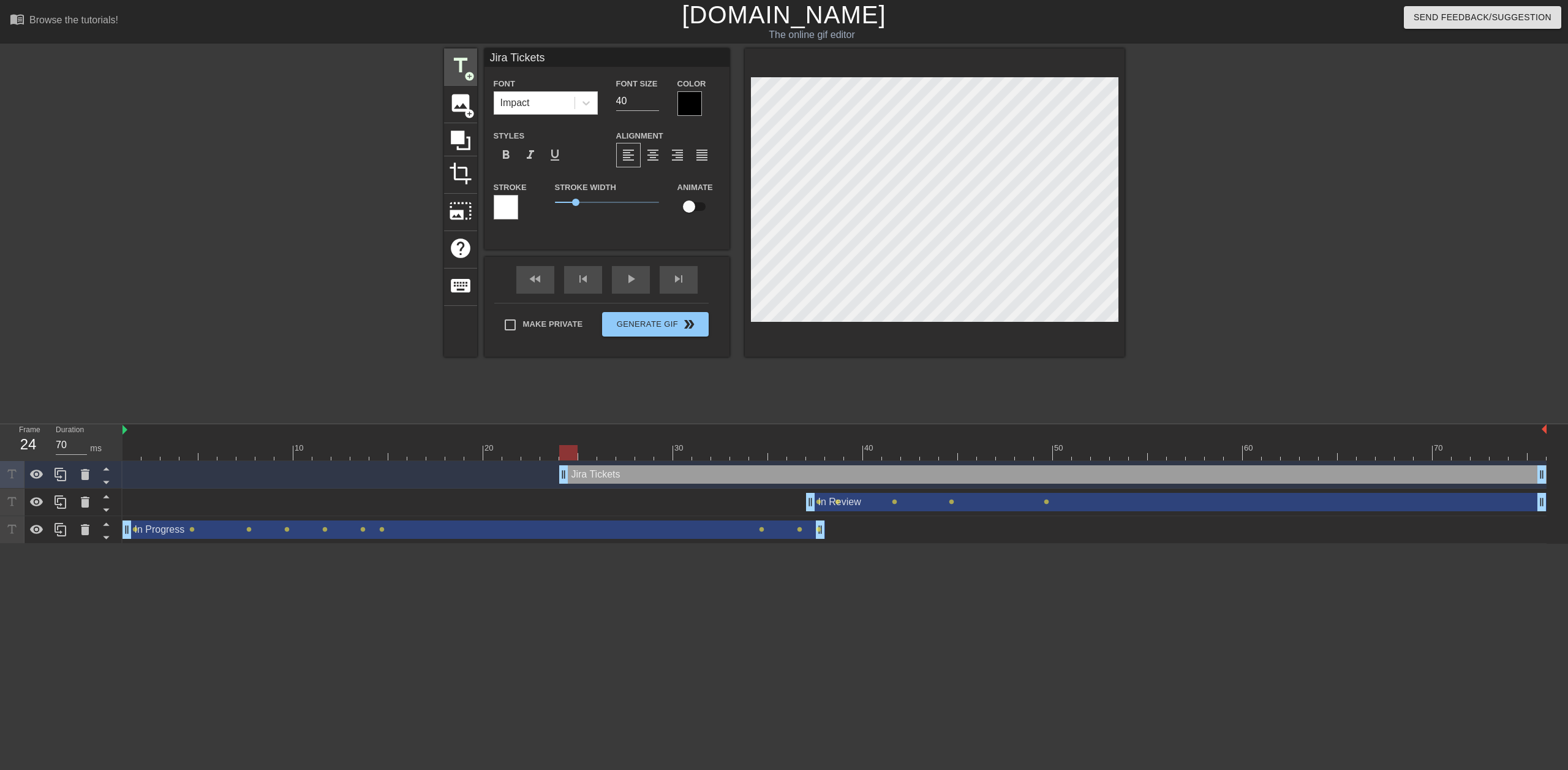
scroll to position [2, 3]
click at [692, 100] on div at bounding box center [690, 104] width 25 height 25
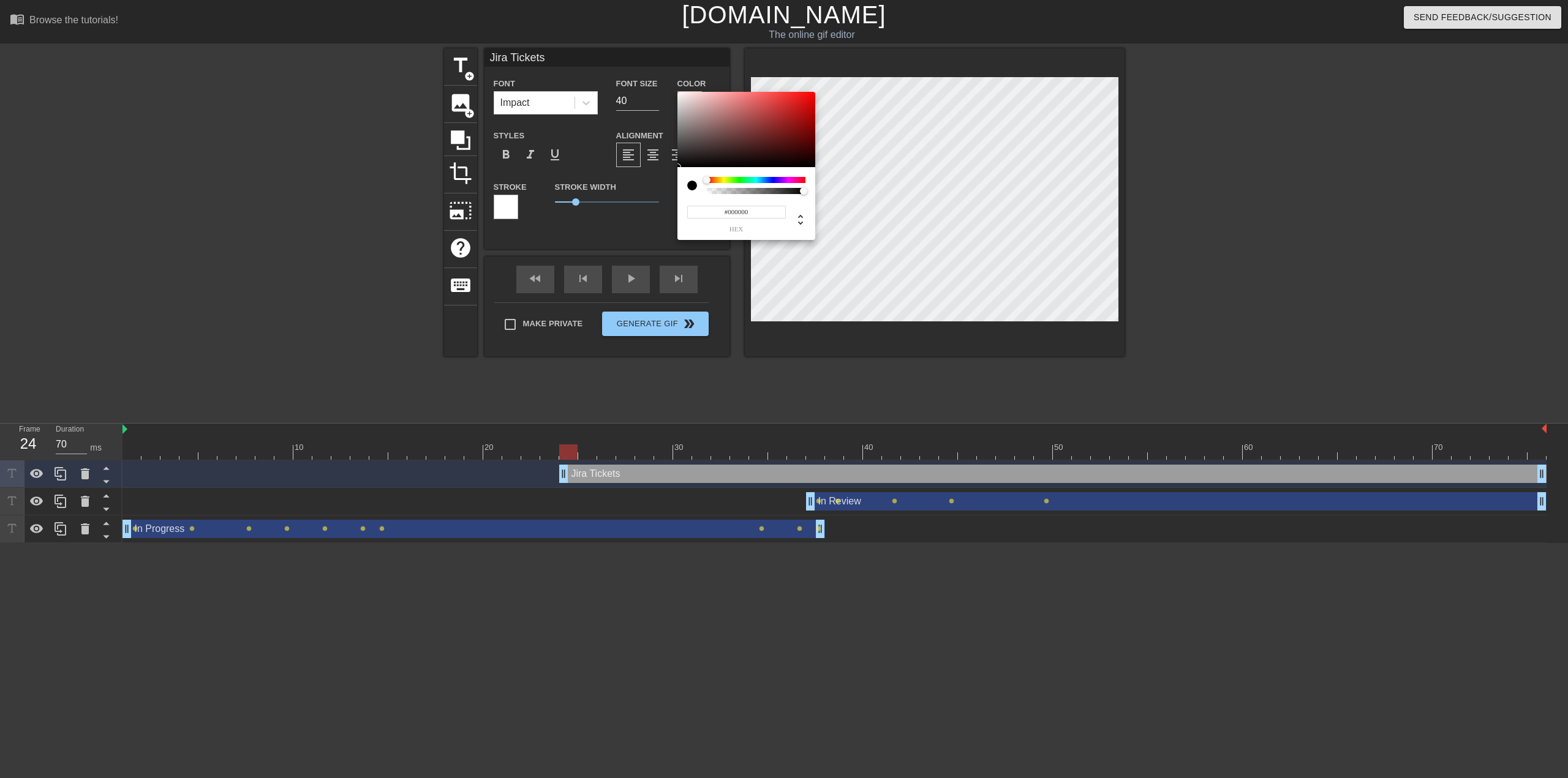
click at [770, 179] on div at bounding box center [755, 179] width 98 height 6
type input "#022CF4"
drag, startPoint x: 791, startPoint y: 110, endPoint x: 813, endPoint y: 95, distance: 26.6
click at [813, 95] on div at bounding box center [746, 130] width 138 height 76
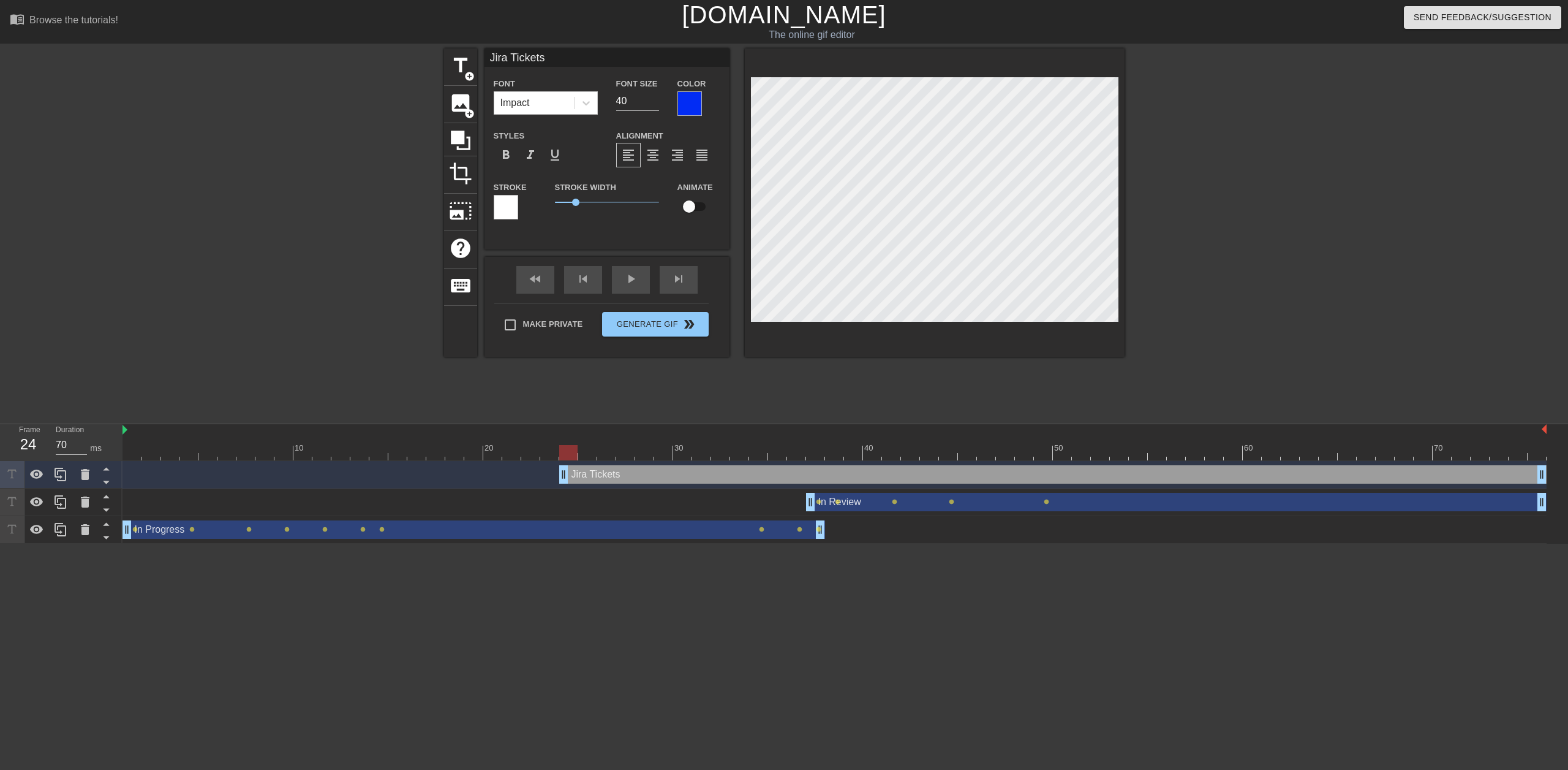
click at [509, 203] on div at bounding box center [506, 207] width 25 height 25
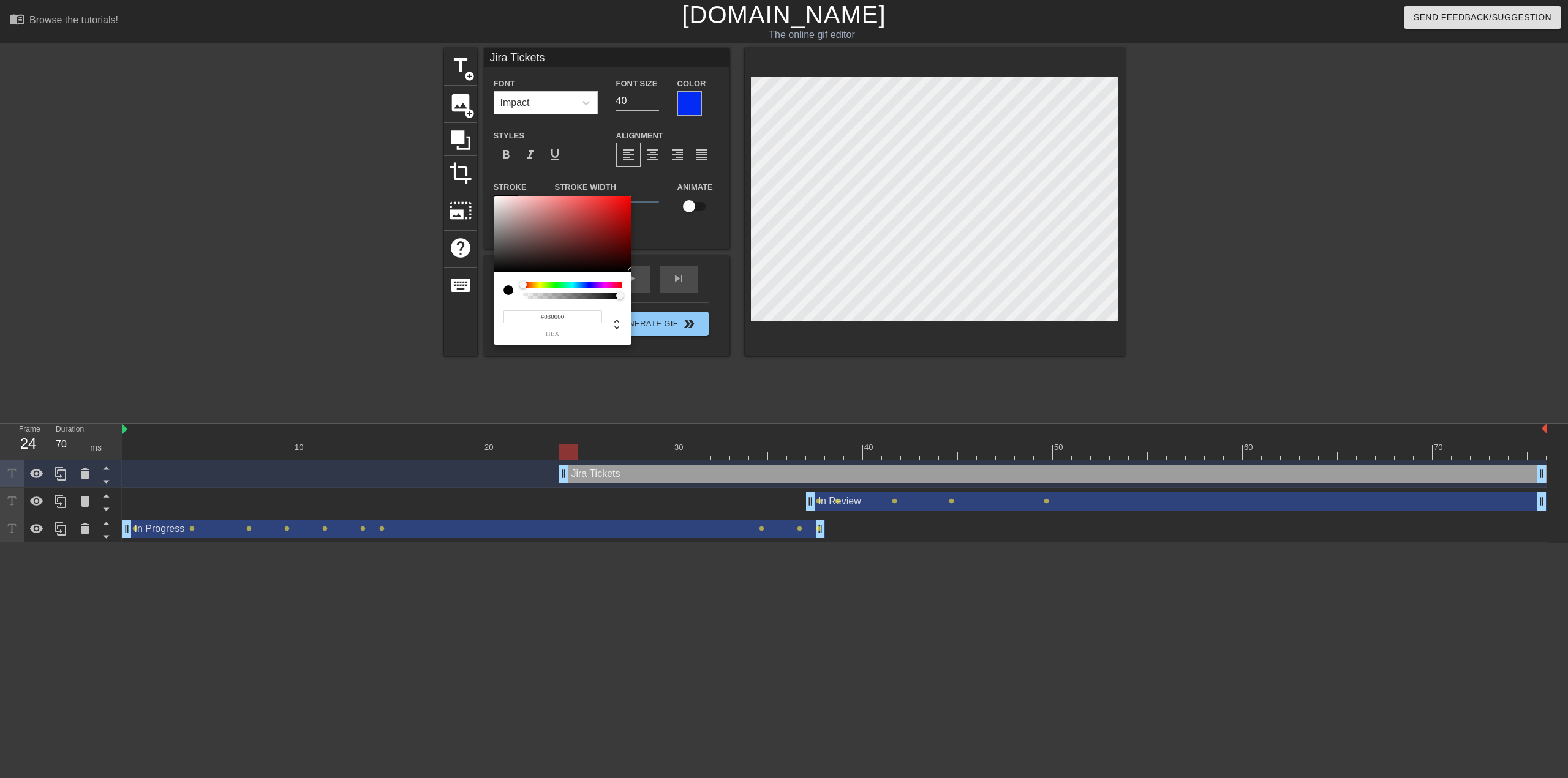
type input "#000000"
drag, startPoint x: 573, startPoint y: 217, endPoint x: 640, endPoint y: 283, distance: 94.0
click at [640, 283] on div "#000000 hex" at bounding box center [784, 389] width 1568 height 778
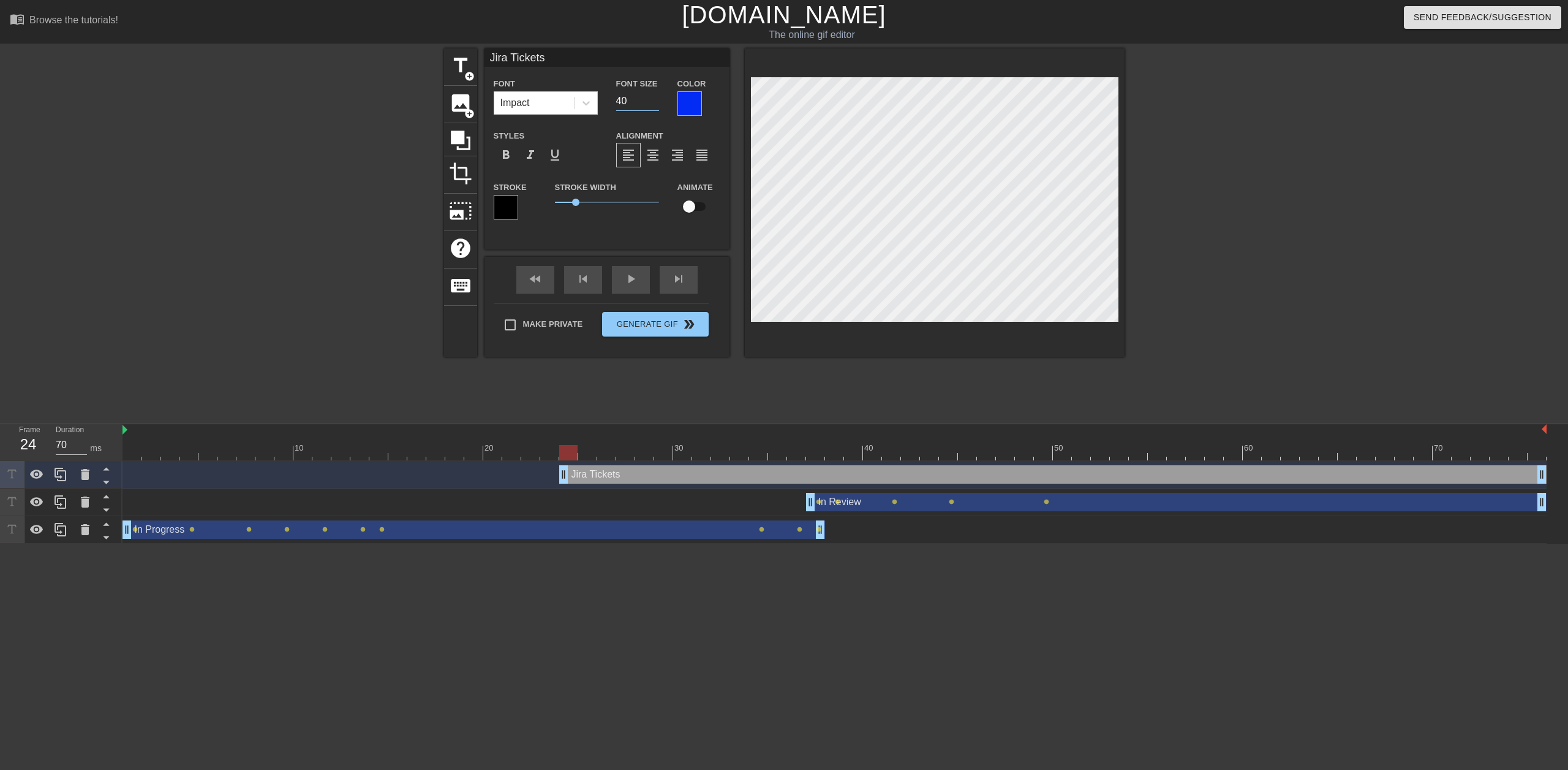
drag, startPoint x: 633, startPoint y: 101, endPoint x: 603, endPoint y: 104, distance: 30.1
click at [603, 104] on div "Font Impact Font Size 40 Color" at bounding box center [606, 95] width 245 height 40
type input "60"
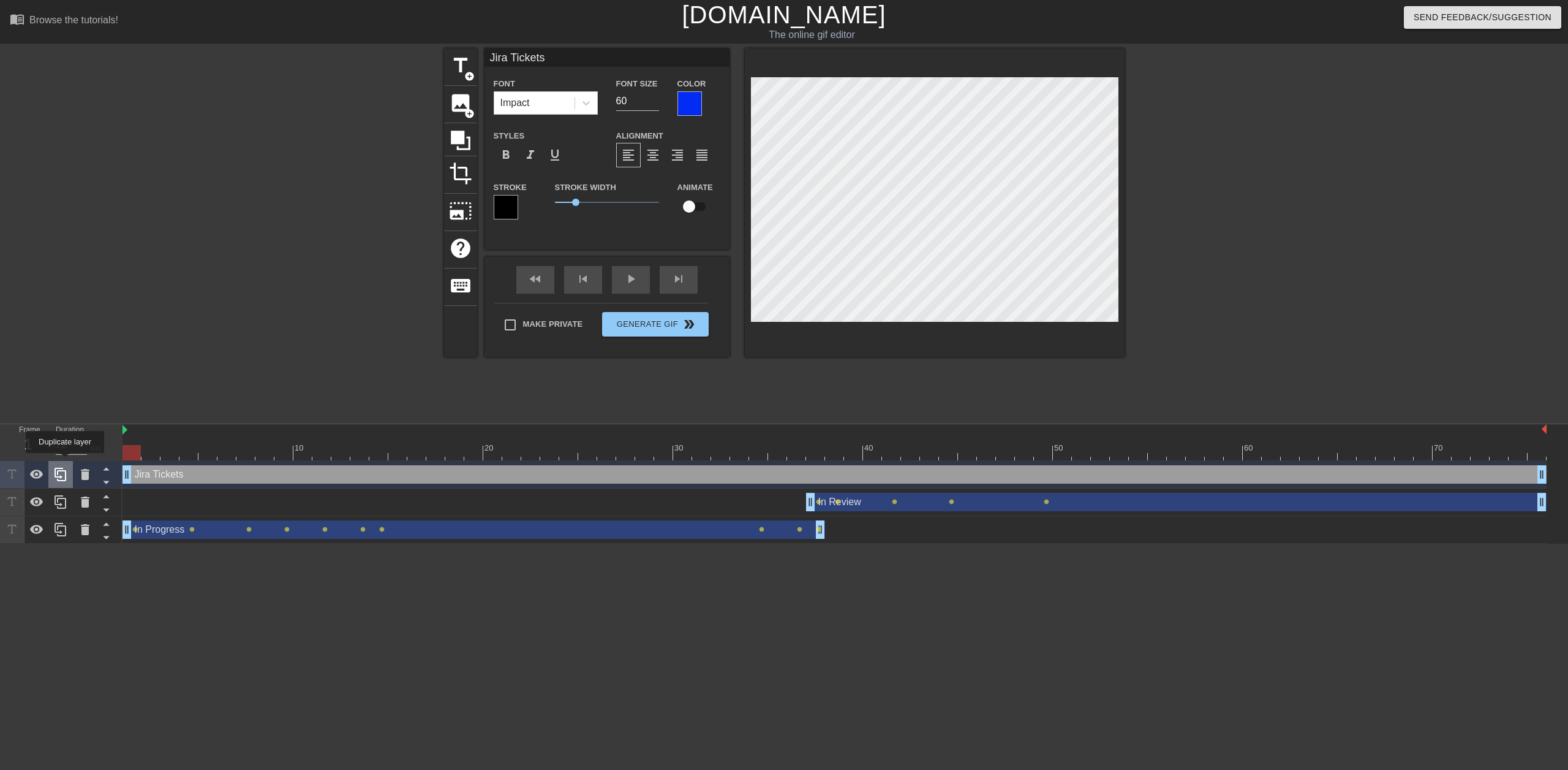
drag, startPoint x: 567, startPoint y: 474, endPoint x: 65, endPoint y: 461, distance: 502.2
click at [65, 461] on div "Frame 1 Duration 70 ms 10 20 30 40 50 60 70 Jira Tickets drag_handle drag_handl…" at bounding box center [784, 483] width 1568 height 120
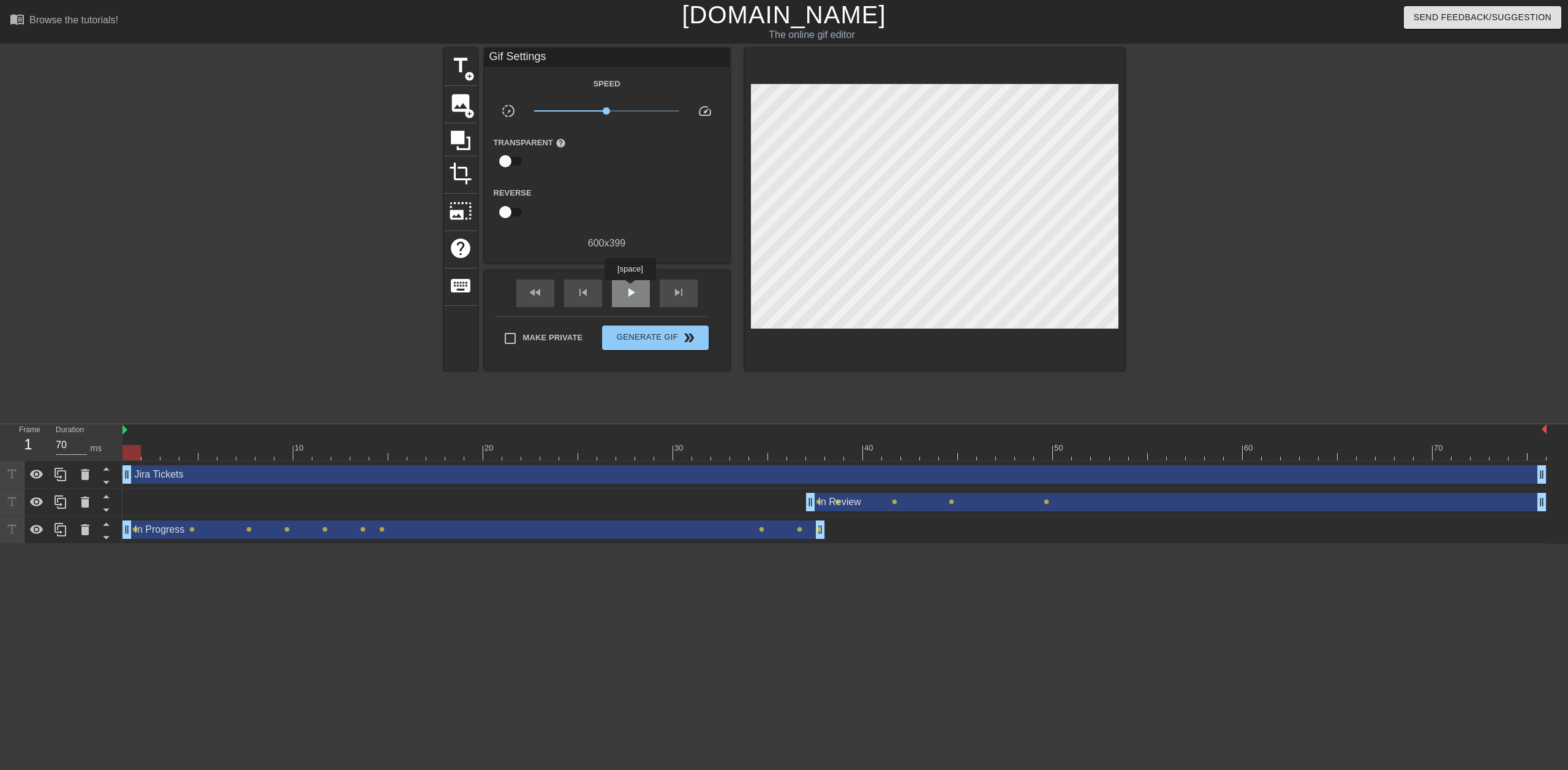
click at [630, 288] on div "play_arrow" at bounding box center [630, 293] width 38 height 27
type input "70"
click at [634, 345] on button "Generate Gif double_arrow" at bounding box center [654, 338] width 106 height 25
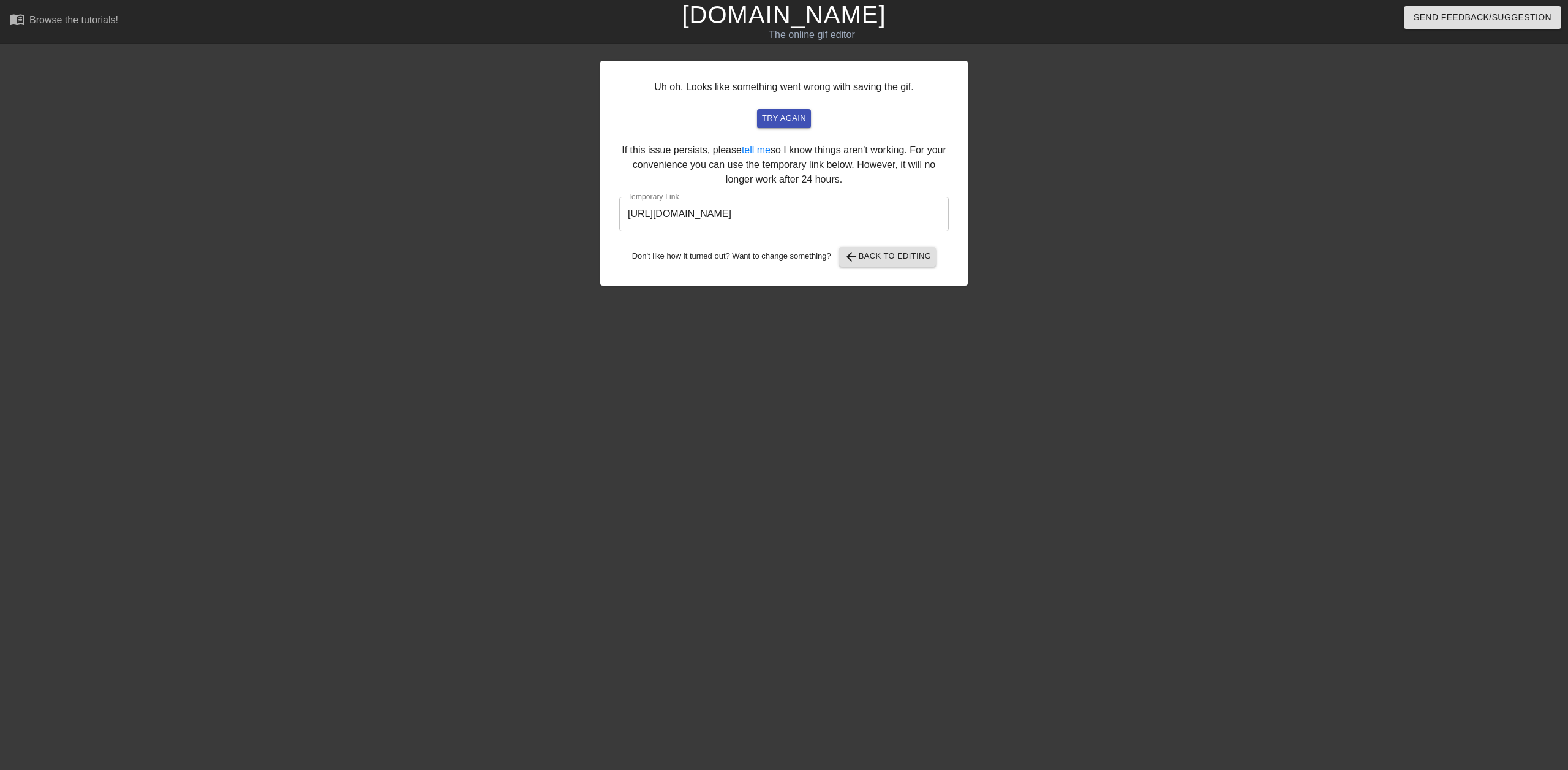
click at [846, 218] on input "https://www.gifntext.com/temp_generations/4udZev6B.gif" at bounding box center [784, 214] width 329 height 34
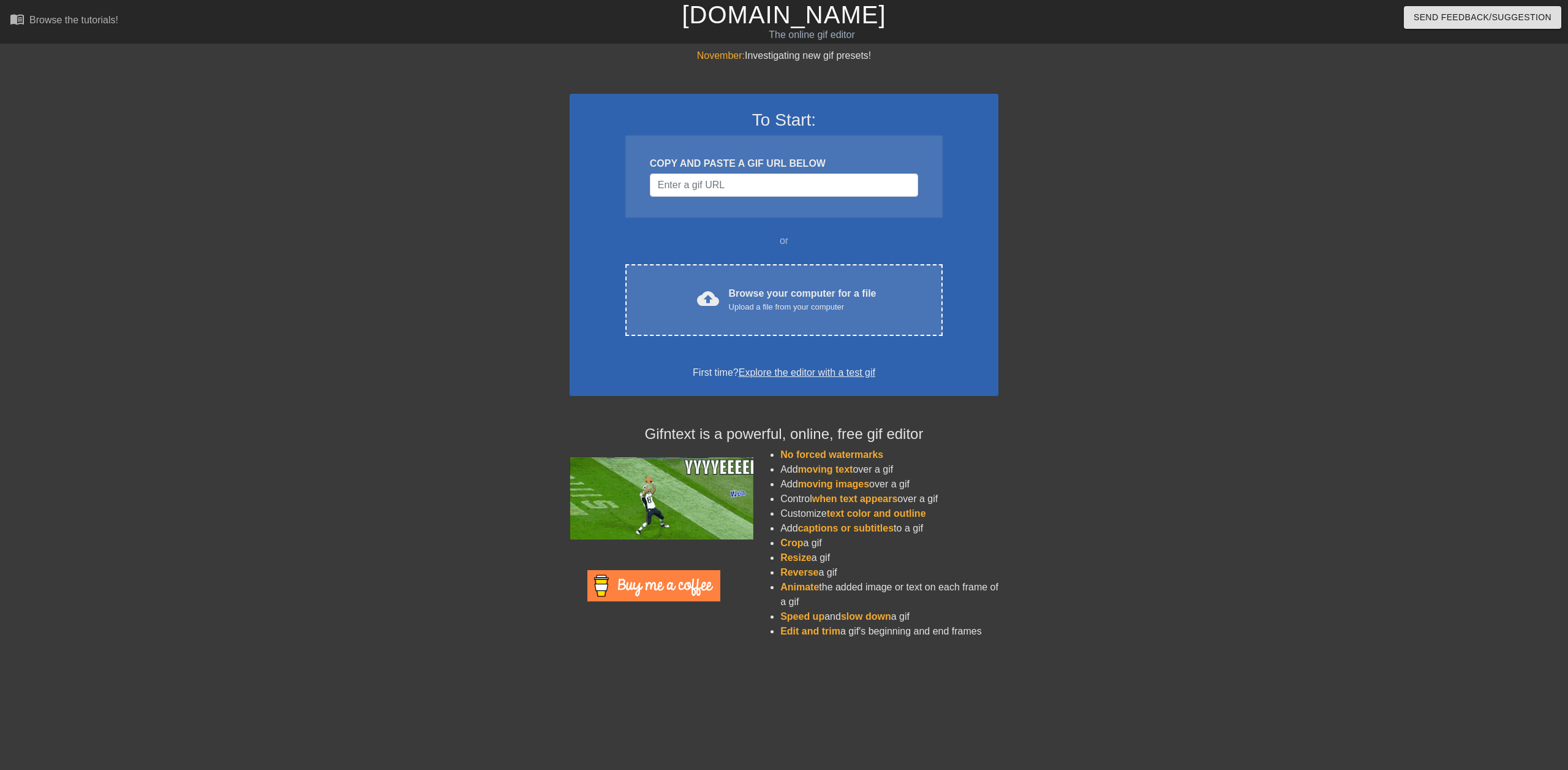
click at [431, 144] on div at bounding box center [462, 232] width 184 height 367
